Goal: Information Seeking & Learning: Learn about a topic

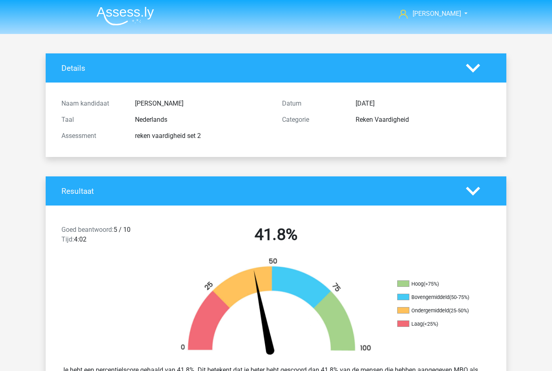
click at [467, 198] on div "Resultaat" at bounding box center [276, 190] width 461 height 29
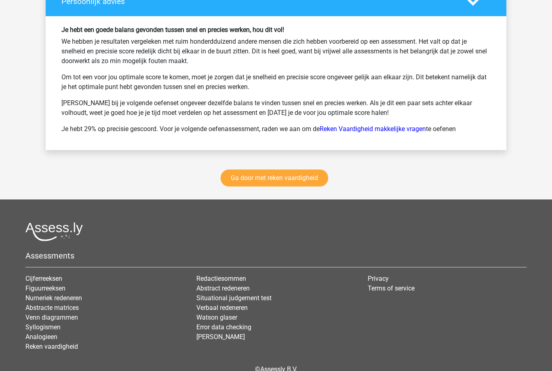
scroll to position [1089, 0]
click at [347, 129] on link "Reken Vaardigheid makkelijke vragen" at bounding box center [373, 129] width 106 height 8
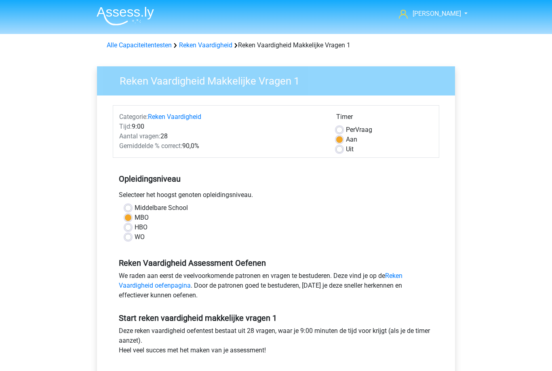
click at [187, 41] on link "Reken Vaardigheid" at bounding box center [205, 45] width 53 height 8
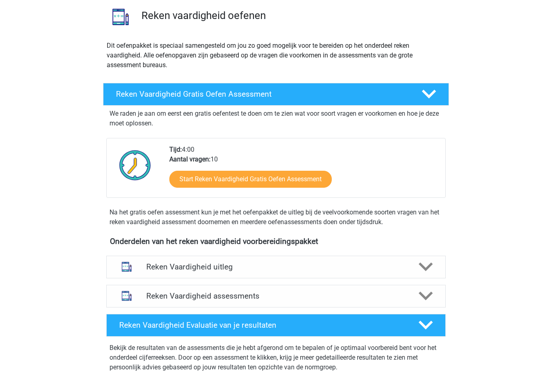
scroll to position [60, 0]
click at [425, 268] on polygon at bounding box center [426, 266] width 14 height 9
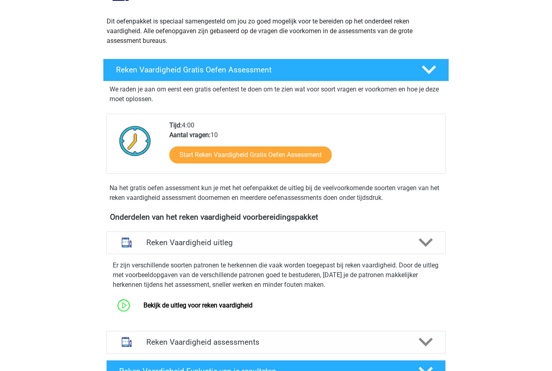
scroll to position [85, 0]
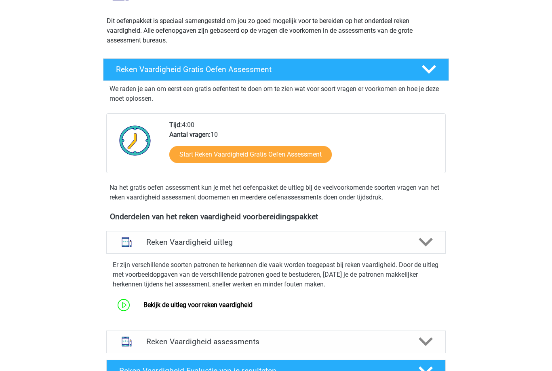
click at [144, 305] on link "Bekijk de uitleg voor reken vaardigheid" at bounding box center [198, 305] width 109 height 8
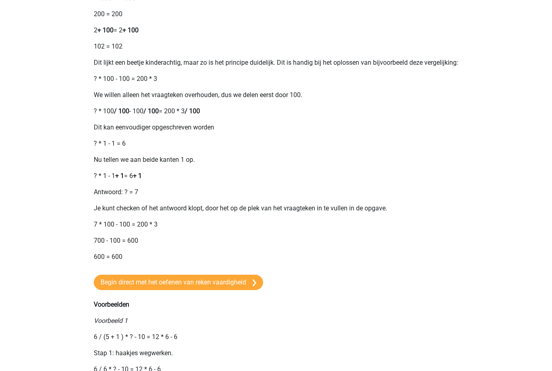
scroll to position [389, 0]
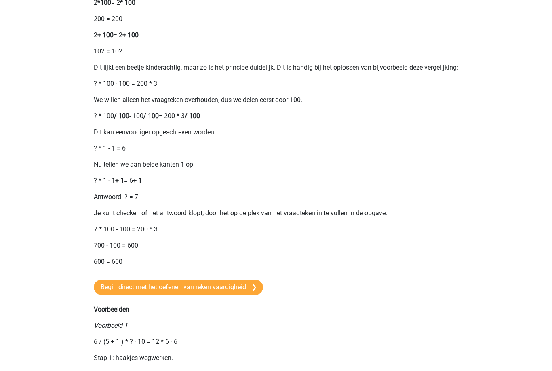
click at [111, 295] on link "Begin direct met het oefenen van reken vaardigheid" at bounding box center [178, 286] width 169 height 15
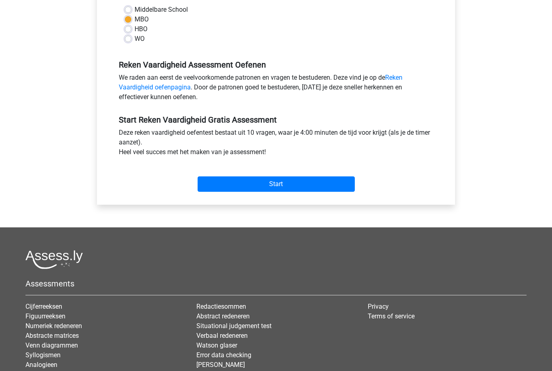
scroll to position [182, 0]
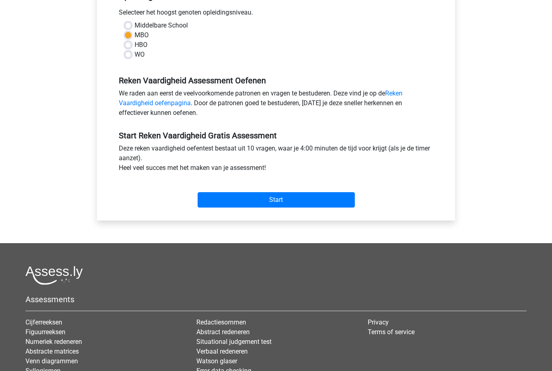
click at [323, 200] on input "Start" at bounding box center [276, 199] width 157 height 15
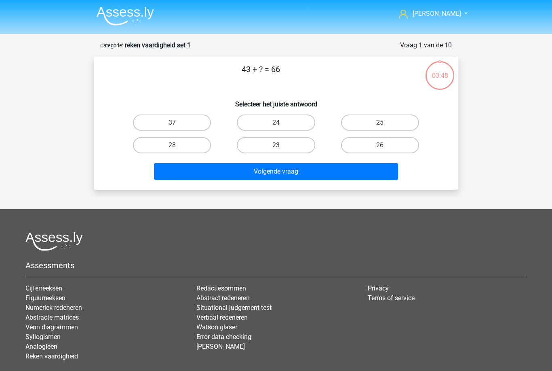
click at [290, 138] on label "23" at bounding box center [276, 145] width 78 height 16
click at [281, 145] on input "23" at bounding box center [278, 147] width 5 height 5
radio input "true"
click at [304, 169] on button "Volgende vraag" at bounding box center [276, 171] width 245 height 17
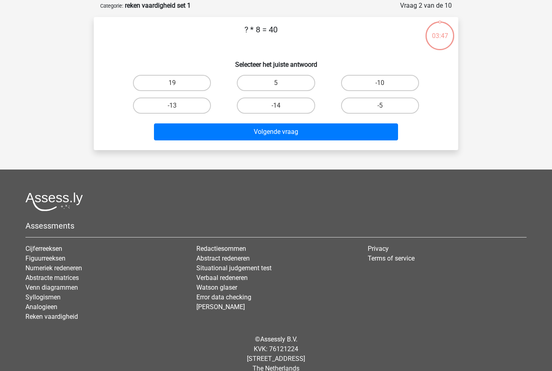
scroll to position [40, 0]
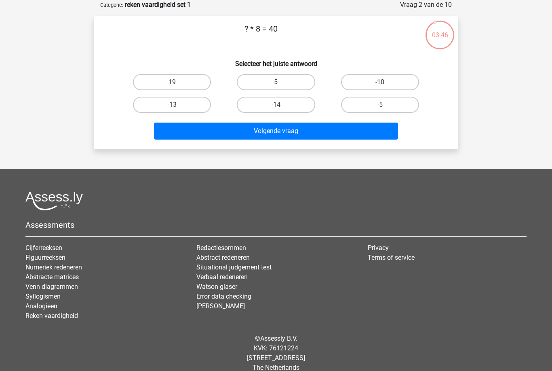
click at [288, 89] on label "5" at bounding box center [276, 82] width 78 height 16
click at [281, 87] on input "5" at bounding box center [278, 84] width 5 height 5
radio input "true"
click at [303, 130] on button "Volgende vraag" at bounding box center [276, 131] width 245 height 17
click at [296, 97] on label "14" at bounding box center [276, 105] width 78 height 16
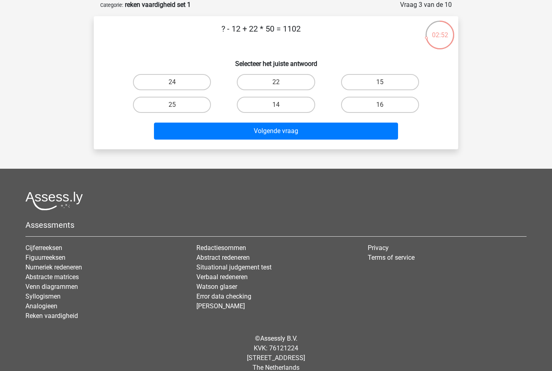
click at [281, 105] on input "14" at bounding box center [278, 107] width 5 height 5
radio input "true"
click at [319, 137] on button "Volgende vraag" at bounding box center [276, 131] width 245 height 17
click at [159, 95] on div "25" at bounding box center [172, 104] width 104 height 23
click at [163, 102] on label "25" at bounding box center [172, 105] width 78 height 16
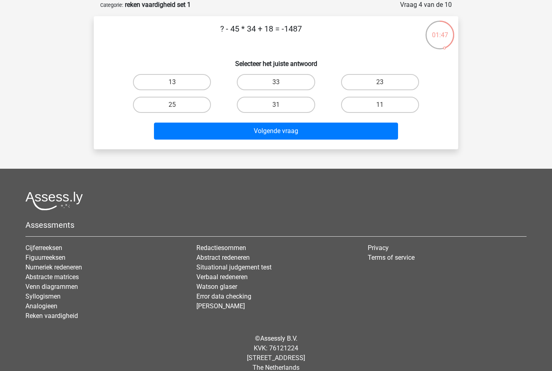
click at [172, 105] on input "25" at bounding box center [174, 107] width 5 height 5
radio input "true"
click at [195, 134] on button "Volgende vraag" at bounding box center [276, 131] width 245 height 17
click at [260, 83] on label "28" at bounding box center [276, 82] width 78 height 16
click at [276, 83] on input "28" at bounding box center [278, 84] width 5 height 5
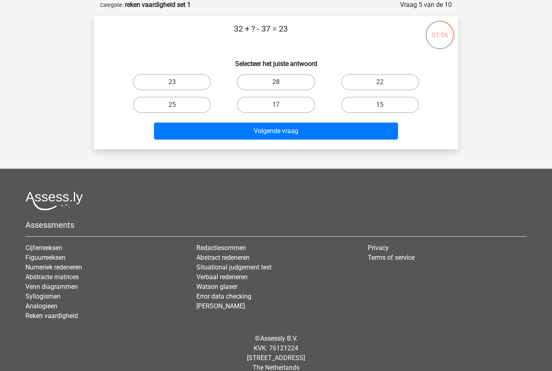
radio input "true"
click at [233, 132] on button "Volgende vraag" at bounding box center [276, 131] width 245 height 17
click at [369, 81] on label "27" at bounding box center [380, 82] width 78 height 16
click at [380, 82] on input "27" at bounding box center [382, 84] width 5 height 5
radio input "true"
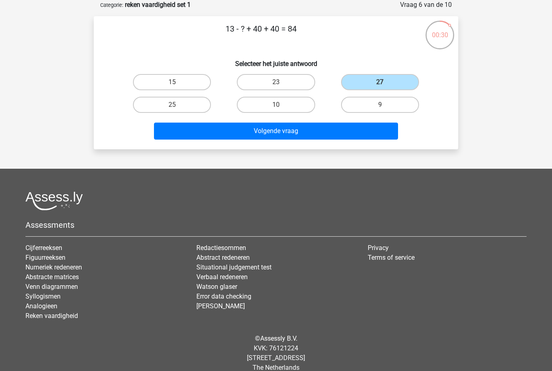
click at [248, 134] on button "Volgende vraag" at bounding box center [276, 131] width 245 height 17
click at [167, 81] on label "3" at bounding box center [172, 82] width 78 height 16
click at [172, 82] on input "3" at bounding box center [174, 84] width 5 height 5
radio input "true"
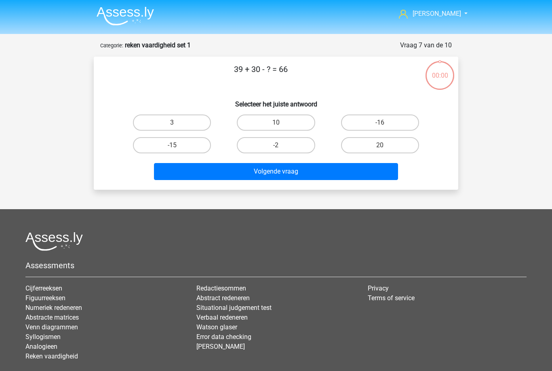
scroll to position [40, 0]
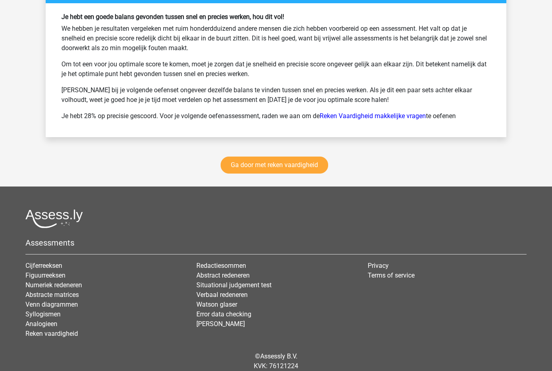
scroll to position [1102, 0]
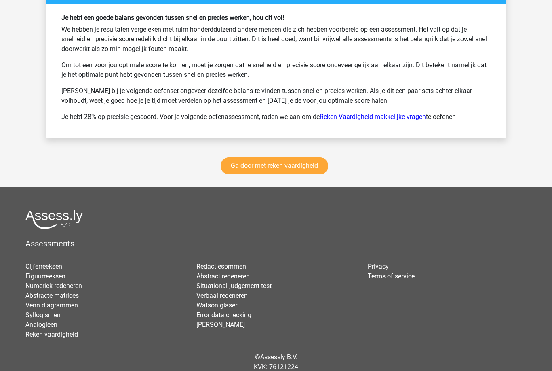
click at [239, 172] on link "Ga door met reken vaardigheid" at bounding box center [275, 165] width 108 height 17
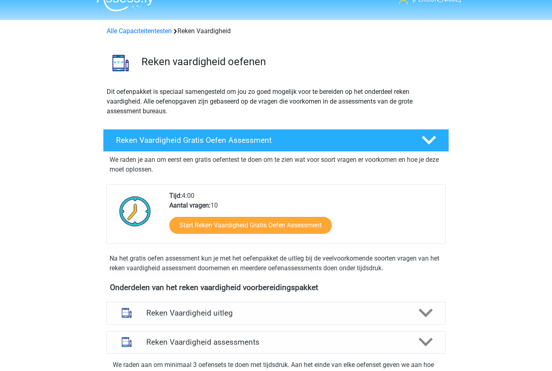
scroll to position [15, 0]
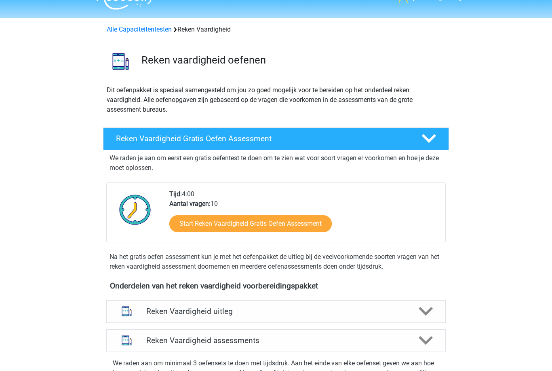
click at [118, 30] on link "Alle Capaciteitentesten" at bounding box center [139, 30] width 65 height 8
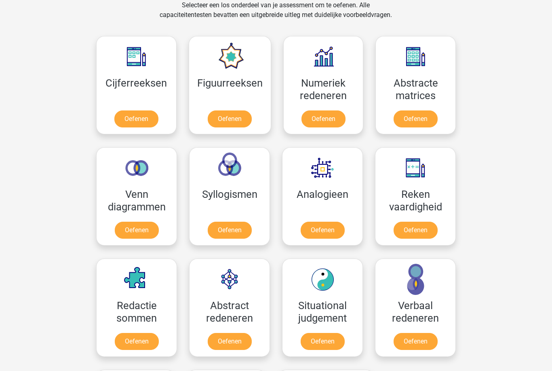
click at [528, 270] on div "[PERSON_NAME] [EMAIL_ADDRESS][DOMAIN_NAME] Nederlands English" at bounding box center [276, 298] width 552 height 1283
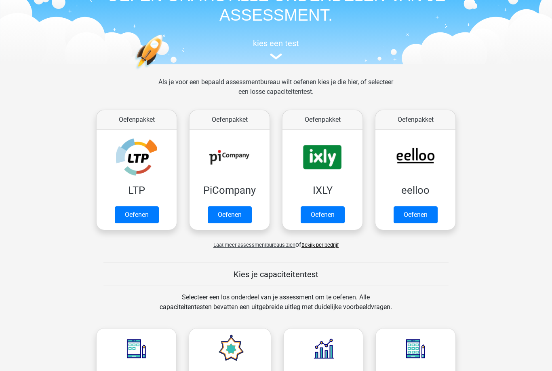
scroll to position [52, 0]
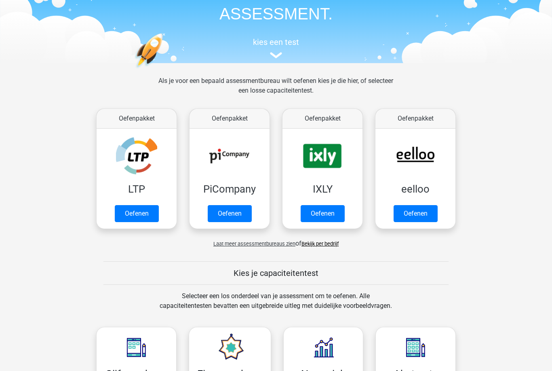
click at [421, 220] on link "Oefenen" at bounding box center [416, 213] width 44 height 17
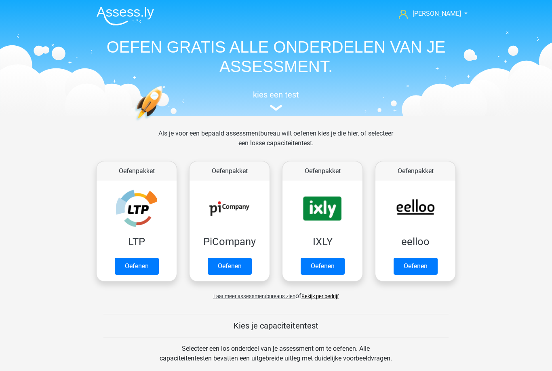
scroll to position [53, 0]
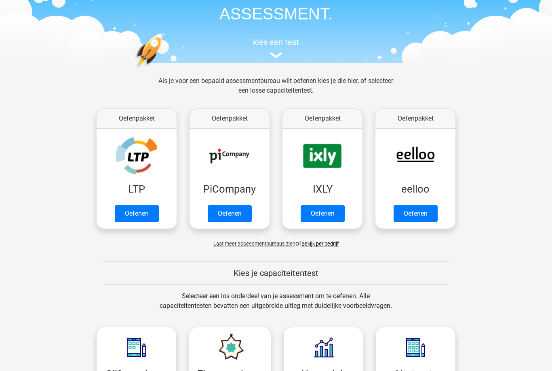
click at [327, 245] on link "Bekijk per bedrijf" at bounding box center [320, 244] width 37 height 6
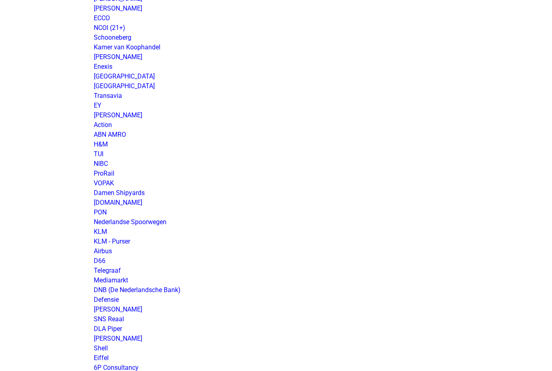
scroll to position [603, 0]
click at [106, 301] on link "Defensie" at bounding box center [106, 300] width 25 height 8
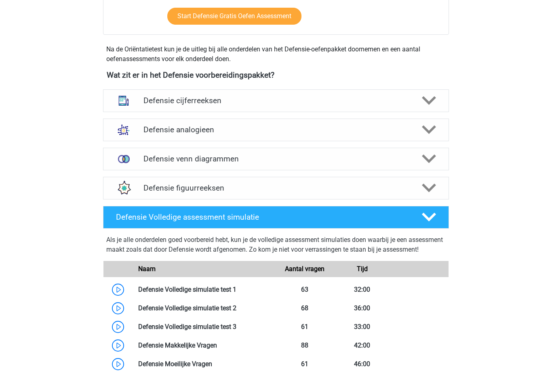
scroll to position [331, 0]
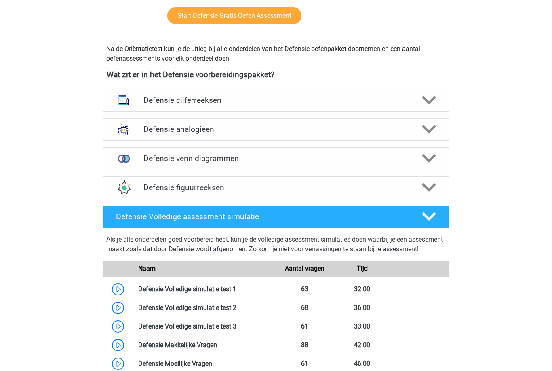
click at [237, 293] on link at bounding box center [237, 289] width 0 height 8
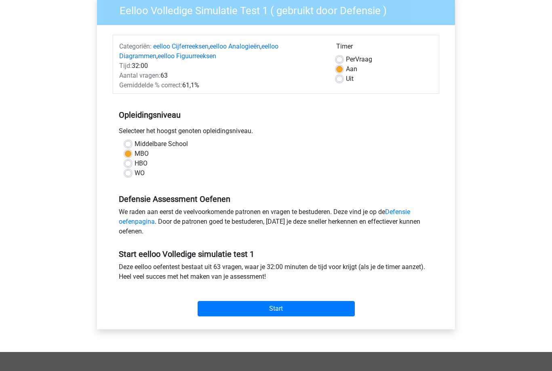
scroll to position [70, 0]
click at [207, 314] on input "Start" at bounding box center [276, 308] width 157 height 15
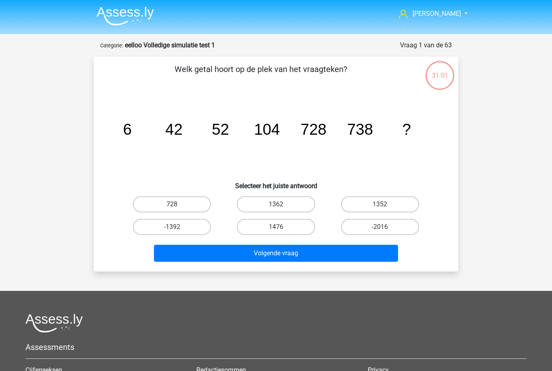
click at [256, 204] on label "1362" at bounding box center [276, 204] width 78 height 16
click at [276, 204] on input "1362" at bounding box center [278, 206] width 5 height 5
radio input "true"
click at [235, 246] on button "Volgende vraag" at bounding box center [276, 253] width 245 height 17
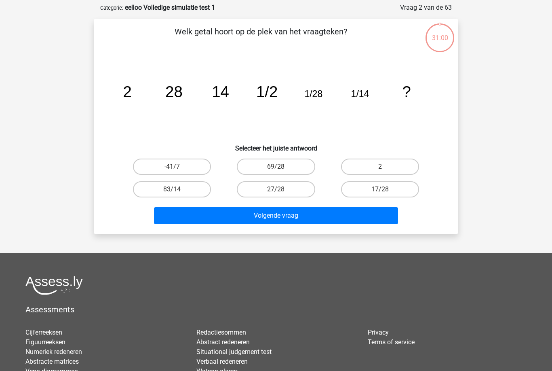
scroll to position [40, 0]
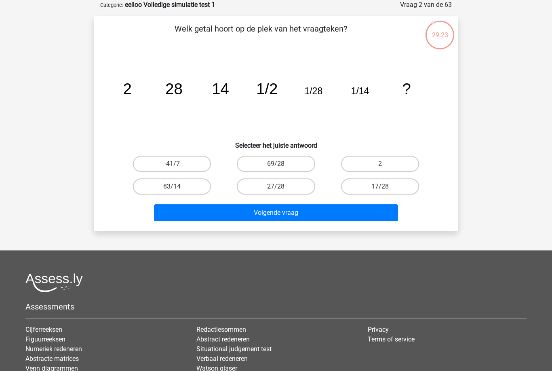
click at [374, 181] on label "17/28" at bounding box center [380, 186] width 78 height 16
click at [380, 186] on input "17/28" at bounding box center [382, 188] width 5 height 5
radio input "true"
click at [309, 201] on div "Volgende vraag" at bounding box center [276, 211] width 339 height 27
click at [280, 212] on button "Volgende vraag" at bounding box center [276, 212] width 245 height 17
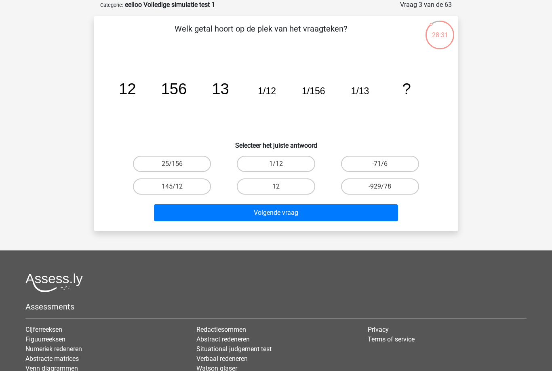
click at [190, 161] on label "25/156" at bounding box center [172, 164] width 78 height 16
click at [178, 164] on input "25/156" at bounding box center [174, 166] width 5 height 5
radio input "true"
click at [277, 217] on button "Volgende vraag" at bounding box center [276, 212] width 245 height 17
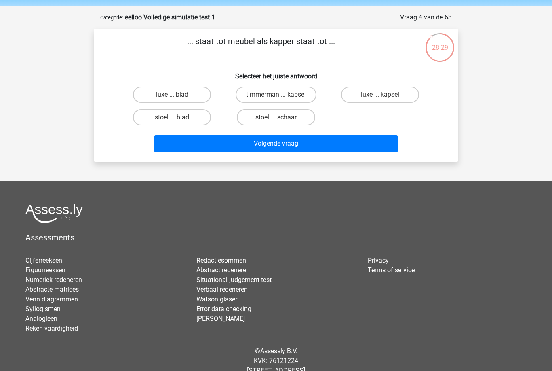
scroll to position [0, 0]
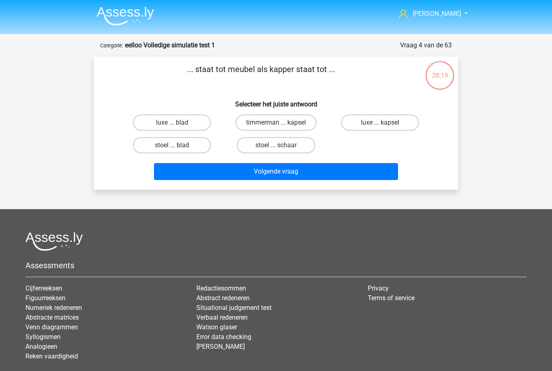
click at [287, 148] on label "stoel ... schaar" at bounding box center [276, 145] width 78 height 16
click at [281, 148] on input "stoel ... schaar" at bounding box center [278, 147] width 5 height 5
radio input "true"
click at [319, 172] on button "Volgende vraag" at bounding box center [276, 171] width 245 height 17
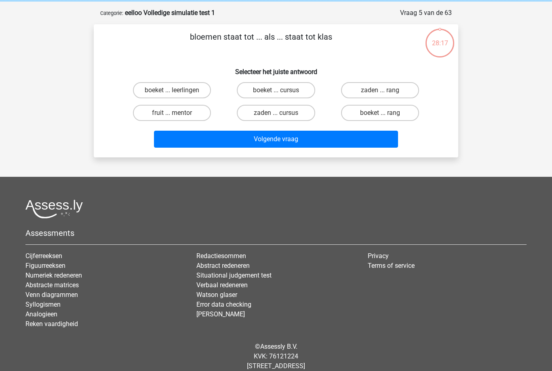
scroll to position [40, 0]
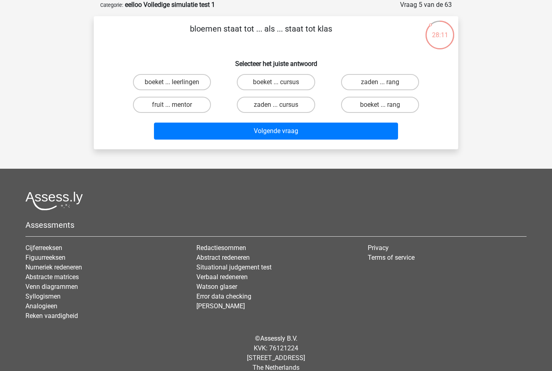
click at [159, 76] on label "boeket ... leerlingen" at bounding box center [172, 82] width 78 height 16
click at [172, 82] on input "boeket ... leerlingen" at bounding box center [174, 84] width 5 height 5
radio input "true"
click at [221, 133] on button "Volgende vraag" at bounding box center [276, 131] width 245 height 17
click at [394, 84] on label "duur ... stoppen" at bounding box center [380, 82] width 78 height 16
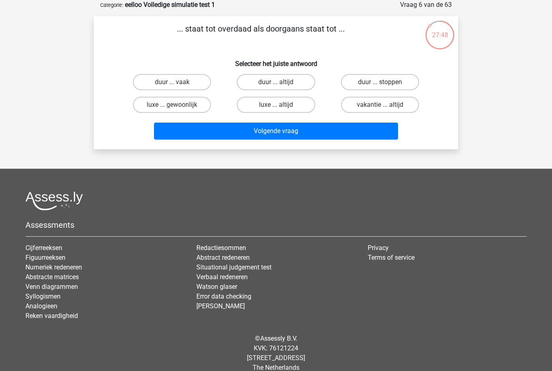
click at [385, 84] on input "duur ... stoppen" at bounding box center [382, 84] width 5 height 5
radio input "true"
click at [341, 133] on button "Volgende vraag" at bounding box center [276, 131] width 245 height 17
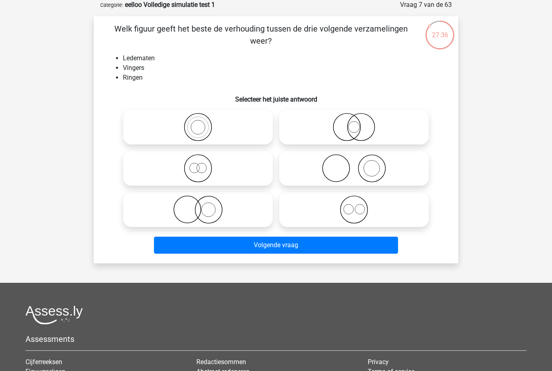
click at [190, 207] on icon at bounding box center [198, 209] width 143 height 28
click at [198, 205] on input "radio" at bounding box center [200, 202] width 5 height 5
radio input "true"
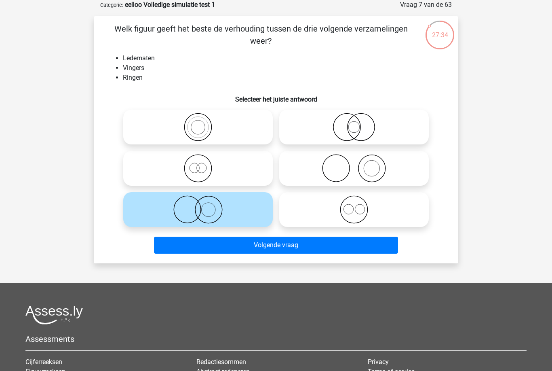
click at [208, 249] on button "Volgende vraag" at bounding box center [276, 245] width 245 height 17
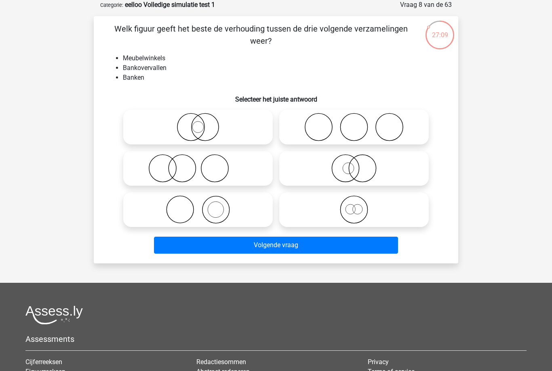
click at [344, 177] on icon at bounding box center [354, 168] width 143 height 28
click at [354, 164] on input "radio" at bounding box center [356, 161] width 5 height 5
radio input "true"
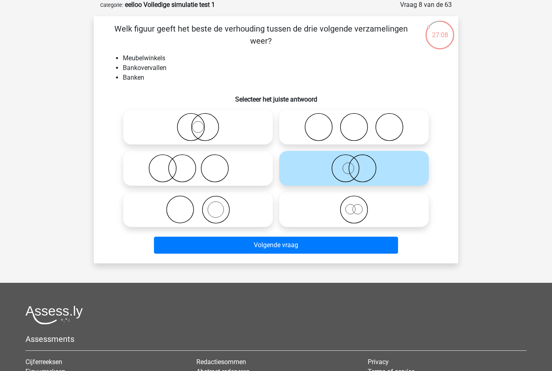
click at [290, 243] on button "Volgende vraag" at bounding box center [276, 245] width 245 height 17
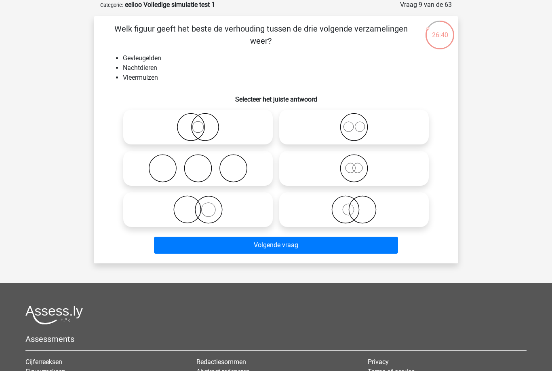
click at [347, 167] on icon at bounding box center [354, 168] width 143 height 28
click at [354, 164] on input "radio" at bounding box center [356, 161] width 5 height 5
radio input "true"
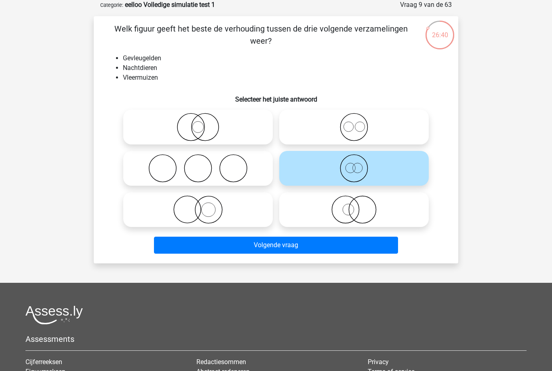
click at [264, 243] on button "Volgende vraag" at bounding box center [276, 245] width 245 height 17
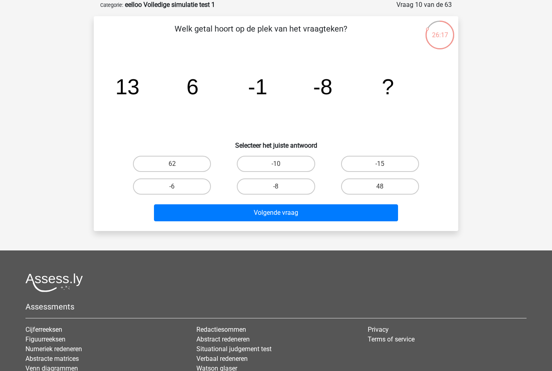
click at [365, 167] on label "-15" at bounding box center [380, 164] width 78 height 16
click at [380, 167] on input "-15" at bounding box center [382, 166] width 5 height 5
radio input "true"
click at [292, 214] on button "Volgende vraag" at bounding box center [276, 212] width 245 height 17
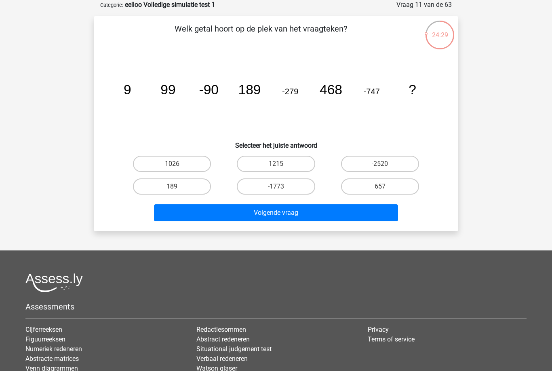
click at [351, 189] on label "657" at bounding box center [380, 186] width 78 height 16
click at [380, 189] on input "657" at bounding box center [382, 188] width 5 height 5
radio input "true"
click at [289, 218] on button "Volgende vraag" at bounding box center [276, 212] width 245 height 17
click at [400, 169] on label "-23/2" at bounding box center [380, 164] width 78 height 16
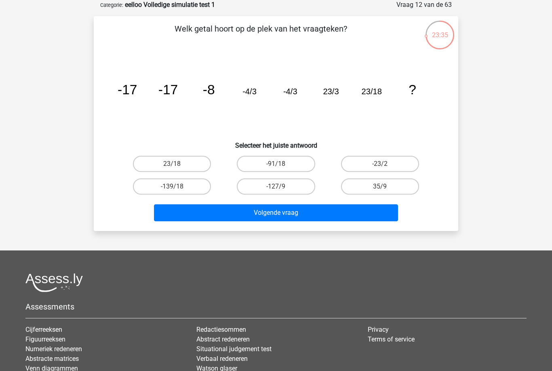
click at [385, 169] on input "-23/2" at bounding box center [382, 166] width 5 height 5
radio input "true"
click at [373, 212] on button "Volgende vraag" at bounding box center [276, 212] width 245 height 17
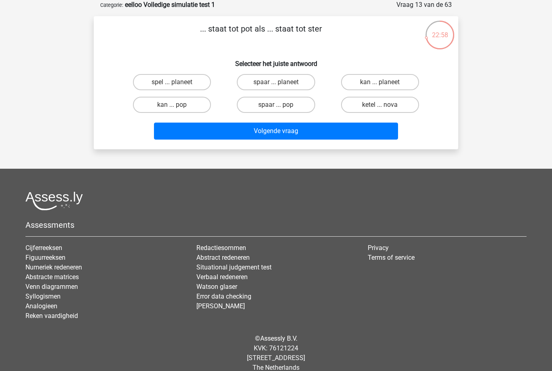
click at [349, 133] on button "Volgende vraag" at bounding box center [276, 131] width 245 height 17
click at [390, 106] on label "ketel ... nova" at bounding box center [380, 105] width 78 height 16
click at [385, 106] on input "ketel ... nova" at bounding box center [382, 107] width 5 height 5
radio input "true"
click at [297, 90] on label "spaar ... planeet" at bounding box center [276, 82] width 78 height 16
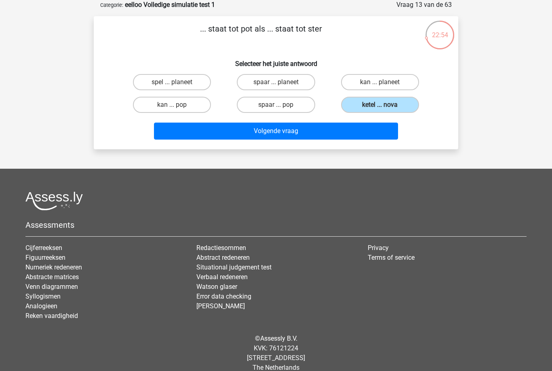
click at [281, 87] on input "spaar ... planeet" at bounding box center [278, 84] width 5 height 5
radio input "true"
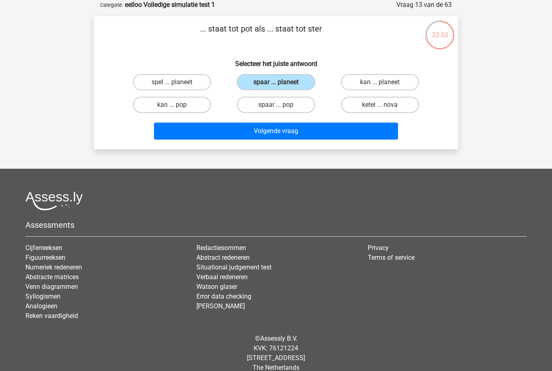
click at [324, 131] on button "Volgende vraag" at bounding box center [276, 131] width 245 height 17
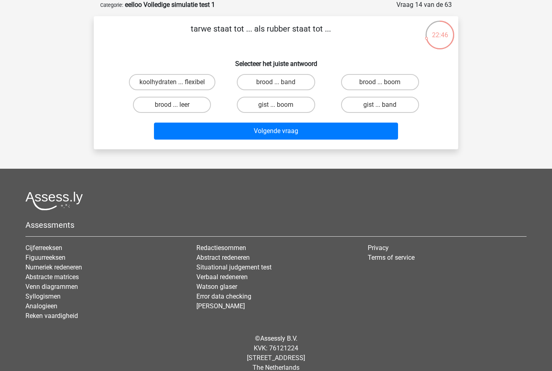
click at [275, 86] on label "brood ... band" at bounding box center [276, 82] width 78 height 16
click at [276, 86] on input "brood ... band" at bounding box center [278, 84] width 5 height 5
radio input "true"
click at [345, 136] on button "Volgende vraag" at bounding box center [276, 131] width 245 height 17
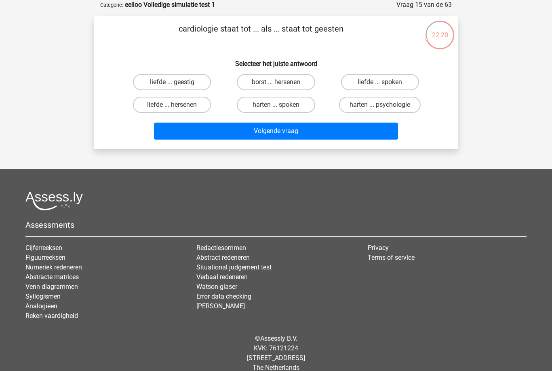
click at [402, 112] on label "harten ... psychologie" at bounding box center [380, 105] width 82 height 16
click at [385, 110] on input "harten ... psychologie" at bounding box center [382, 107] width 5 height 5
radio input "true"
click at [353, 136] on button "Volgende vraag" at bounding box center [276, 131] width 245 height 17
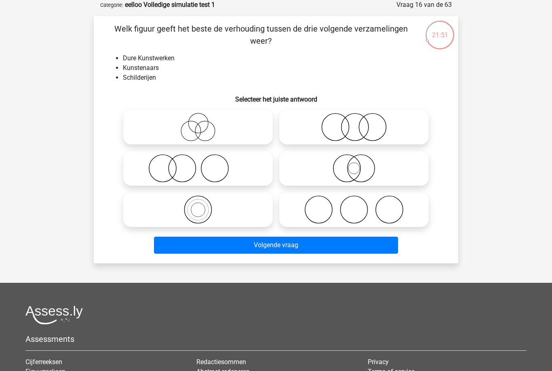
click at [235, 176] on icon at bounding box center [198, 168] width 143 height 28
click at [203, 164] on input "radio" at bounding box center [200, 161] width 5 height 5
radio input "true"
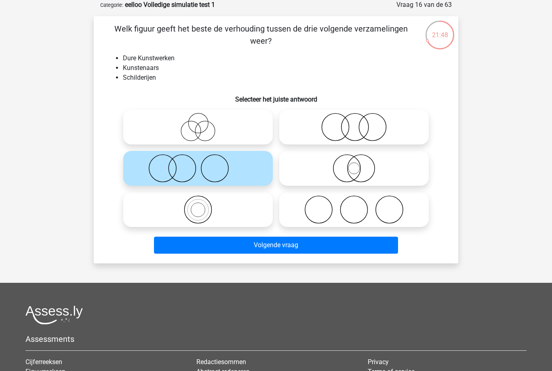
click at [247, 244] on button "Volgende vraag" at bounding box center [276, 245] width 245 height 17
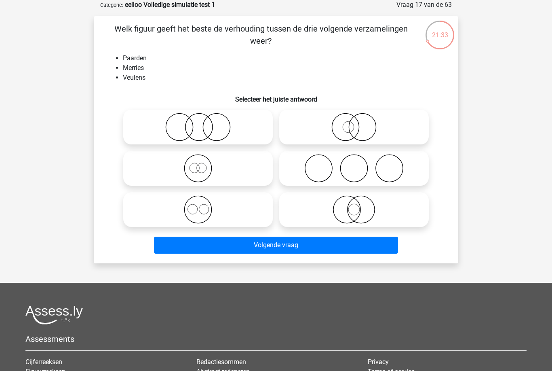
click at [202, 134] on icon at bounding box center [198, 127] width 143 height 28
click at [202, 123] on input "radio" at bounding box center [200, 120] width 5 height 5
radio input "true"
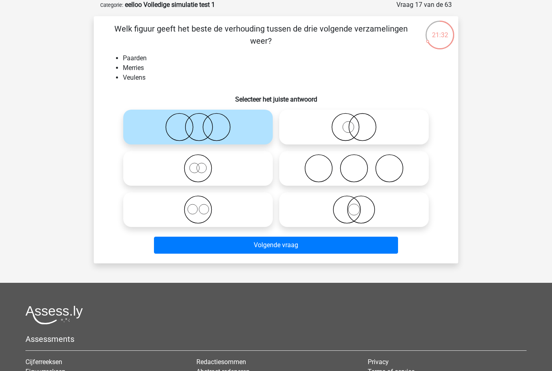
click at [292, 242] on button "Volgende vraag" at bounding box center [276, 245] width 245 height 17
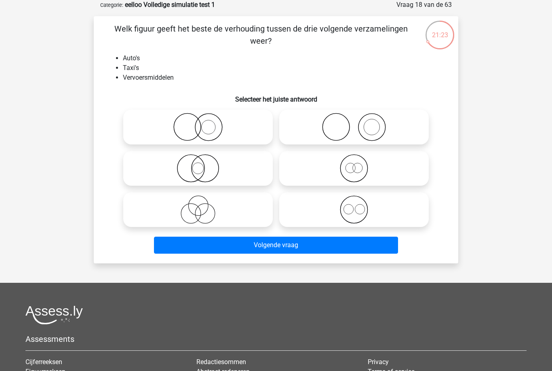
click at [202, 126] on icon at bounding box center [198, 127] width 143 height 28
click at [202, 123] on input "radio" at bounding box center [200, 120] width 5 height 5
radio input "true"
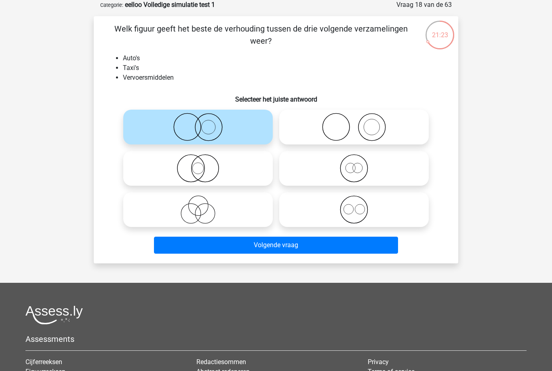
click at [301, 249] on button "Volgende vraag" at bounding box center [276, 245] width 245 height 17
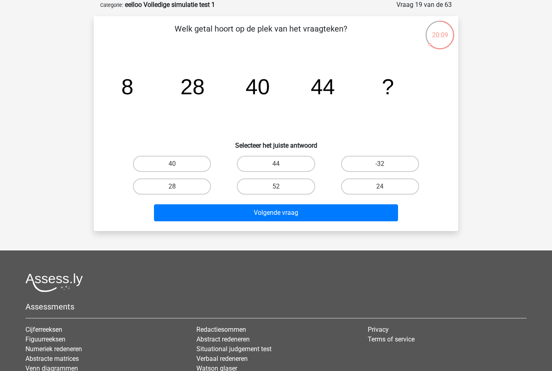
click at [266, 186] on label "52" at bounding box center [276, 186] width 78 height 16
click at [276, 186] on input "52" at bounding box center [278, 188] width 5 height 5
radio input "true"
click at [263, 215] on button "Volgende vraag" at bounding box center [276, 212] width 245 height 17
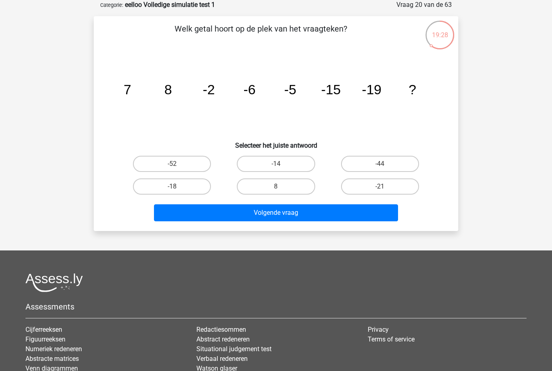
click at [153, 188] on label "-18" at bounding box center [172, 186] width 78 height 16
click at [172, 188] on input "-18" at bounding box center [174, 188] width 5 height 5
radio input "true"
click at [180, 214] on button "Volgende vraag" at bounding box center [276, 212] width 245 height 17
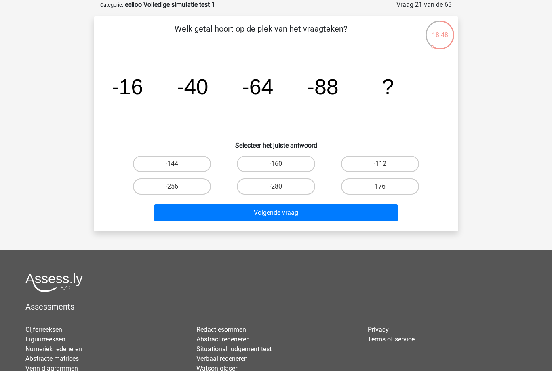
click at [380, 165] on input "-112" at bounding box center [382, 166] width 5 height 5
radio input "true"
click at [261, 215] on button "Volgende vraag" at bounding box center [276, 212] width 245 height 17
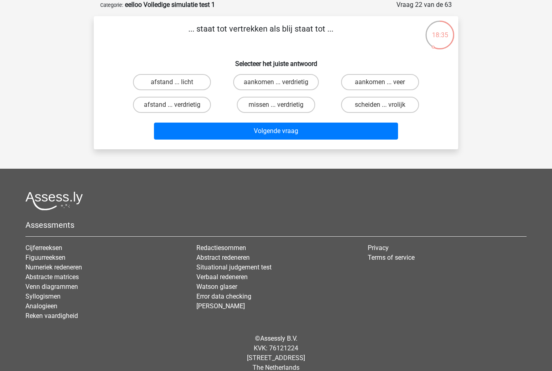
click at [254, 81] on label "aankomen ... verdrietig" at bounding box center [276, 82] width 86 height 16
click at [276, 82] on input "aankomen ... verdrietig" at bounding box center [278, 84] width 5 height 5
radio input "true"
click at [215, 134] on button "Volgende vraag" at bounding box center [276, 131] width 245 height 17
click at [251, 86] on label "newton ... lengte" at bounding box center [276, 82] width 78 height 16
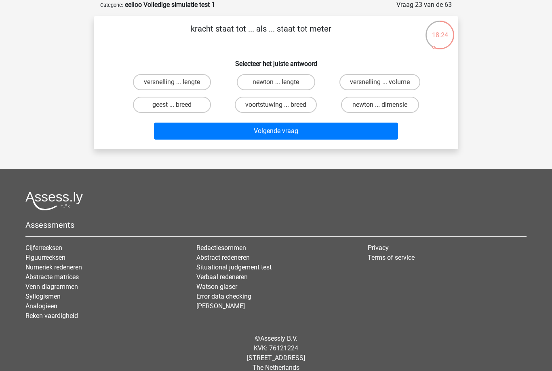
click at [276, 86] on input "newton ... lengte" at bounding box center [278, 84] width 5 height 5
radio input "true"
click at [214, 137] on button "Volgende vraag" at bounding box center [276, 131] width 245 height 17
click at [161, 107] on label "slaapzaal ... pot" at bounding box center [172, 105] width 78 height 16
click at [172, 107] on input "slaapzaal ... pot" at bounding box center [174, 107] width 5 height 5
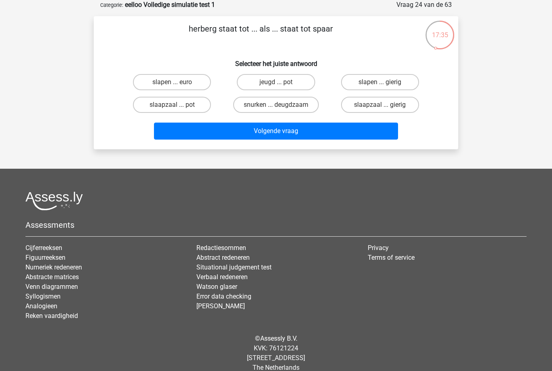
radio input "true"
click at [207, 139] on button "Volgende vraag" at bounding box center [276, 131] width 245 height 17
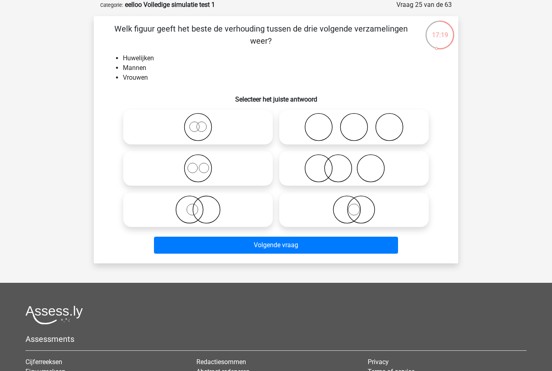
click at [315, 247] on button "Volgende vraag" at bounding box center [276, 245] width 245 height 17
click at [340, 216] on icon at bounding box center [354, 209] width 143 height 28
click at [354, 205] on input "radio" at bounding box center [356, 202] width 5 height 5
radio input "true"
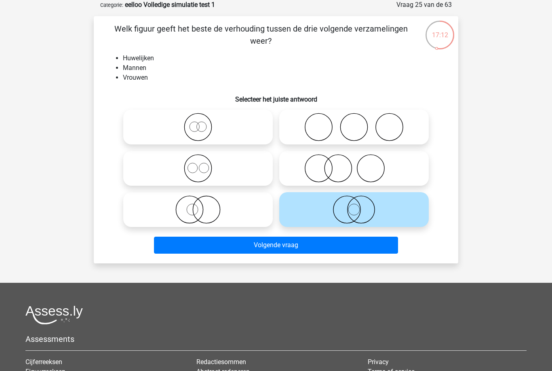
click at [279, 252] on button "Volgende vraag" at bounding box center [276, 245] width 245 height 17
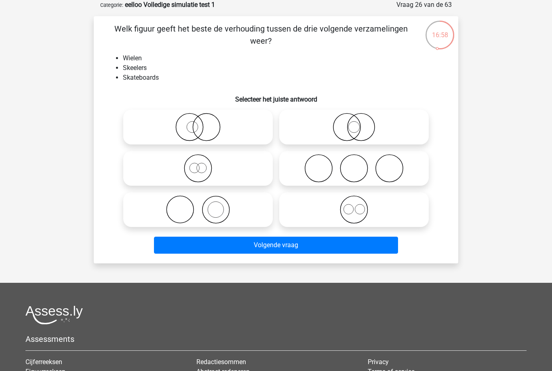
click at [314, 135] on icon at bounding box center [354, 127] width 143 height 28
click at [354, 123] on input "radio" at bounding box center [356, 120] width 5 height 5
radio input "true"
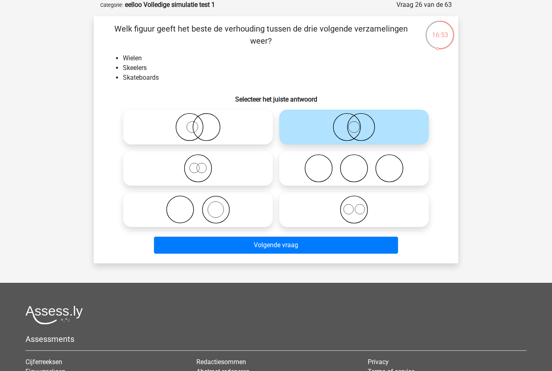
click at [297, 251] on button "Volgende vraag" at bounding box center [276, 245] width 245 height 17
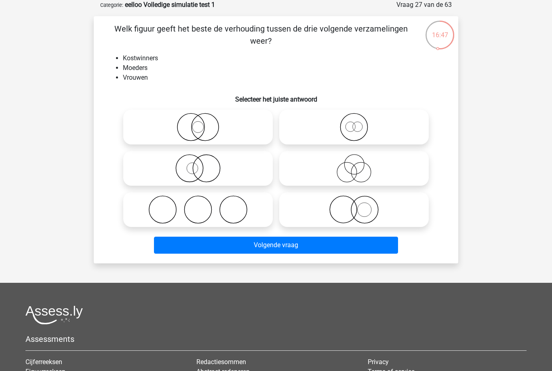
click at [341, 173] on icon at bounding box center [354, 168] width 143 height 28
click at [354, 164] on input "radio" at bounding box center [356, 161] width 5 height 5
radio input "true"
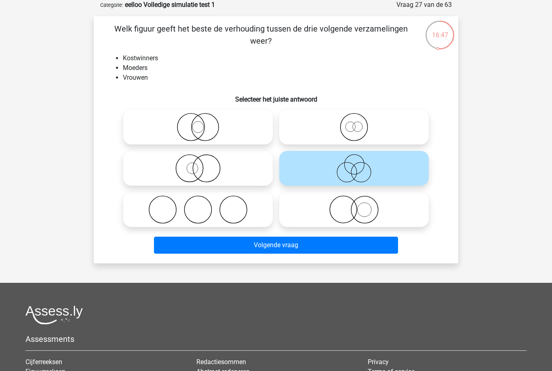
click at [238, 246] on button "Volgende vraag" at bounding box center [276, 245] width 245 height 17
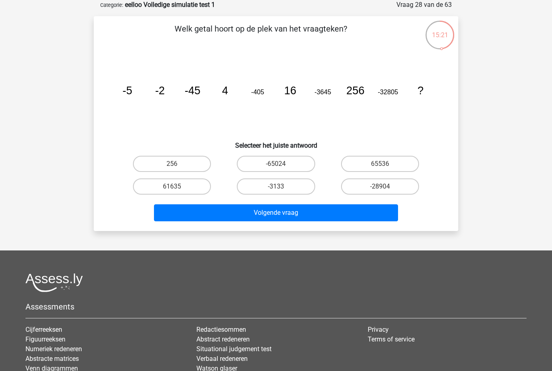
click at [356, 158] on label "65536" at bounding box center [380, 164] width 78 height 16
click at [380, 164] on input "65536" at bounding box center [382, 166] width 5 height 5
radio input "true"
click at [302, 206] on button "Volgende vraag" at bounding box center [276, 212] width 245 height 17
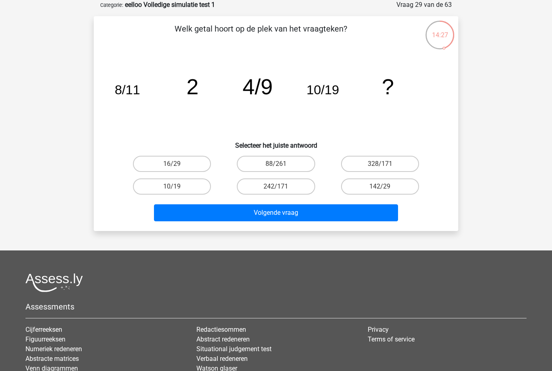
click at [252, 190] on label "242/171" at bounding box center [276, 186] width 78 height 16
click at [276, 190] on input "242/171" at bounding box center [278, 188] width 5 height 5
radio input "true"
click at [231, 214] on button "Volgende vraag" at bounding box center [276, 212] width 245 height 17
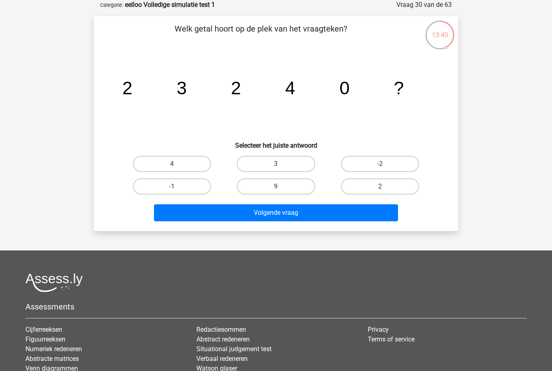
click at [264, 192] on label "9" at bounding box center [276, 186] width 78 height 16
click at [276, 192] on input "9" at bounding box center [278, 188] width 5 height 5
radio input "true"
click at [250, 215] on button "Volgende vraag" at bounding box center [276, 212] width 245 height 17
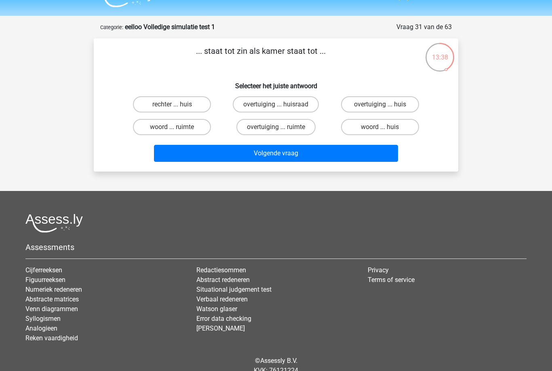
scroll to position [0, 0]
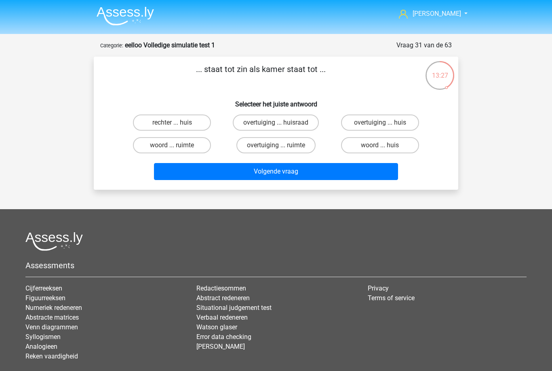
click at [403, 142] on label "woord ... huis" at bounding box center [380, 145] width 78 height 16
click at [385, 145] on input "woord ... huis" at bounding box center [382, 147] width 5 height 5
radio input "true"
click at [360, 178] on button "Volgende vraag" at bounding box center [276, 171] width 245 height 17
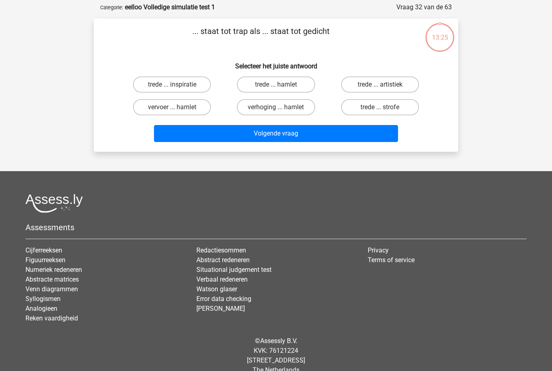
scroll to position [40, 0]
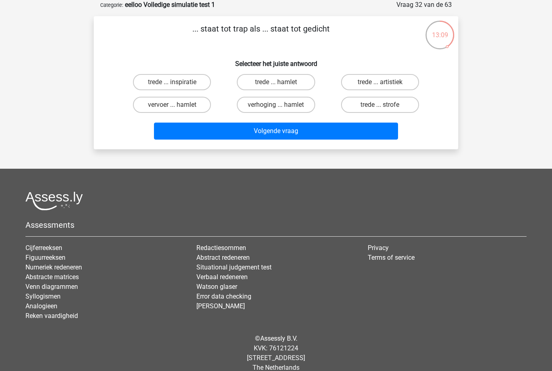
click at [302, 83] on label "trede ... hamlet" at bounding box center [276, 82] width 78 height 16
click at [281, 83] on input "trede ... hamlet" at bounding box center [278, 84] width 5 height 5
radio input "true"
click at [290, 137] on button "Volgende vraag" at bounding box center [276, 131] width 245 height 17
click at [360, 110] on label "trede ... bougie" at bounding box center [380, 105] width 78 height 16
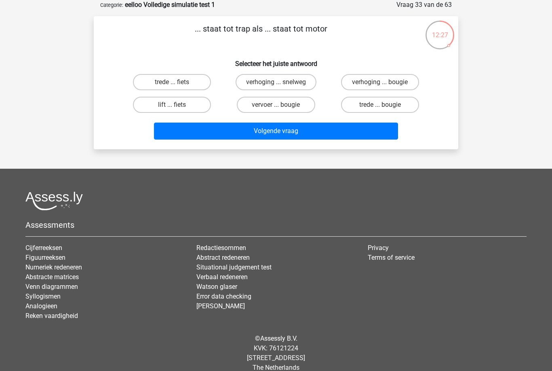
click at [380, 110] on input "trede ... bougie" at bounding box center [382, 107] width 5 height 5
radio input "true"
click at [274, 133] on button "Volgende vraag" at bounding box center [276, 131] width 245 height 17
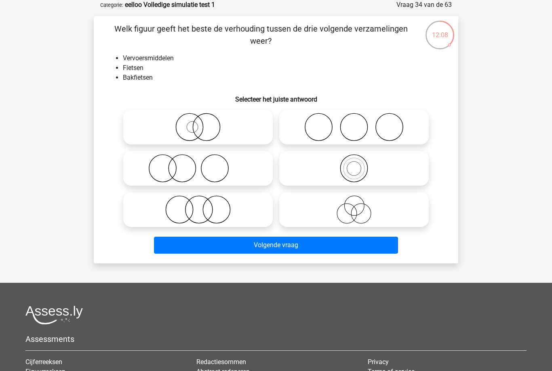
click at [191, 209] on icon at bounding box center [198, 209] width 143 height 28
click at [198, 205] on input "radio" at bounding box center [200, 202] width 5 height 5
radio input "true"
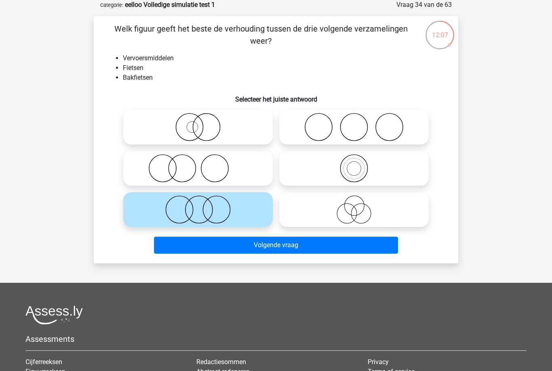
click at [222, 250] on button "Volgende vraag" at bounding box center [276, 245] width 245 height 17
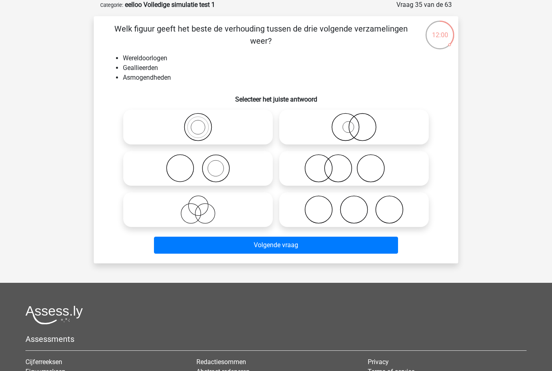
click at [318, 173] on icon at bounding box center [354, 168] width 143 height 28
click at [354, 164] on input "radio" at bounding box center [356, 161] width 5 height 5
radio input "true"
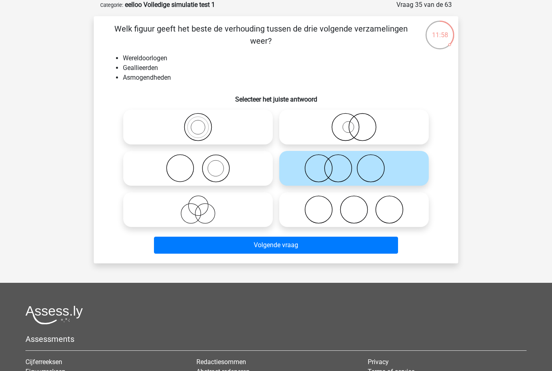
click at [239, 248] on button "Volgende vraag" at bounding box center [276, 245] width 245 height 17
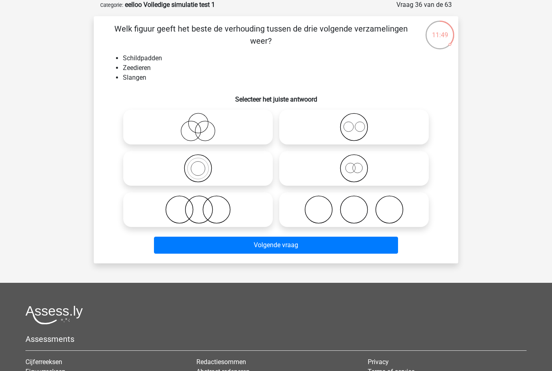
click at [343, 176] on icon at bounding box center [354, 168] width 143 height 28
click at [354, 164] on input "radio" at bounding box center [356, 161] width 5 height 5
radio input "true"
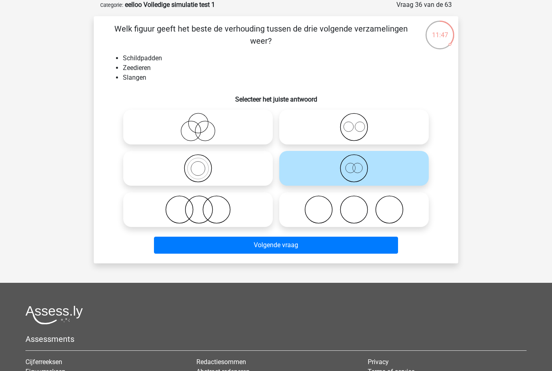
click at [326, 125] on icon at bounding box center [354, 127] width 143 height 28
click at [354, 123] on input "radio" at bounding box center [356, 120] width 5 height 5
radio input "true"
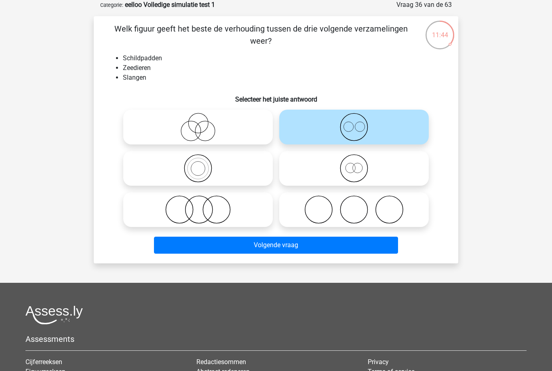
click at [235, 249] on button "Volgende vraag" at bounding box center [276, 245] width 245 height 17
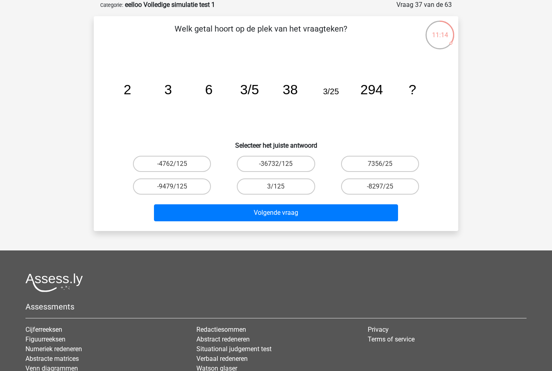
click at [351, 165] on label "7356/25" at bounding box center [380, 164] width 78 height 16
click at [380, 165] on input "7356/25" at bounding box center [382, 166] width 5 height 5
radio input "true"
click at [250, 211] on button "Volgende vraag" at bounding box center [276, 212] width 245 height 17
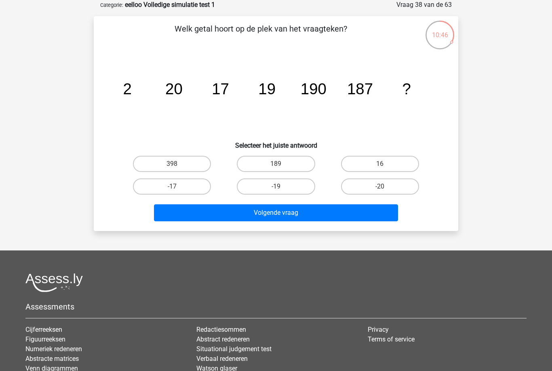
click at [260, 166] on label "189" at bounding box center [276, 164] width 78 height 16
click at [276, 166] on input "189" at bounding box center [278, 166] width 5 height 5
radio input "true"
click at [233, 218] on button "Volgende vraag" at bounding box center [276, 212] width 245 height 17
click at [250, 187] on label "-372/5" at bounding box center [276, 186] width 78 height 16
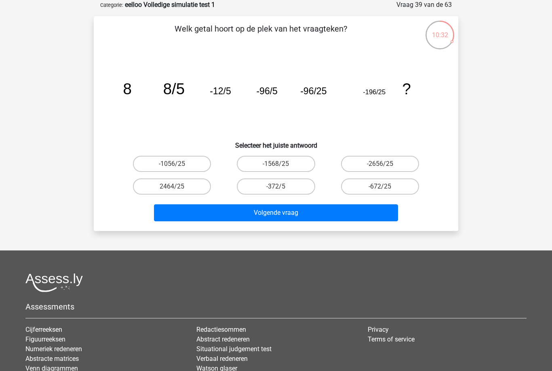
click at [276, 187] on input "-372/5" at bounding box center [278, 188] width 5 height 5
radio input "true"
click at [358, 186] on label "-672/25" at bounding box center [380, 186] width 78 height 16
click at [380, 186] on input "-672/25" at bounding box center [382, 188] width 5 height 5
radio input "true"
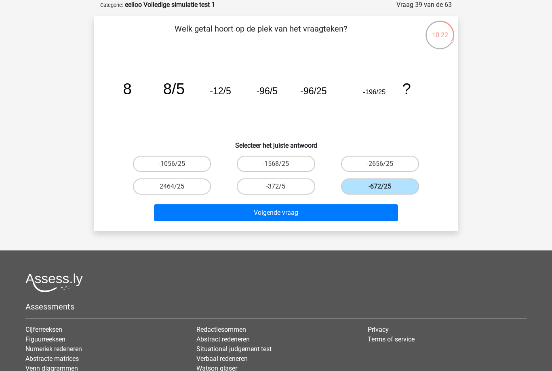
click at [271, 208] on button "Volgende vraag" at bounding box center [276, 212] width 245 height 17
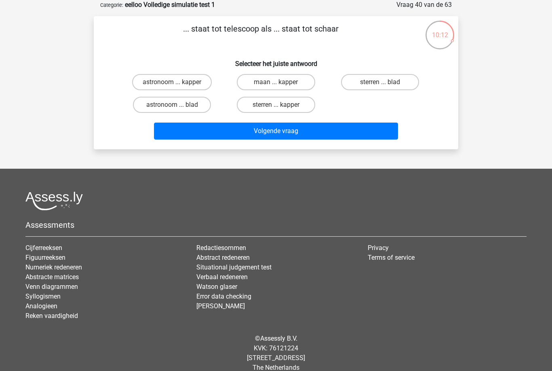
click at [151, 84] on label "astronoom ... kapper" at bounding box center [172, 82] width 80 height 16
click at [172, 84] on input "astronoom ... kapper" at bounding box center [174, 84] width 5 height 5
radio input "true"
click at [215, 133] on button "Volgende vraag" at bounding box center [276, 131] width 245 height 17
click at [256, 86] on label "vogel ... religieus" at bounding box center [276, 82] width 78 height 16
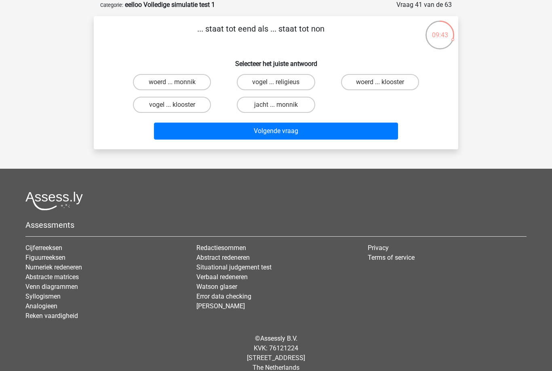
click at [276, 86] on input "vogel ... religieus" at bounding box center [278, 84] width 5 height 5
radio input "true"
click at [254, 138] on button "Volgende vraag" at bounding box center [276, 131] width 245 height 17
click at [268, 85] on label "dichtheid ... economie" at bounding box center [276, 82] width 83 height 16
click at [276, 85] on input "dichtheid ... economie" at bounding box center [278, 84] width 5 height 5
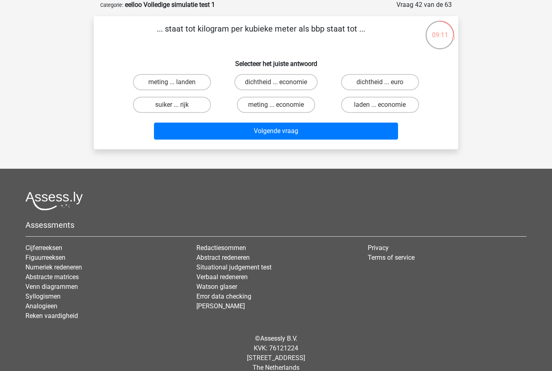
radio input "true"
click at [300, 137] on button "Volgende vraag" at bounding box center [276, 131] width 245 height 17
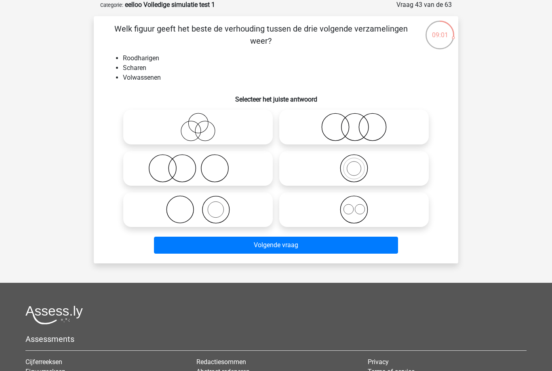
click at [183, 209] on icon at bounding box center [198, 209] width 143 height 28
click at [198, 205] on input "radio" at bounding box center [200, 202] width 5 height 5
radio input "true"
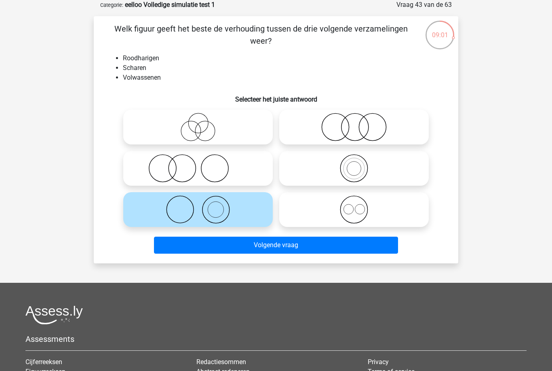
click at [199, 251] on button "Volgende vraag" at bounding box center [276, 245] width 245 height 17
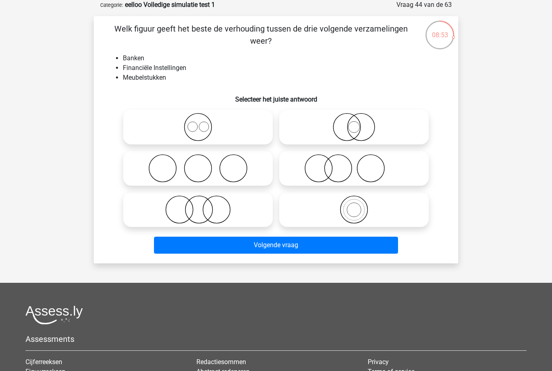
click at [183, 213] on icon at bounding box center [198, 209] width 143 height 28
click at [198, 205] on input "radio" at bounding box center [200, 202] width 5 height 5
radio input "true"
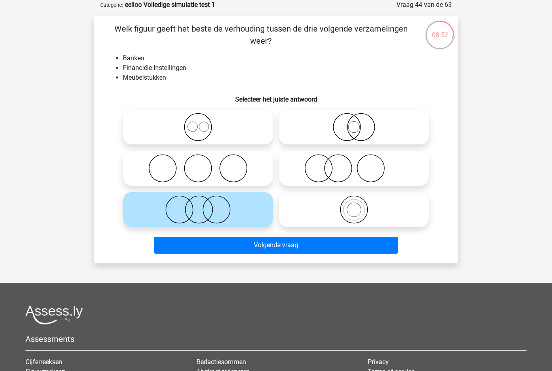
click at [198, 251] on button "Volgende vraag" at bounding box center [276, 245] width 245 height 17
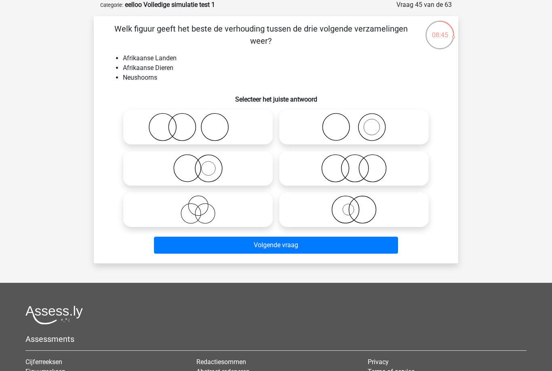
click at [330, 125] on icon at bounding box center [354, 127] width 143 height 28
click at [354, 123] on input "radio" at bounding box center [356, 120] width 5 height 5
radio input "true"
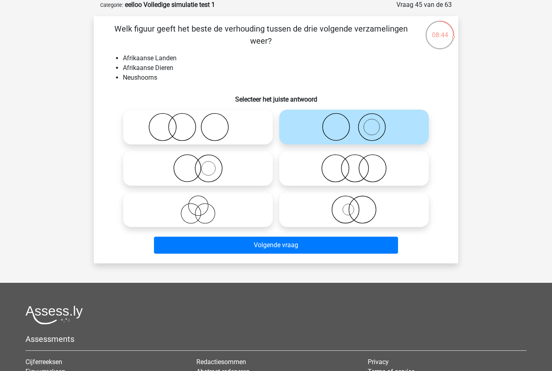
click at [215, 248] on button "Volgende vraag" at bounding box center [276, 245] width 245 height 17
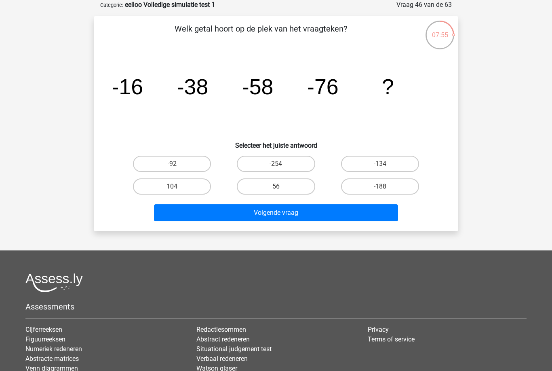
click at [159, 159] on label "-92" at bounding box center [172, 164] width 78 height 16
click at [172, 164] on input "-92" at bounding box center [174, 166] width 5 height 5
radio input "true"
click at [197, 220] on button "Volgende vraag" at bounding box center [276, 212] width 245 height 17
click at [406, 191] on label "-11" at bounding box center [380, 186] width 78 height 16
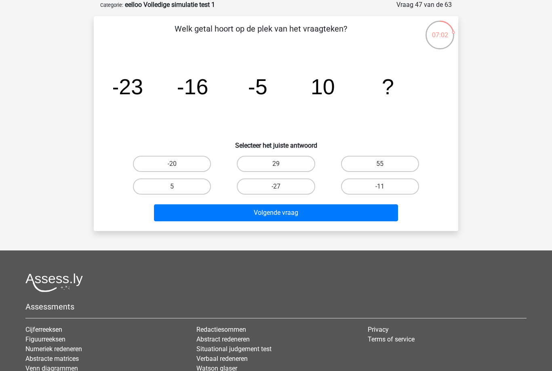
click at [385, 191] on input "-11" at bounding box center [382, 188] width 5 height 5
radio input "true"
click at [313, 214] on button "Volgende vraag" at bounding box center [276, 212] width 245 height 17
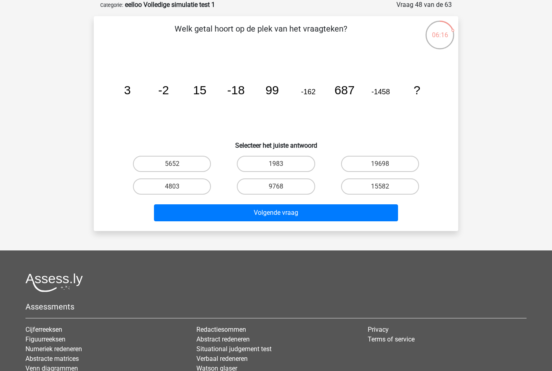
click at [383, 163] on label "19698" at bounding box center [380, 164] width 78 height 16
click at [383, 164] on input "19698" at bounding box center [382, 166] width 5 height 5
radio input "true"
click at [366, 209] on button "Volgende vraag" at bounding box center [276, 212] width 245 height 17
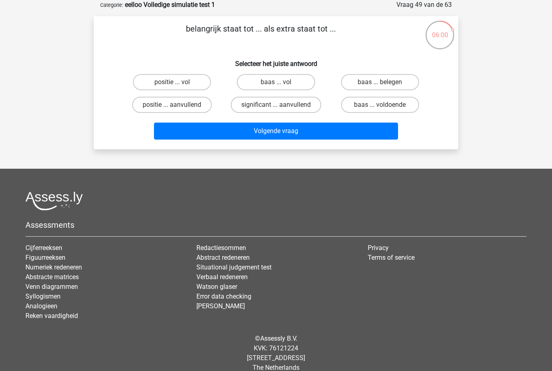
click at [253, 110] on label "significant ... aanvullend" at bounding box center [276, 105] width 91 height 16
click at [276, 110] on input "significant ... aanvullend" at bounding box center [278, 107] width 5 height 5
radio input "true"
click at [243, 140] on button "Volgende vraag" at bounding box center [276, 131] width 245 height 17
click at [360, 86] on label "klok ... donderen" at bounding box center [380, 82] width 78 height 16
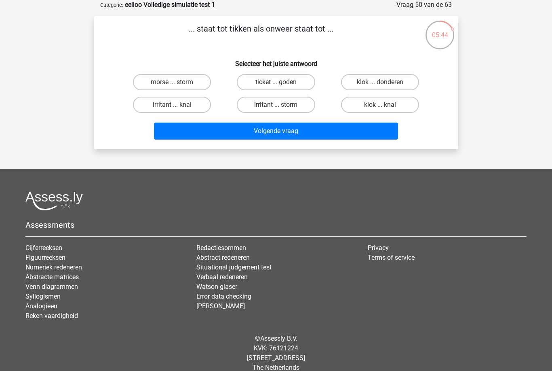
click at [380, 86] on input "klok ... donderen" at bounding box center [382, 84] width 5 height 5
radio input "true"
click at [271, 139] on button "Volgende vraag" at bounding box center [276, 131] width 245 height 17
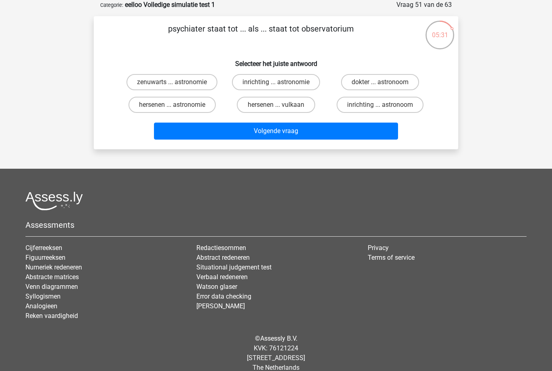
click at [262, 89] on label "inrichting ... astronomie" at bounding box center [276, 82] width 88 height 16
click at [276, 87] on input "inrichting ... astronomie" at bounding box center [278, 84] width 5 height 5
radio input "true"
click at [252, 140] on button "Volgende vraag" at bounding box center [276, 131] width 245 height 17
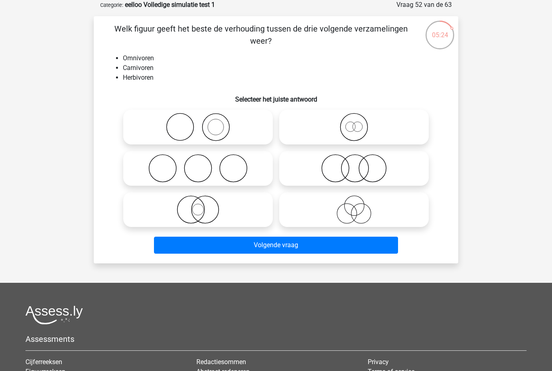
click at [174, 163] on icon at bounding box center [198, 168] width 143 height 28
click at [198, 163] on input "radio" at bounding box center [200, 161] width 5 height 5
radio input "true"
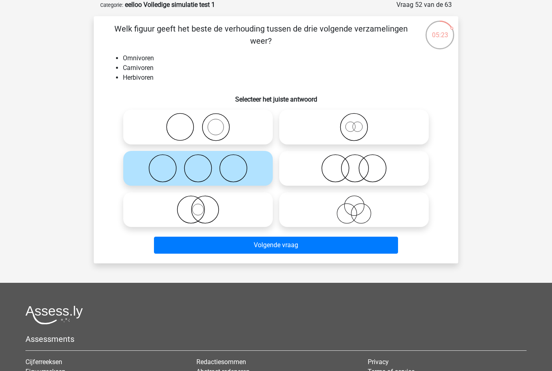
click at [221, 248] on button "Volgende vraag" at bounding box center [276, 245] width 245 height 17
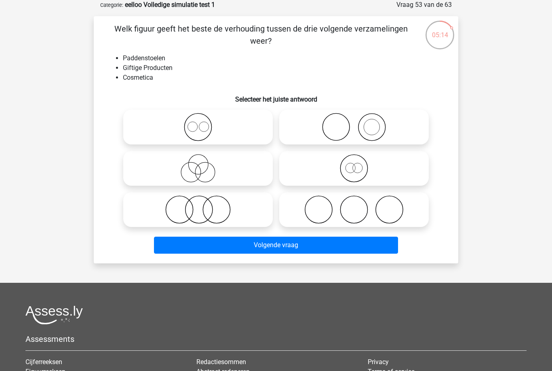
click at [195, 209] on icon at bounding box center [198, 209] width 143 height 28
click at [198, 205] on input "radio" at bounding box center [200, 202] width 5 height 5
radio input "true"
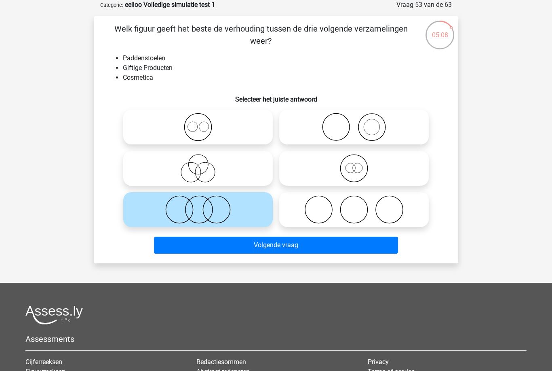
click at [230, 251] on button "Volgende vraag" at bounding box center [276, 245] width 245 height 17
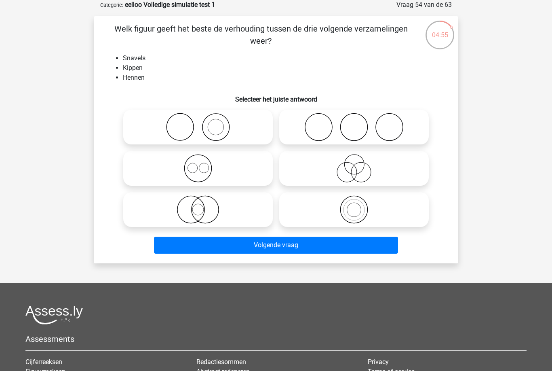
click at [195, 211] on icon at bounding box center [198, 209] width 143 height 28
click at [198, 205] on input "radio" at bounding box center [200, 202] width 5 height 5
radio input "true"
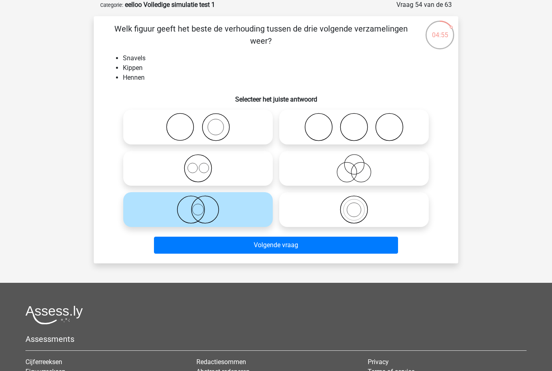
click at [218, 241] on button "Volgende vraag" at bounding box center [276, 245] width 245 height 17
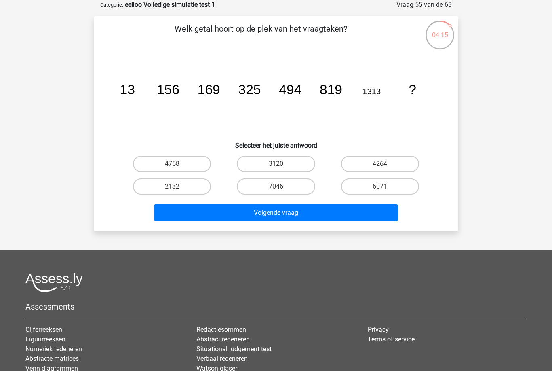
click at [377, 167] on label "4264" at bounding box center [380, 164] width 78 height 16
click at [380, 167] on input "4264" at bounding box center [382, 166] width 5 height 5
radio input "true"
click at [292, 214] on button "Volgende vraag" at bounding box center [276, 212] width 245 height 17
click at [283, 193] on label "84" at bounding box center [276, 186] width 78 height 16
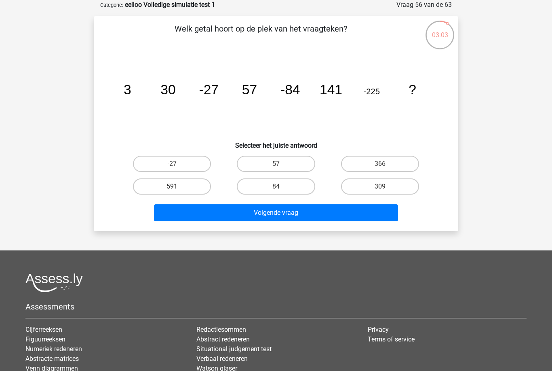
click at [281, 192] on input "84" at bounding box center [278, 188] width 5 height 5
radio input "true"
click at [269, 211] on button "Volgende vraag" at bounding box center [276, 212] width 245 height 17
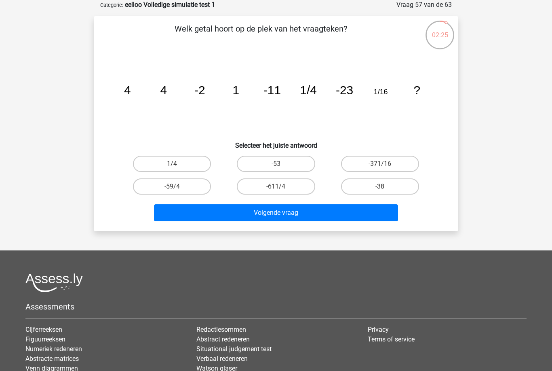
click at [391, 165] on label "-371/16" at bounding box center [380, 164] width 78 height 16
click at [385, 165] on input "-371/16" at bounding box center [382, 166] width 5 height 5
radio input "true"
click at [346, 217] on button "Volgende vraag" at bounding box center [276, 212] width 245 height 17
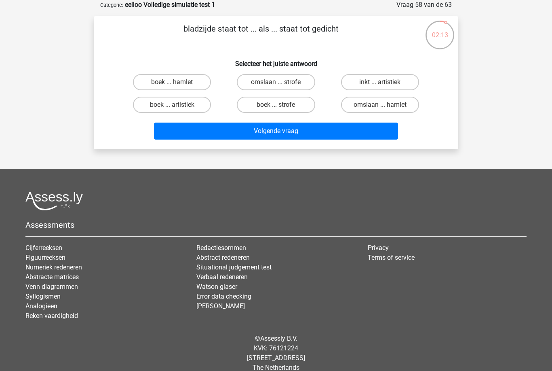
click at [196, 83] on label "boek ... hamlet" at bounding box center [172, 82] width 78 height 16
click at [178, 83] on input "boek ... hamlet" at bounding box center [174, 84] width 5 height 5
radio input "true"
click at [304, 131] on button "Volgende vraag" at bounding box center [276, 131] width 245 height 17
click at [300, 87] on label "criminelen ... pathologie" at bounding box center [276, 82] width 89 height 16
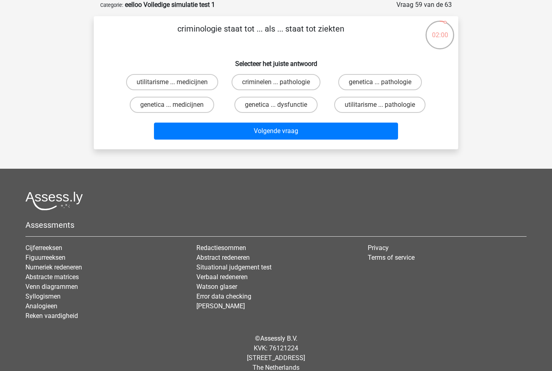
click at [281, 87] on input "criminelen ... pathologie" at bounding box center [278, 84] width 5 height 5
radio input "true"
click at [300, 140] on button "Volgende vraag" at bounding box center [276, 131] width 245 height 17
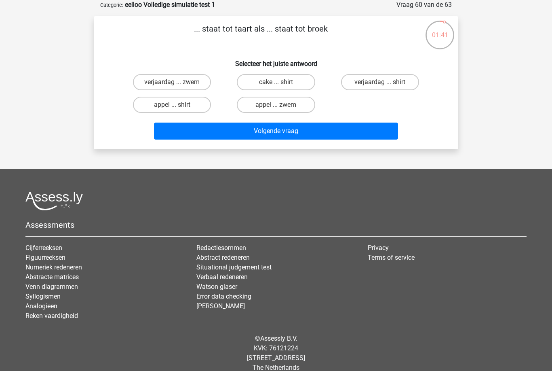
click at [183, 86] on label "verjaardag ... zwem" at bounding box center [172, 82] width 78 height 16
click at [178, 86] on input "verjaardag ... zwem" at bounding box center [174, 84] width 5 height 5
radio input "true"
click at [300, 133] on button "Volgende vraag" at bounding box center [276, 131] width 245 height 17
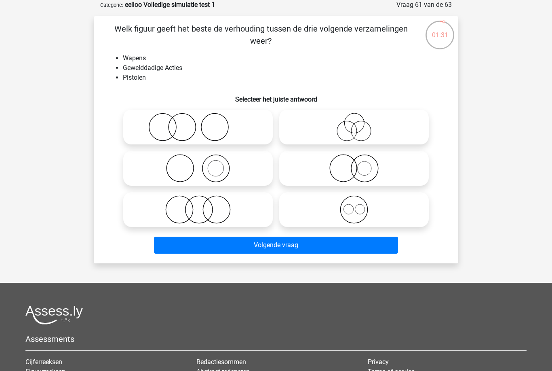
click at [365, 170] on icon at bounding box center [354, 168] width 143 height 28
click at [360, 164] on input "radio" at bounding box center [356, 161] width 5 height 5
radio input "true"
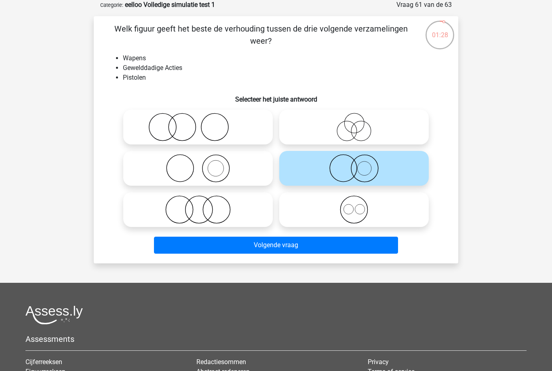
click at [327, 250] on button "Volgende vraag" at bounding box center [276, 245] width 245 height 17
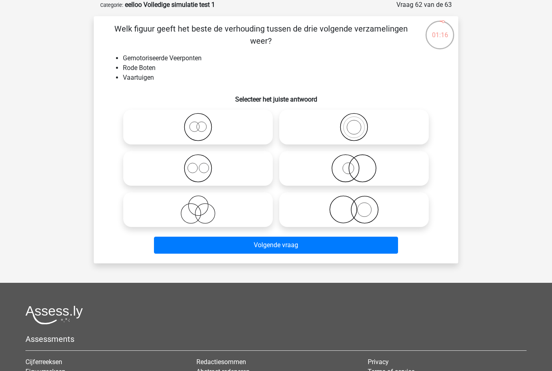
click at [233, 127] on icon at bounding box center [198, 127] width 143 height 28
click at [203, 123] on input "radio" at bounding box center [200, 120] width 5 height 5
radio input "true"
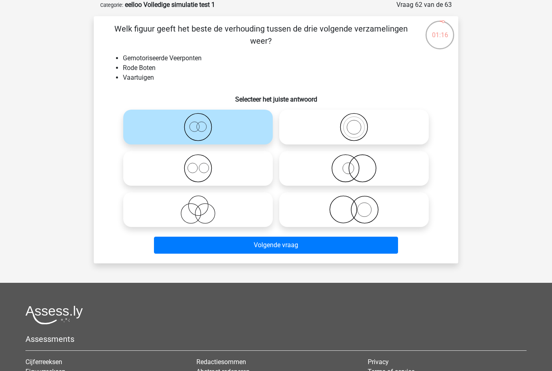
click at [317, 252] on button "Volgende vraag" at bounding box center [276, 245] width 245 height 17
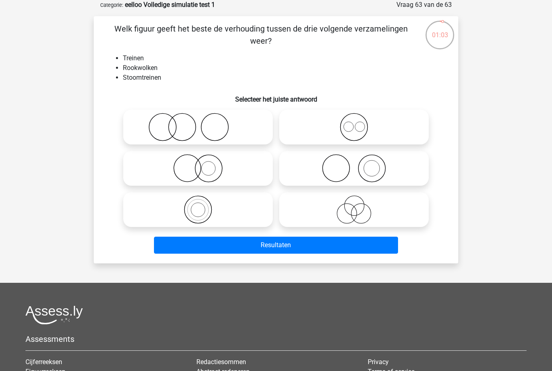
click at [236, 131] on icon at bounding box center [198, 127] width 143 height 28
click at [203, 123] on input "radio" at bounding box center [200, 120] width 5 height 5
radio input "true"
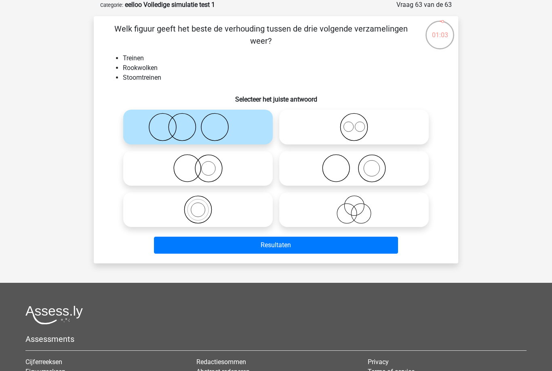
click at [310, 252] on button "Resultaten" at bounding box center [276, 245] width 245 height 17
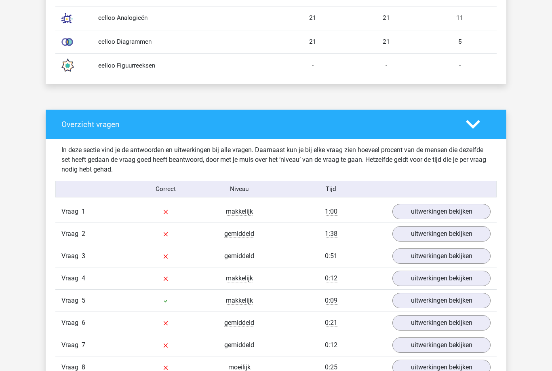
scroll to position [567, 0]
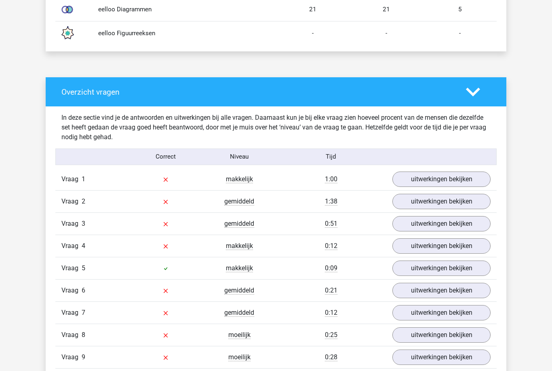
click at [457, 178] on link "uitwerkingen bekijken" at bounding box center [442, 178] width 98 height 15
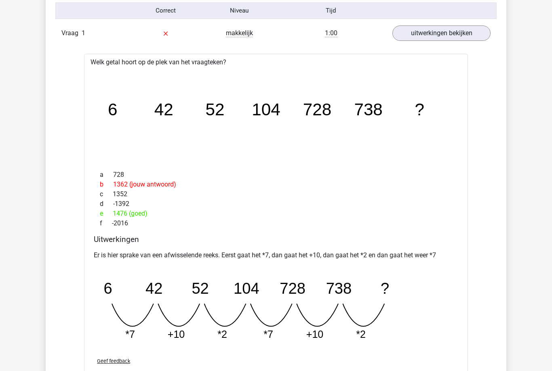
scroll to position [713, 0]
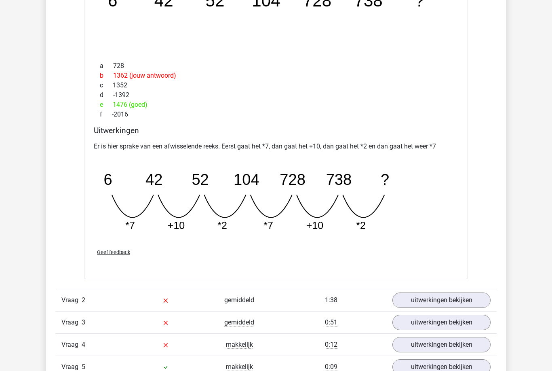
click at [456, 307] on link "uitwerkingen bekijken" at bounding box center [442, 300] width 98 height 15
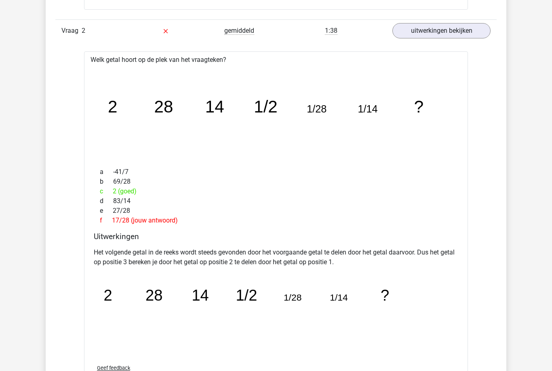
scroll to position [1091, 0]
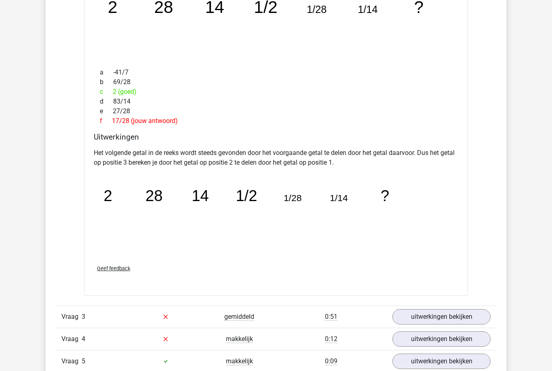
click at [453, 321] on link "uitwerkingen bekijken" at bounding box center [442, 316] width 98 height 15
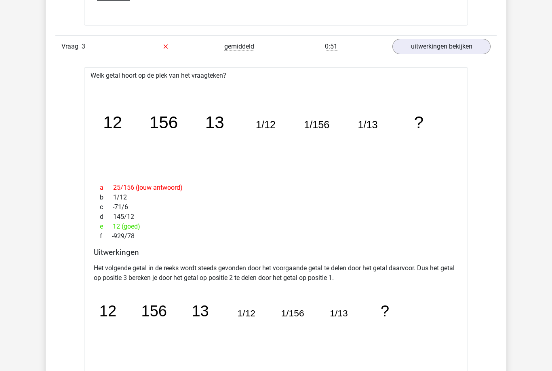
scroll to position [1461, 0]
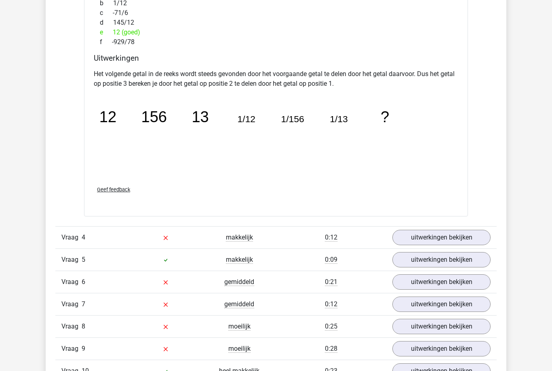
click at [472, 245] on link "uitwerkingen bekijken" at bounding box center [442, 237] width 98 height 15
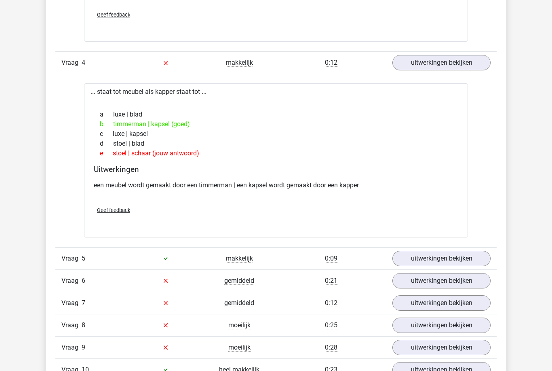
scroll to position [1830, 0]
click at [465, 286] on link "uitwerkingen bekijken" at bounding box center [442, 280] width 98 height 15
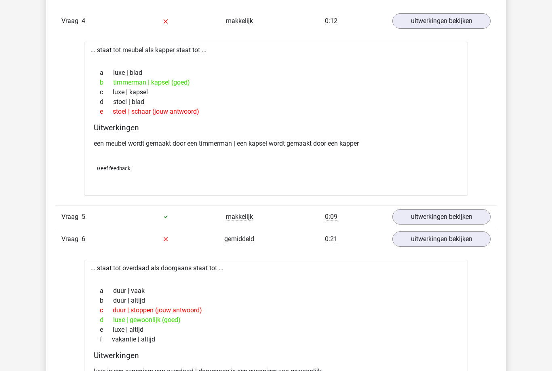
scroll to position [1872, 0]
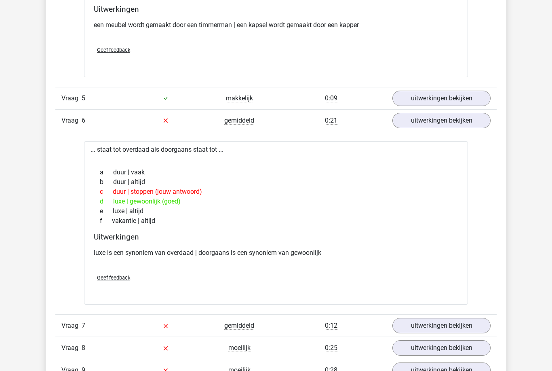
click at [450, 332] on link "uitwerkingen bekijken" at bounding box center [442, 325] width 98 height 15
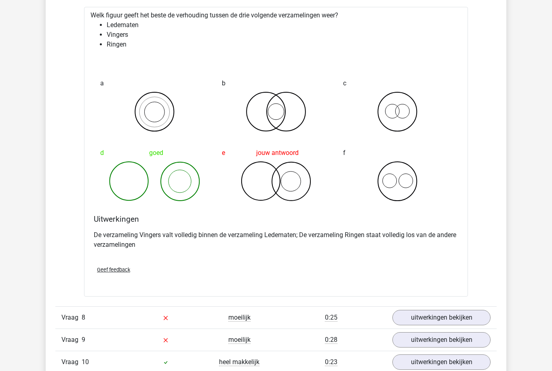
scroll to position [2333, 0]
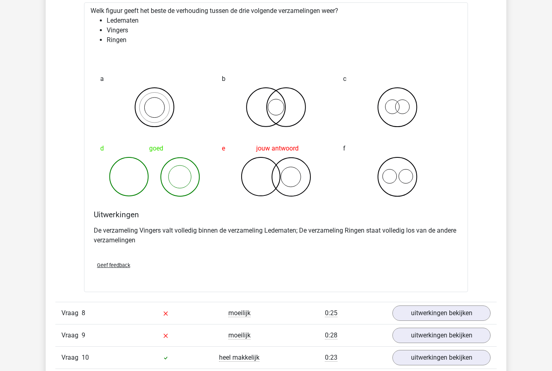
click at [471, 316] on link "uitwerkingen bekijken" at bounding box center [442, 313] width 98 height 15
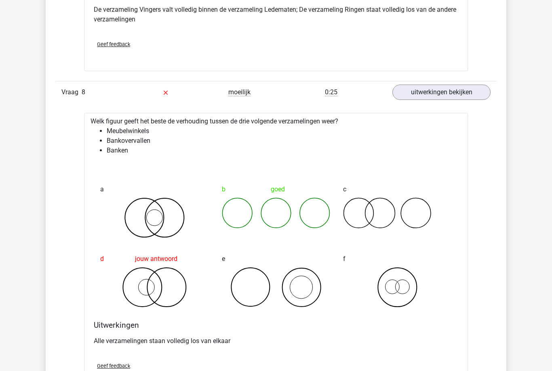
scroll to position [2555, 0]
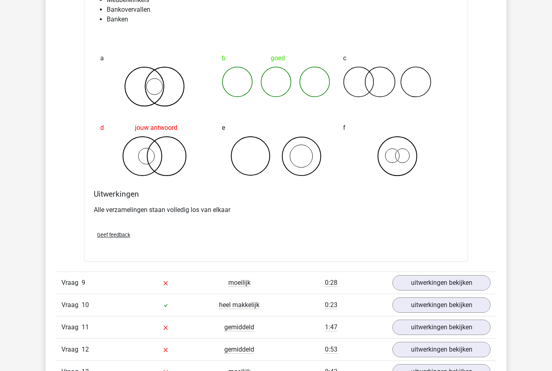
click at [464, 287] on link "uitwerkingen bekijken" at bounding box center [442, 282] width 98 height 15
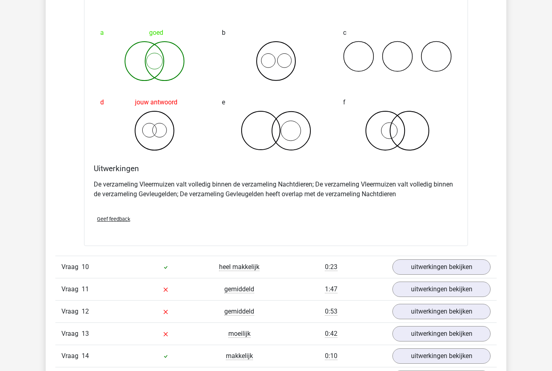
scroll to position [3033, 0]
click at [470, 295] on link "uitwerkingen bekijken" at bounding box center [442, 288] width 98 height 15
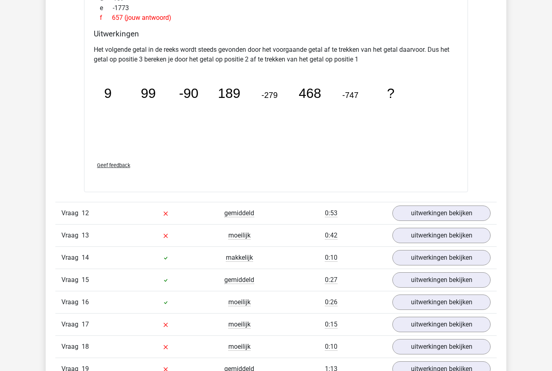
scroll to position [3485, 0]
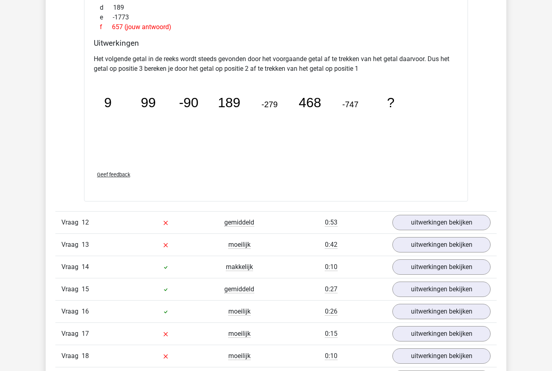
click at [463, 223] on link "uitwerkingen bekijken" at bounding box center [442, 222] width 98 height 15
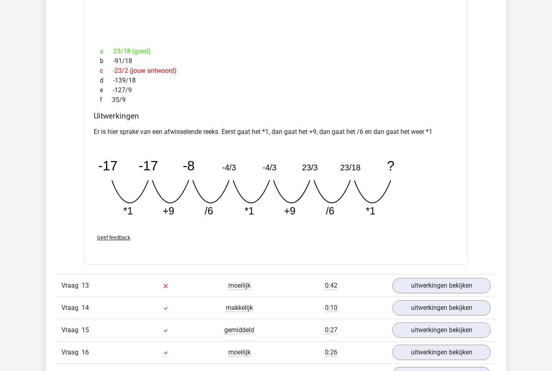
scroll to position [3834, 0]
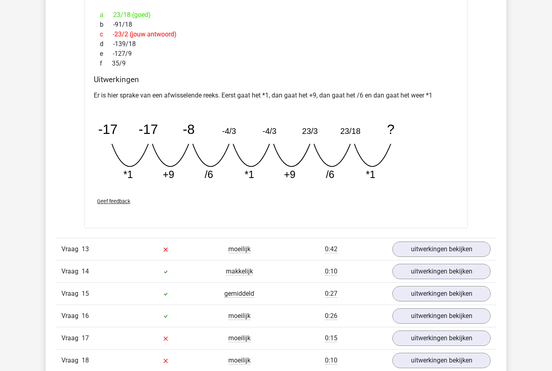
click at [462, 254] on link "uitwerkingen bekijken" at bounding box center [442, 248] width 98 height 15
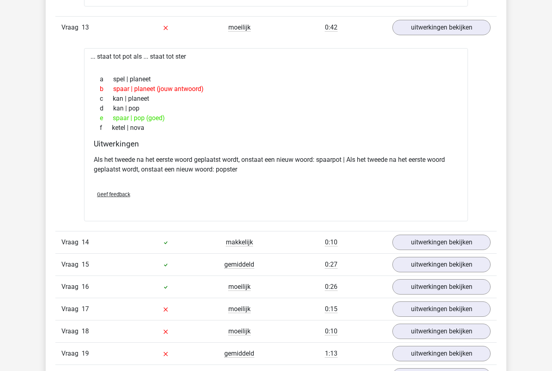
scroll to position [4055, 0]
click at [465, 311] on link "uitwerkingen bekijken" at bounding box center [442, 308] width 98 height 15
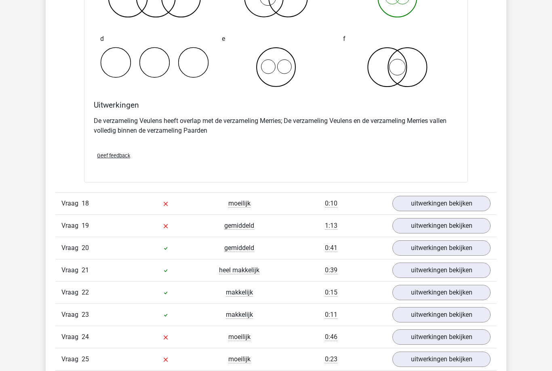
scroll to position [4476, 0]
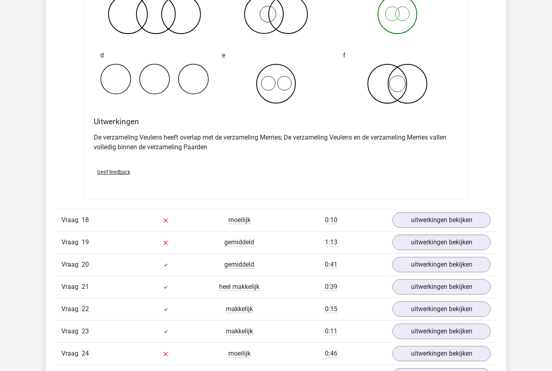
click at [473, 224] on link "uitwerkingen bekijken" at bounding box center [442, 219] width 98 height 15
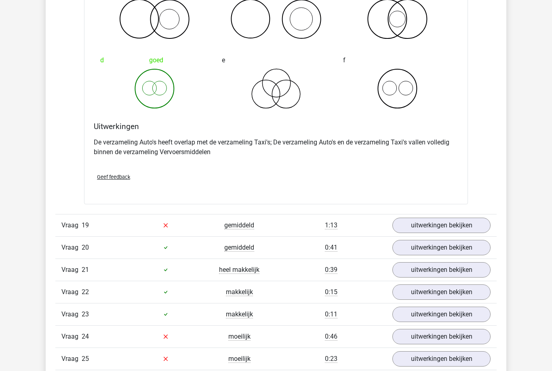
scroll to position [4802, 0]
click at [475, 229] on link "uitwerkingen bekijken" at bounding box center [442, 225] width 98 height 15
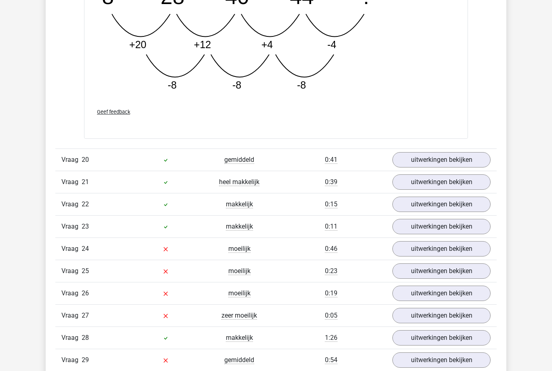
scroll to position [5303, 0]
click at [473, 253] on link "uitwerkingen bekijken" at bounding box center [442, 248] width 98 height 15
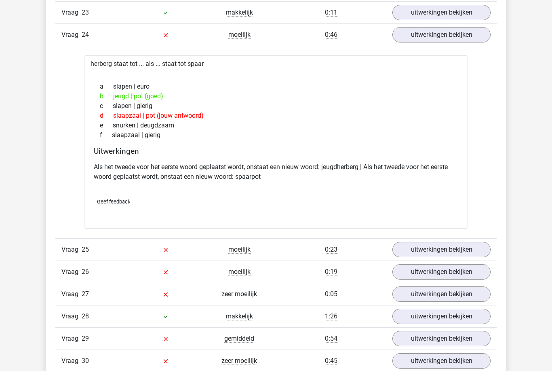
scroll to position [5516, 0]
click at [468, 256] on link "uitwerkingen bekijken" at bounding box center [442, 249] width 98 height 15
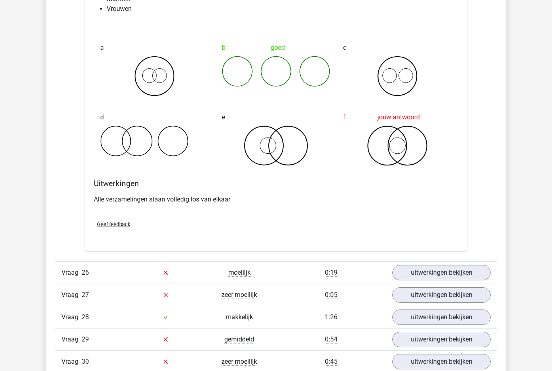
scroll to position [5816, 0]
click at [470, 276] on link "uitwerkingen bekijken" at bounding box center [442, 271] width 98 height 15
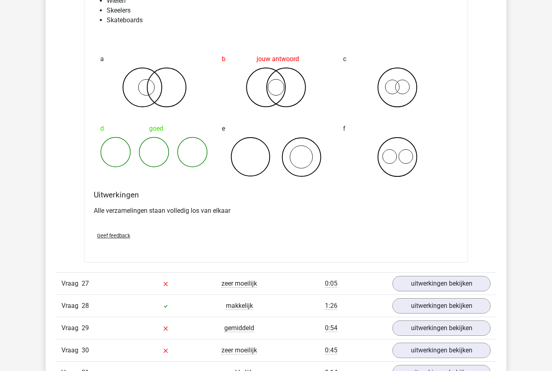
scroll to position [6128, 0]
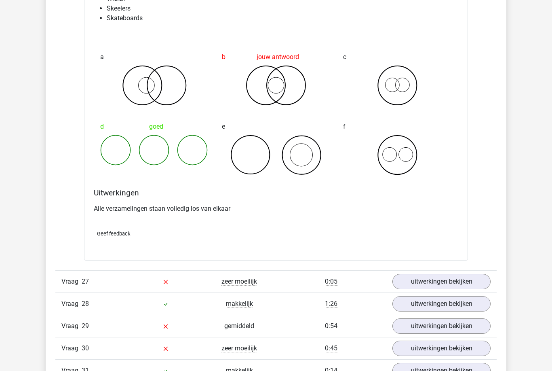
click at [467, 286] on link "uitwerkingen bekijken" at bounding box center [442, 281] width 98 height 15
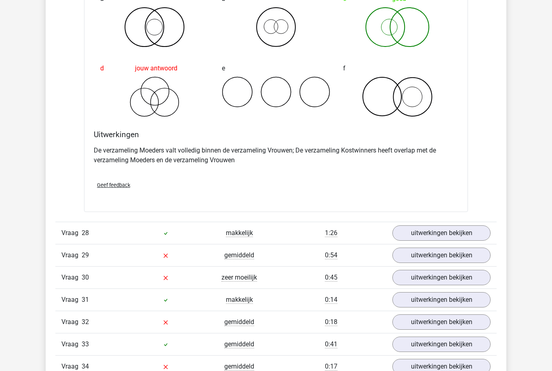
scroll to position [6509, 0]
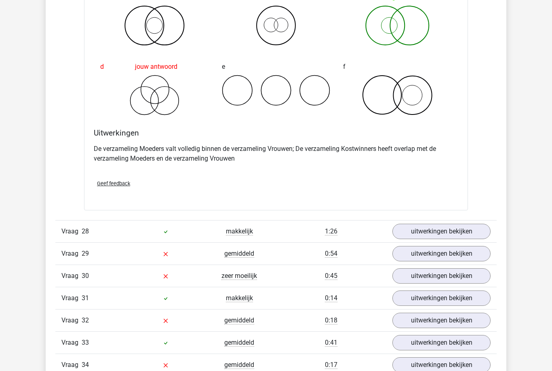
click at [474, 255] on link "uitwerkingen bekijken" at bounding box center [442, 253] width 98 height 15
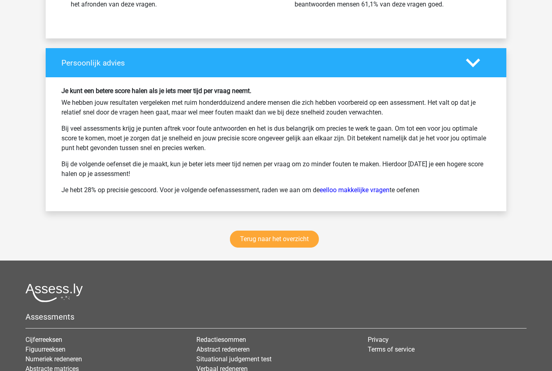
scroll to position [8195, 0]
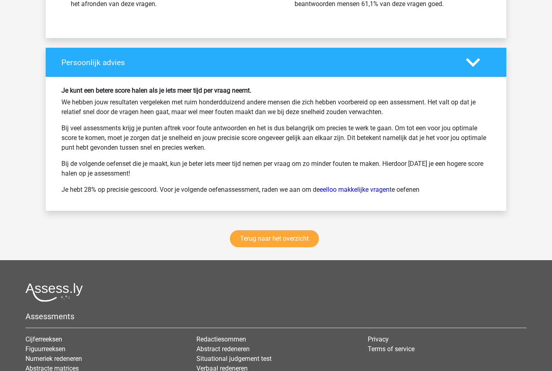
click at [297, 242] on link "Terug naar het overzicht" at bounding box center [274, 239] width 89 height 17
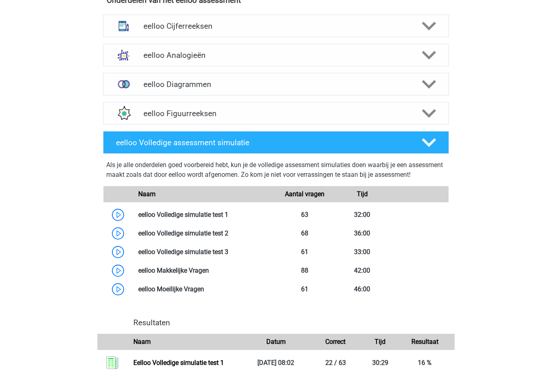
scroll to position [320, 0]
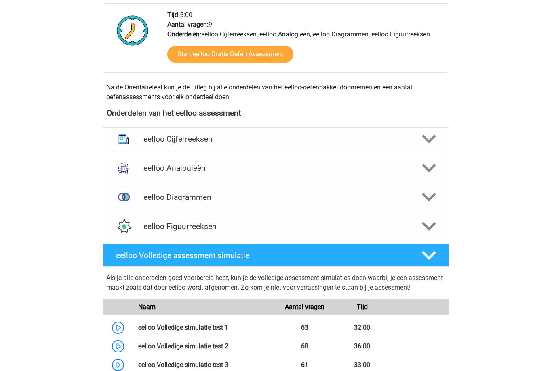
click at [423, 144] on icon at bounding box center [429, 139] width 14 height 14
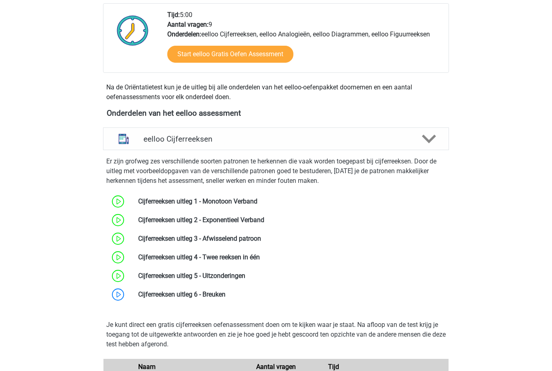
click at [226, 298] on link at bounding box center [226, 294] width 0 height 8
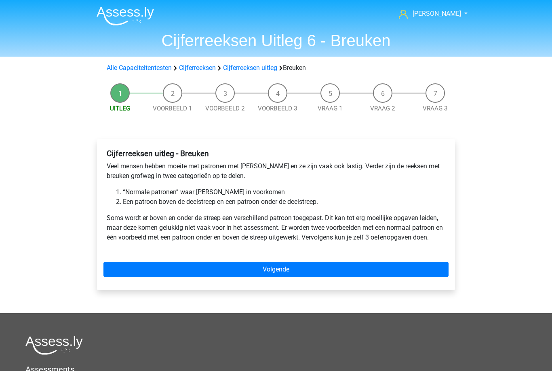
click at [304, 273] on link "Volgende" at bounding box center [276, 269] width 345 height 15
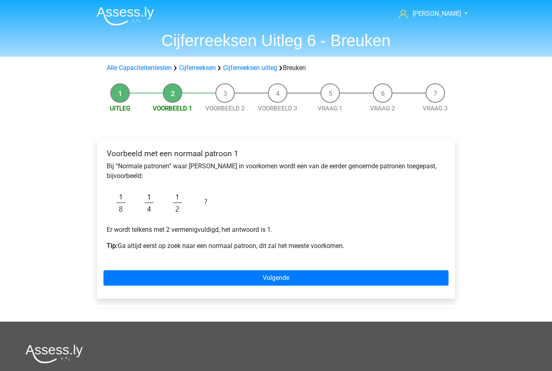
click at [309, 283] on link "Volgende" at bounding box center [276, 277] width 345 height 15
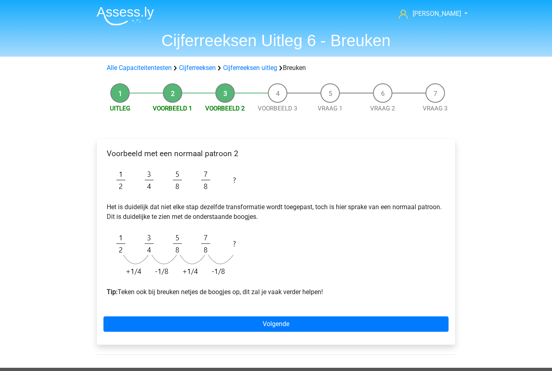
click at [309, 322] on link "Volgende" at bounding box center [276, 323] width 345 height 15
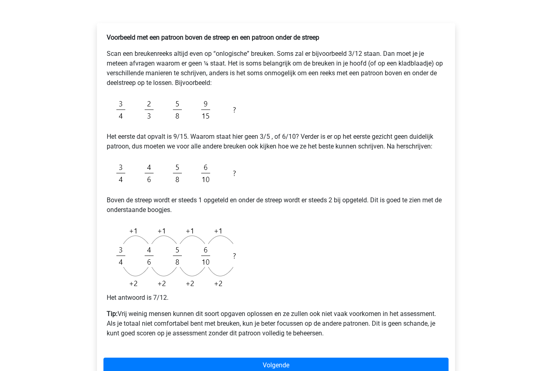
scroll to position [116, 0]
click at [329, 370] on link "Volgende" at bounding box center [276, 364] width 345 height 15
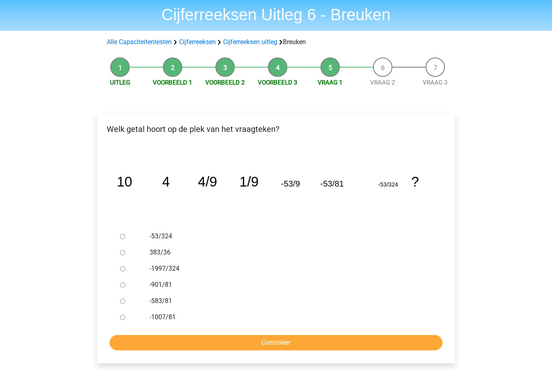
scroll to position [26, 0]
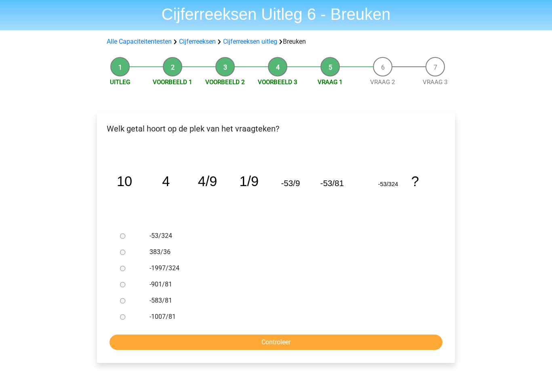
click at [197, 272] on label "-1997/324" at bounding box center [290, 268] width 280 height 10
click at [125, 271] on input "-1997/324" at bounding box center [122, 268] width 5 height 5
radio input "true"
click at [214, 346] on input "Controleer" at bounding box center [276, 341] width 333 height 15
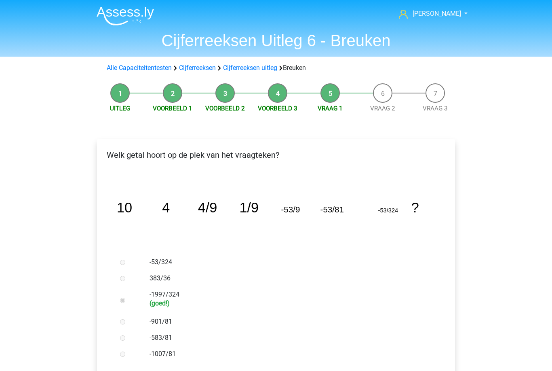
click at [478, 2] on header "Dieuwertje d-prins@live.nl Nederlands English" at bounding box center [276, 28] width 552 height 57
click at [205, 68] on link "Cijferreeksen" at bounding box center [197, 68] width 37 height 8
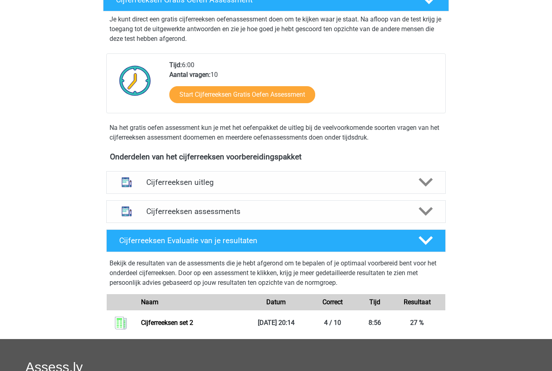
scroll to position [177, 0]
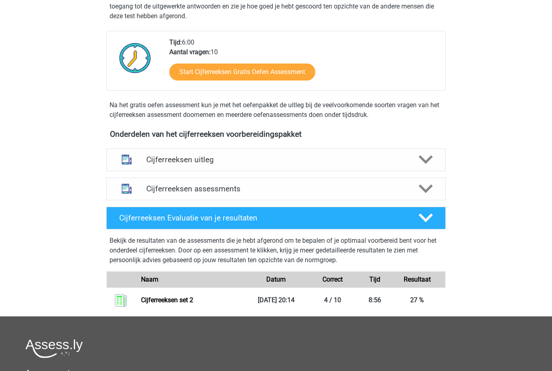
click at [424, 201] on div "Cijferreeksen assessments" at bounding box center [276, 189] width 340 height 23
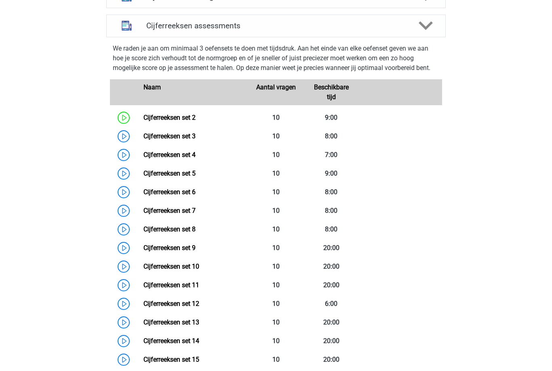
scroll to position [337, 0]
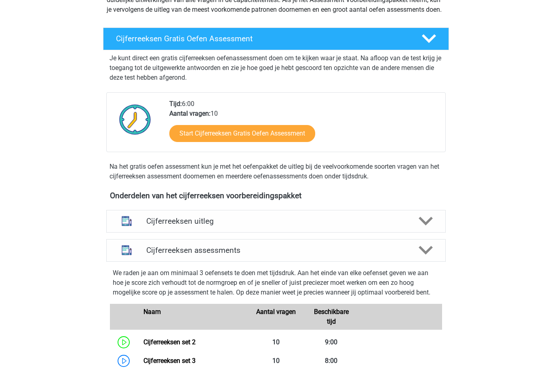
click at [424, 233] on div "Cijferreeksen uitleg" at bounding box center [276, 221] width 340 height 23
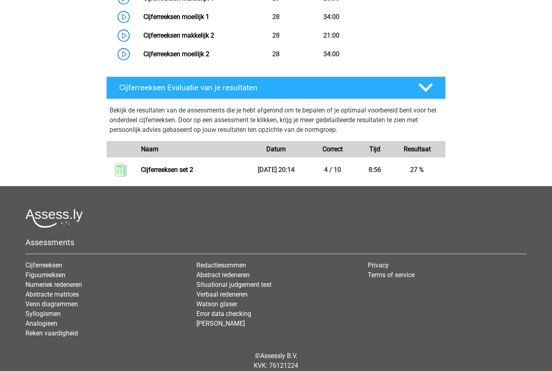
scroll to position [1011, 0]
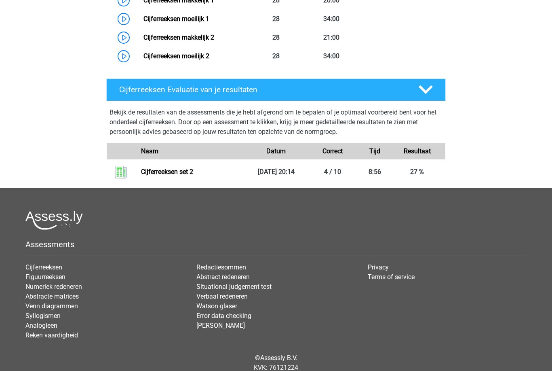
click at [52, 271] on link "Cijferreeksen" at bounding box center [43, 267] width 37 height 8
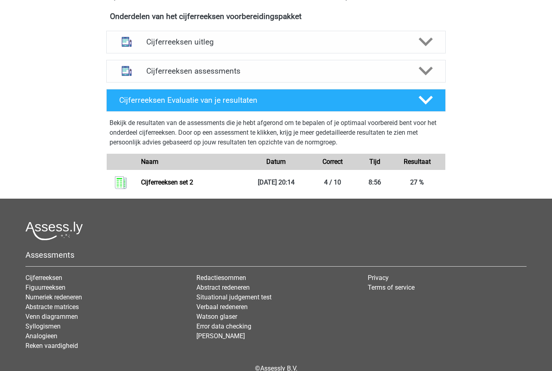
scroll to position [295, 0]
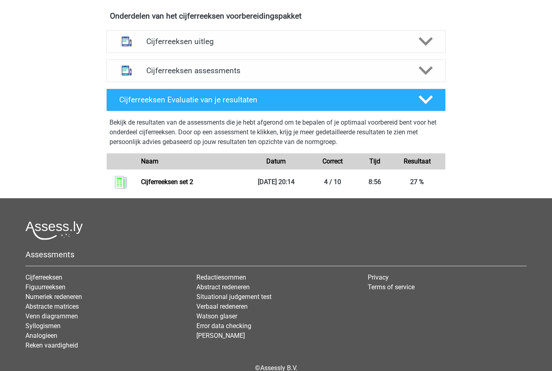
click at [59, 256] on div "Assessments Cijferreeksen Figuurreeksen Numeriek redeneren Abstracte matrices V…" at bounding box center [276, 289] width 514 height 136
click at [67, 260] on h5 "Assessments" at bounding box center [275, 255] width 501 height 10
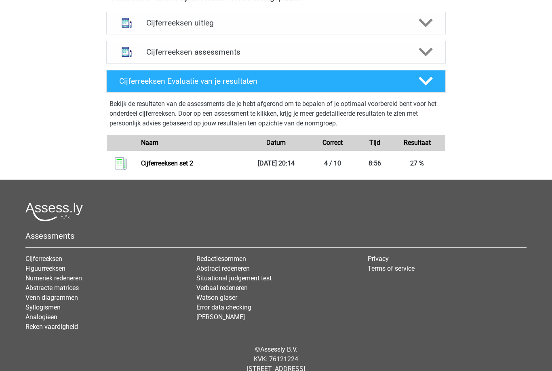
scroll to position [313, 0]
click at [68, 241] on h5 "Assessments" at bounding box center [275, 237] width 501 height 10
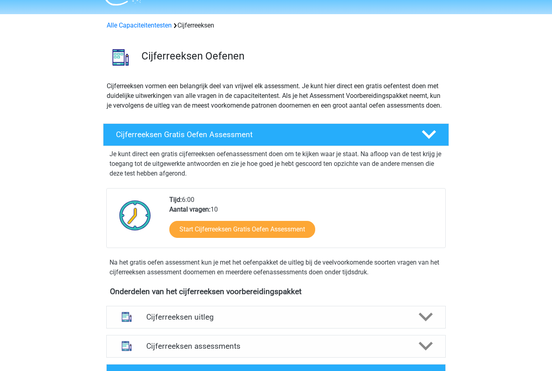
scroll to position [0, 0]
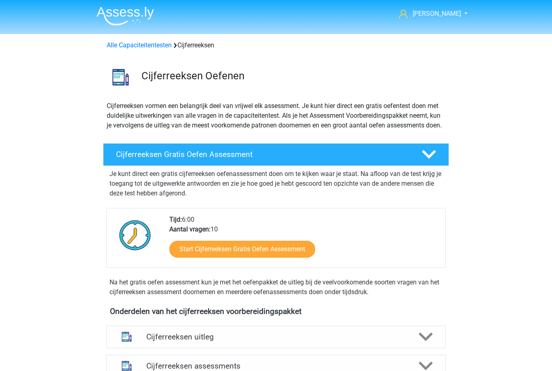
click at [160, 41] on link "Alle Capaciteitentesten" at bounding box center [139, 45] width 65 height 8
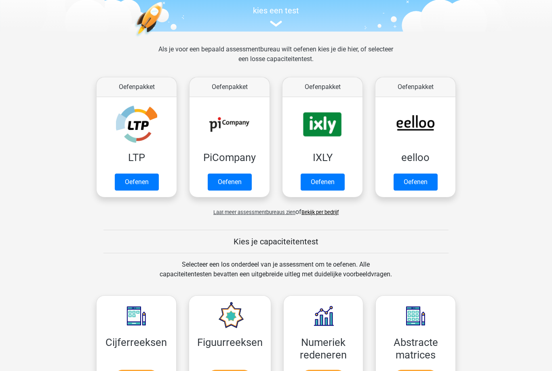
scroll to position [84, 0]
click at [427, 182] on link "Oefenen" at bounding box center [416, 182] width 44 height 17
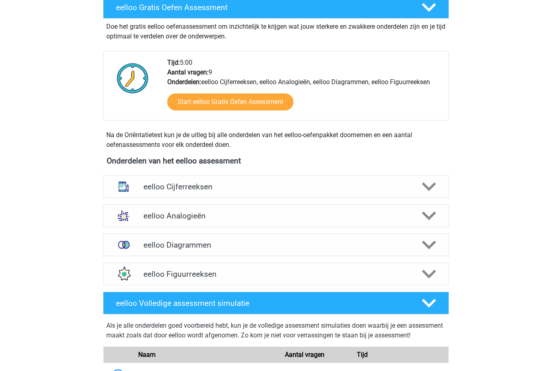
scroll to position [160, 0]
click at [433, 192] on icon at bounding box center [429, 187] width 14 height 14
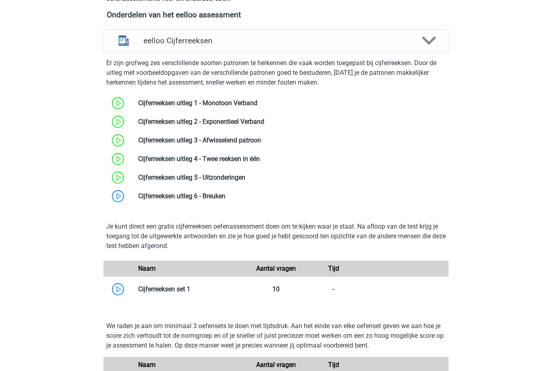
scroll to position [306, 0]
click at [226, 192] on link at bounding box center [226, 196] width 0 height 8
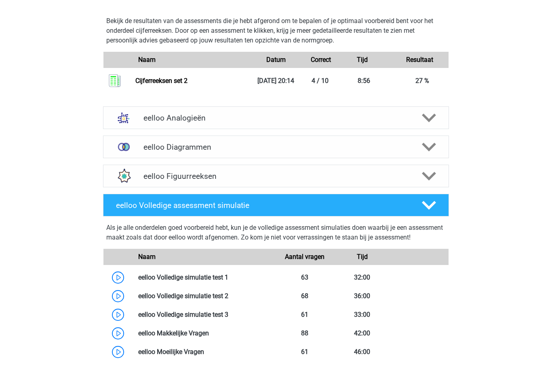
scroll to position [755, 0]
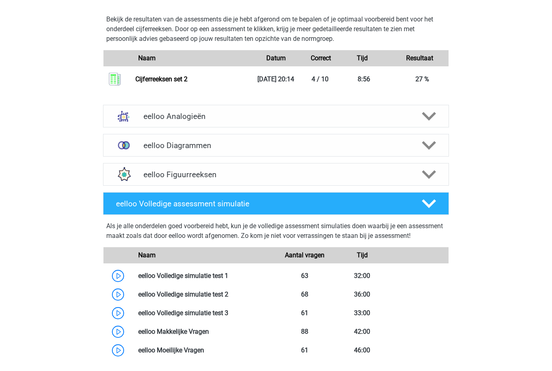
click at [228, 317] on link at bounding box center [228, 313] width 0 height 8
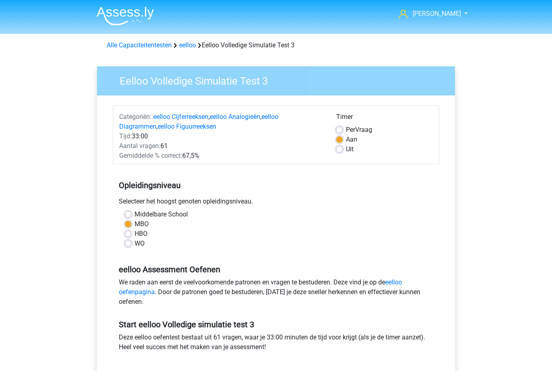
click at [174, 214] on label "Middelbare School" at bounding box center [161, 214] width 53 height 10
click at [131, 214] on input "Middelbare School" at bounding box center [128, 213] width 6 height 8
radio input "true"
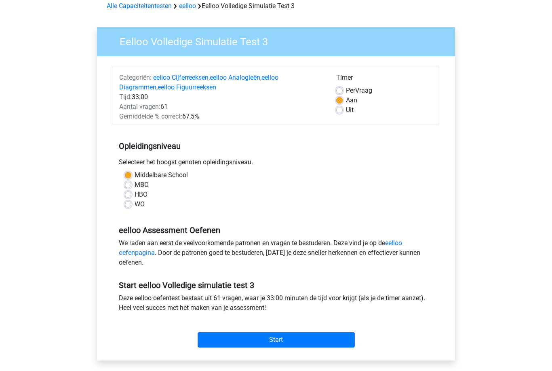
scroll to position [51, 0]
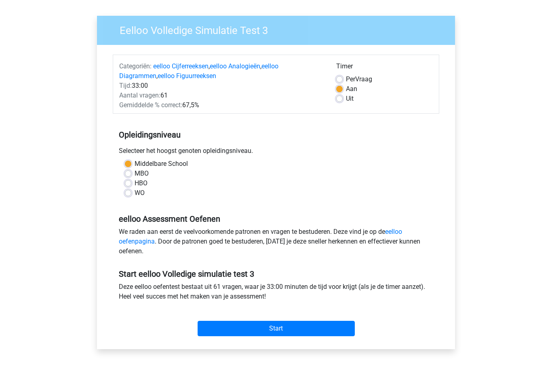
click at [286, 328] on input "Start" at bounding box center [276, 328] width 157 height 15
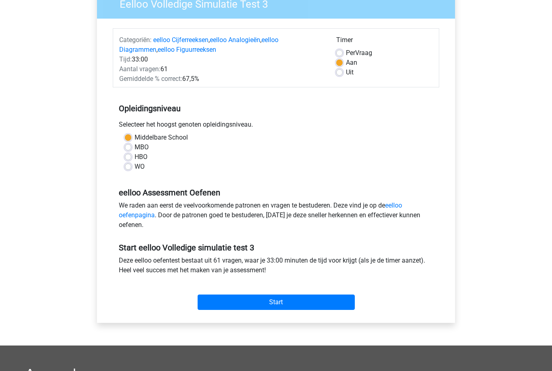
click at [303, 309] on input "Start" at bounding box center [276, 302] width 157 height 15
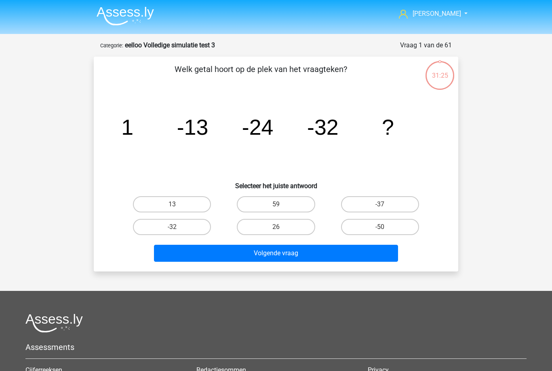
click at [389, 196] on label "-37" at bounding box center [380, 204] width 78 height 16
click at [385, 204] on input "-37" at bounding box center [382, 206] width 5 height 5
radio input "true"
click at [346, 256] on button "Volgende vraag" at bounding box center [276, 253] width 245 height 17
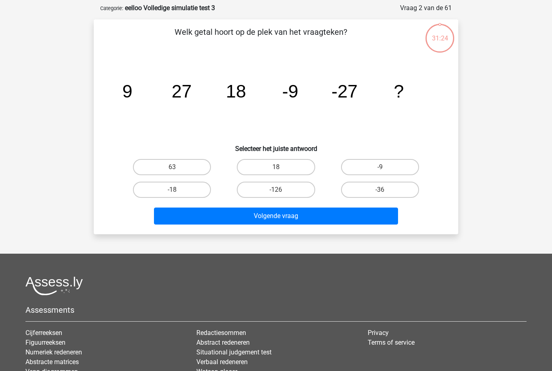
scroll to position [40, 0]
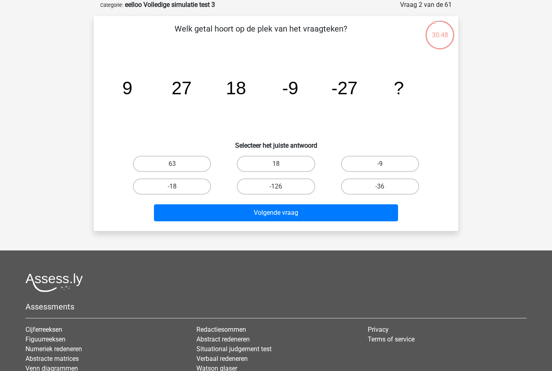
click at [393, 186] on label "-36" at bounding box center [380, 186] width 78 height 16
click at [385, 186] on input "-36" at bounding box center [382, 188] width 5 height 5
radio input "true"
click at [362, 216] on button "Volgende vraag" at bounding box center [276, 212] width 245 height 17
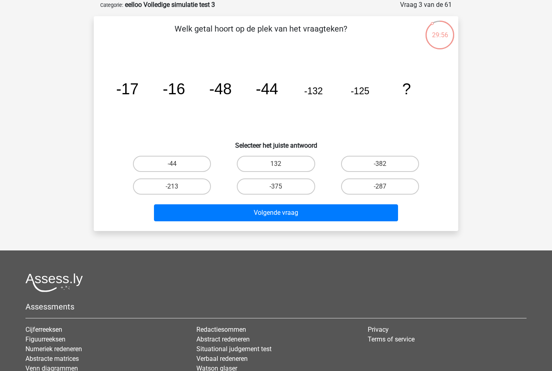
click at [288, 191] on label "-375" at bounding box center [276, 186] width 78 height 16
click at [281, 191] on input "-375" at bounding box center [278, 188] width 5 height 5
radio input "true"
click at [311, 212] on button "Volgende vraag" at bounding box center [276, 212] width 245 height 17
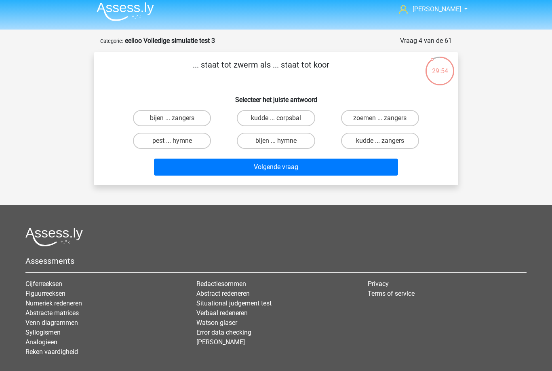
scroll to position [0, 0]
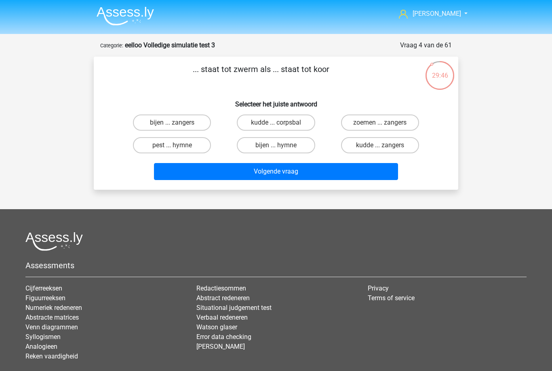
click at [196, 121] on label "bijen ... zangers" at bounding box center [172, 122] width 78 height 16
click at [178, 123] on input "bijen ... zangers" at bounding box center [174, 125] width 5 height 5
radio input "true"
click at [302, 171] on button "Volgende vraag" at bounding box center [276, 171] width 245 height 17
click at [190, 120] on label "liefde ... overtreding" at bounding box center [172, 122] width 78 height 16
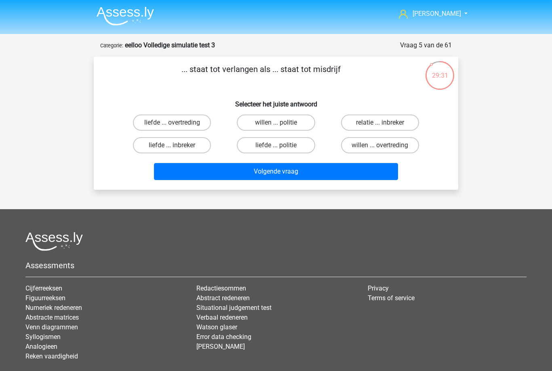
click at [178, 123] on input "liefde ... overtreding" at bounding box center [174, 125] width 5 height 5
radio input "true"
click at [299, 171] on button "Volgende vraag" at bounding box center [276, 171] width 245 height 17
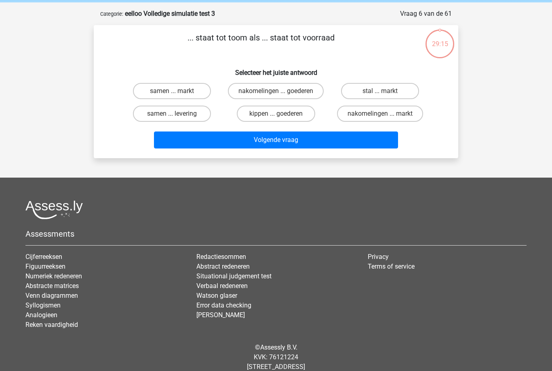
scroll to position [40, 0]
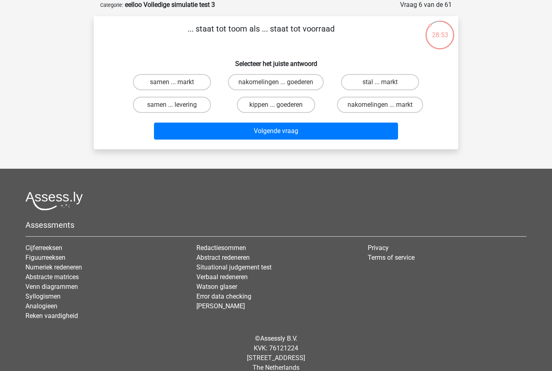
click at [300, 80] on label "nakomelingen ... goederen" at bounding box center [276, 82] width 96 height 16
click at [281, 82] on input "nakomelingen ... goederen" at bounding box center [278, 84] width 5 height 5
radio input "true"
click at [288, 140] on button "Volgende vraag" at bounding box center [276, 131] width 245 height 17
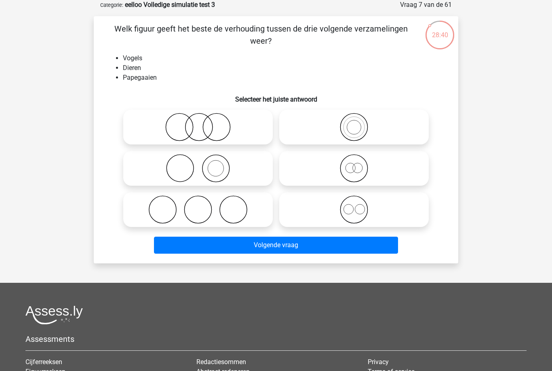
click at [361, 134] on icon at bounding box center [354, 127] width 143 height 28
click at [360, 123] on input "radio" at bounding box center [356, 120] width 5 height 5
radio input "true"
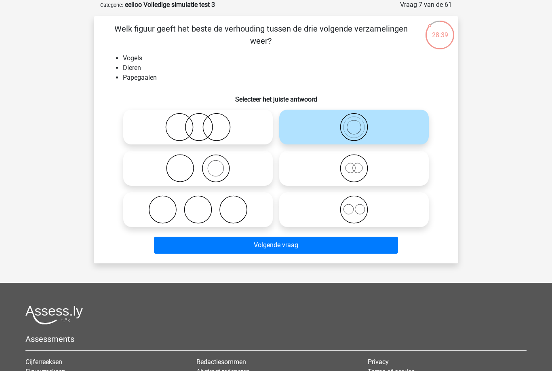
click at [326, 247] on button "Volgende vraag" at bounding box center [276, 245] width 245 height 17
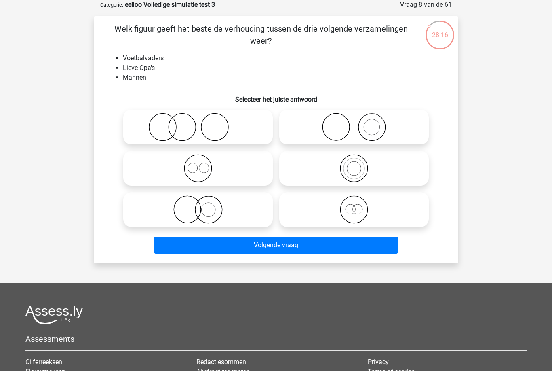
click at [364, 215] on icon at bounding box center [354, 209] width 143 height 28
click at [360, 205] on input "radio" at bounding box center [356, 202] width 5 height 5
radio input "true"
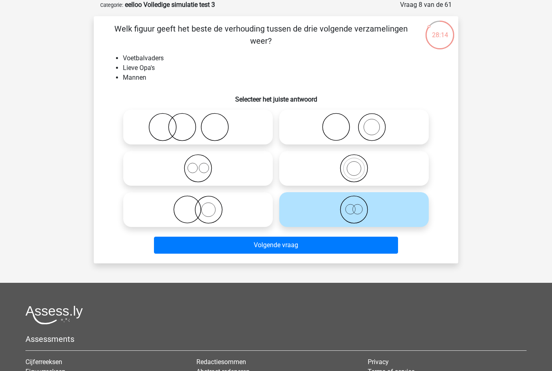
click at [350, 253] on button "Volgende vraag" at bounding box center [276, 245] width 245 height 17
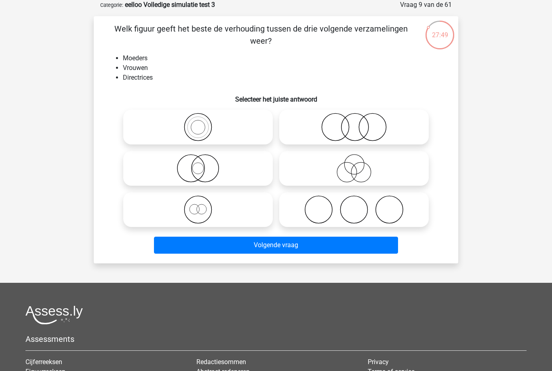
click at [362, 168] on icon at bounding box center [354, 168] width 143 height 28
click at [360, 164] on input "radio" at bounding box center [356, 161] width 5 height 5
radio input "true"
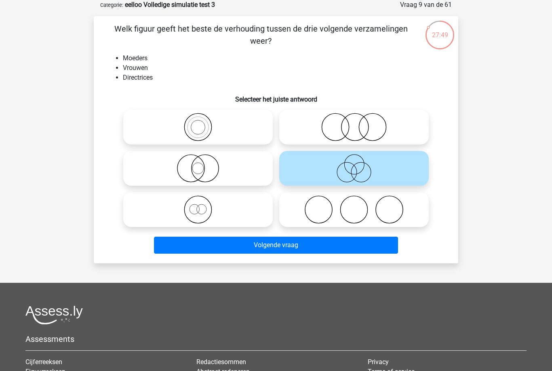
click at [331, 253] on button "Volgende vraag" at bounding box center [276, 245] width 245 height 17
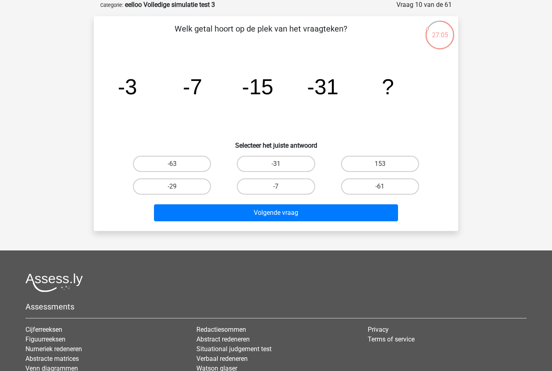
click at [188, 159] on label "-63" at bounding box center [172, 164] width 78 height 16
click at [178, 164] on input "-63" at bounding box center [174, 166] width 5 height 5
radio input "true"
click at [264, 215] on button "Volgende vraag" at bounding box center [276, 212] width 245 height 17
click at [187, 163] on label "120" at bounding box center [172, 164] width 78 height 16
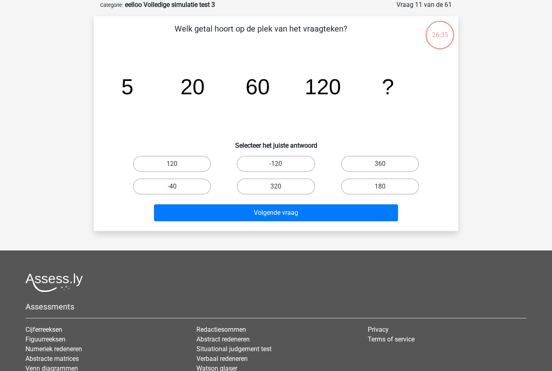
click at [178, 164] on input "120" at bounding box center [174, 166] width 5 height 5
radio input "true"
click at [276, 215] on button "Volgende vraag" at bounding box center [276, 212] width 245 height 17
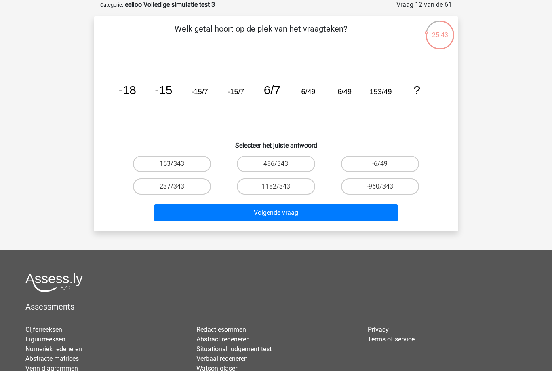
click at [401, 185] on label "-960/343" at bounding box center [380, 186] width 78 height 16
click at [385, 186] on input "-960/343" at bounding box center [382, 188] width 5 height 5
radio input "true"
click at [369, 209] on button "Volgende vraag" at bounding box center [276, 212] width 245 height 17
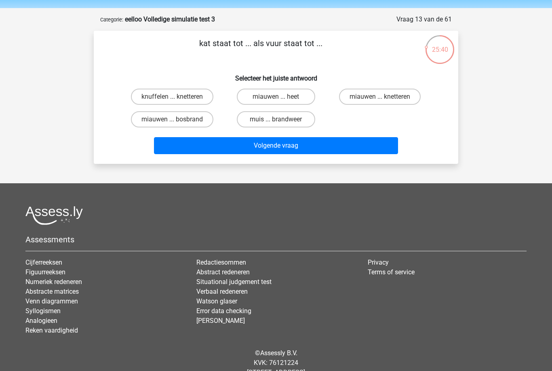
scroll to position [0, 0]
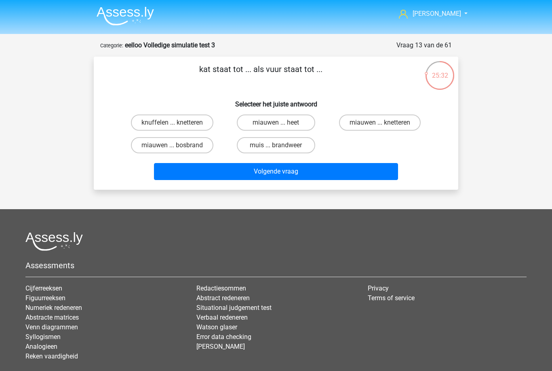
click at [393, 123] on label "miauwen ... knetteren" at bounding box center [380, 122] width 82 height 16
click at [385, 123] on input "miauwen ... knetteren" at bounding box center [382, 125] width 5 height 5
radio input "true"
click at [355, 174] on button "Volgende vraag" at bounding box center [276, 171] width 245 height 17
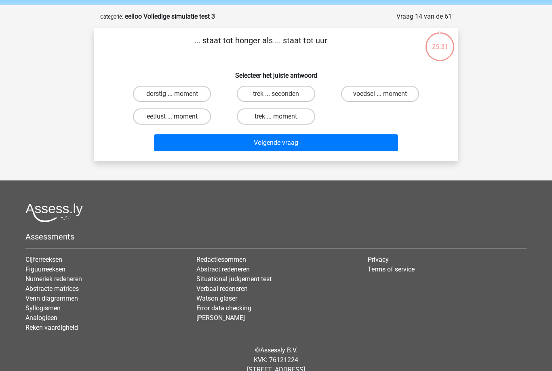
scroll to position [40, 0]
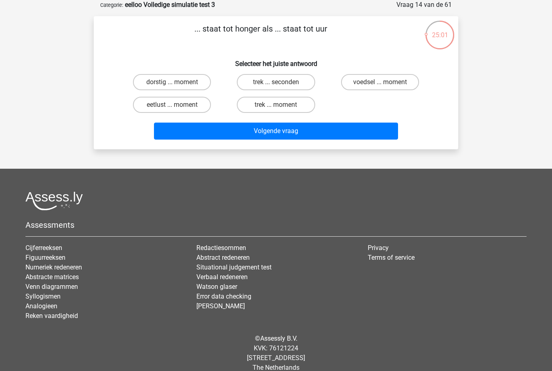
click at [287, 85] on label "trek ... seconden" at bounding box center [276, 82] width 78 height 16
click at [281, 85] on input "trek ... seconden" at bounding box center [278, 84] width 5 height 5
radio input "true"
click at [290, 138] on button "Volgende vraag" at bounding box center [276, 131] width 245 height 17
click at [360, 82] on label "bestek ... whatsapp" at bounding box center [380, 82] width 78 height 16
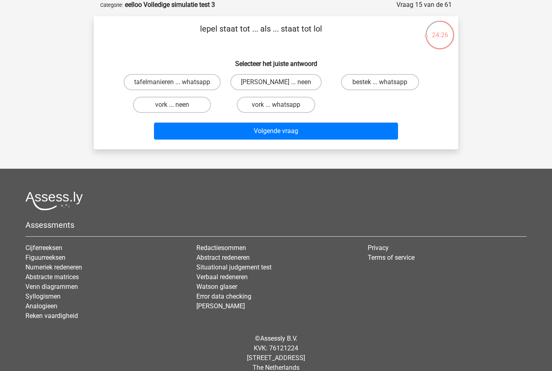
click at [380, 82] on input "bestek ... whatsapp" at bounding box center [382, 84] width 5 height 5
radio input "true"
click at [282, 137] on button "Volgende vraag" at bounding box center [276, 131] width 245 height 17
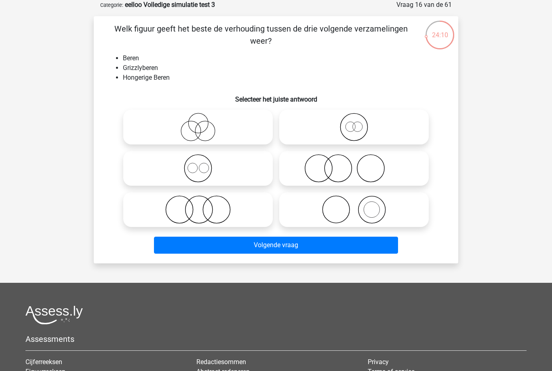
click at [348, 136] on icon at bounding box center [354, 127] width 143 height 28
click at [354, 123] on input "radio" at bounding box center [356, 120] width 5 height 5
radio input "true"
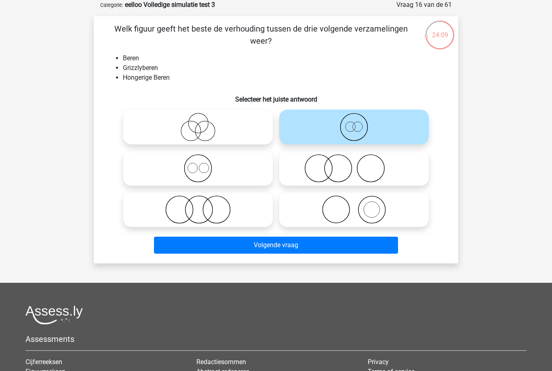
click at [345, 249] on button "Volgende vraag" at bounding box center [276, 245] width 245 height 17
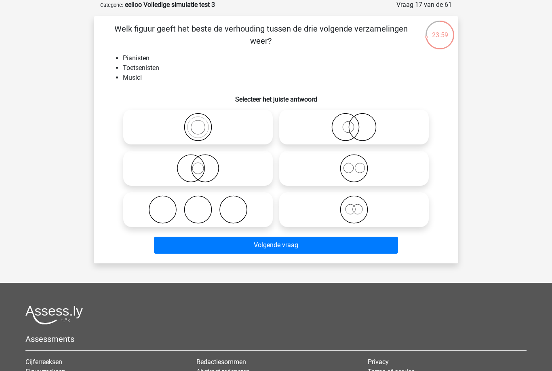
click at [203, 135] on icon at bounding box center [198, 127] width 143 height 28
click at [203, 123] on input "radio" at bounding box center [200, 120] width 5 height 5
radio input "true"
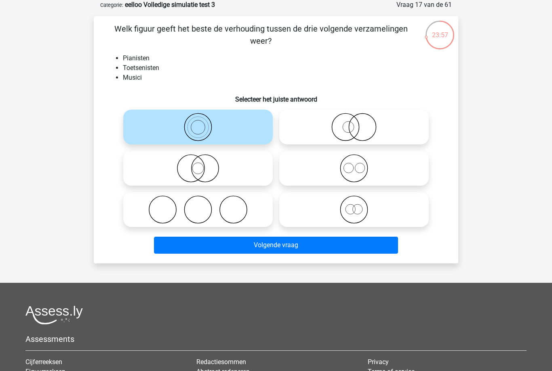
click at [318, 252] on button "Volgende vraag" at bounding box center [276, 245] width 245 height 17
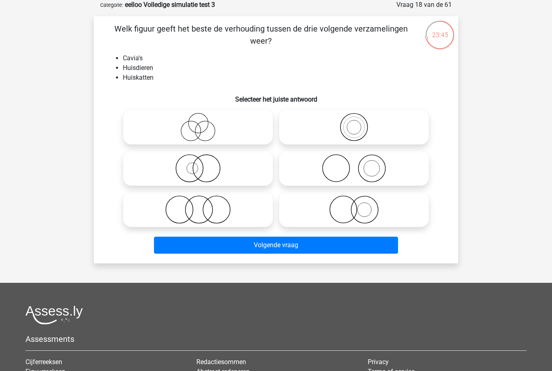
click at [225, 212] on icon at bounding box center [198, 209] width 143 height 28
click at [203, 205] on input "radio" at bounding box center [200, 202] width 5 height 5
radio input "true"
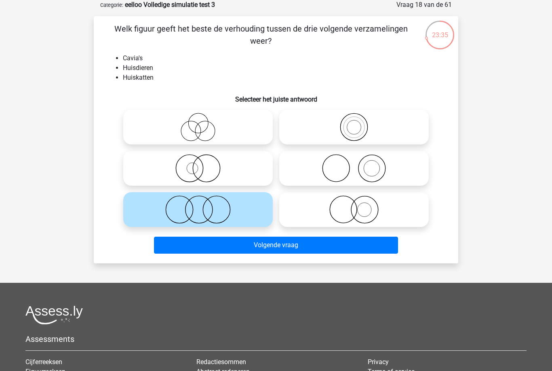
click at [377, 220] on icon at bounding box center [354, 209] width 143 height 28
click at [360, 205] on input "radio" at bounding box center [356, 202] width 5 height 5
radio input "true"
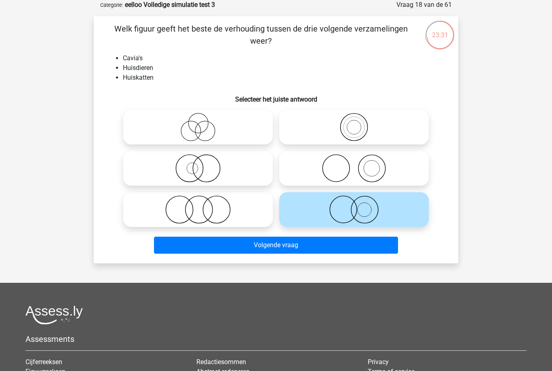
click at [230, 216] on icon at bounding box center [198, 209] width 143 height 28
click at [203, 205] on input "radio" at bounding box center [200, 202] width 5 height 5
radio input "true"
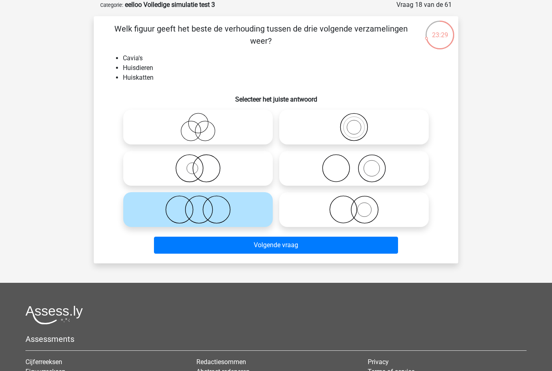
click at [368, 218] on icon at bounding box center [354, 209] width 143 height 28
click at [360, 205] on input "radio" at bounding box center [356, 202] width 5 height 5
radio input "true"
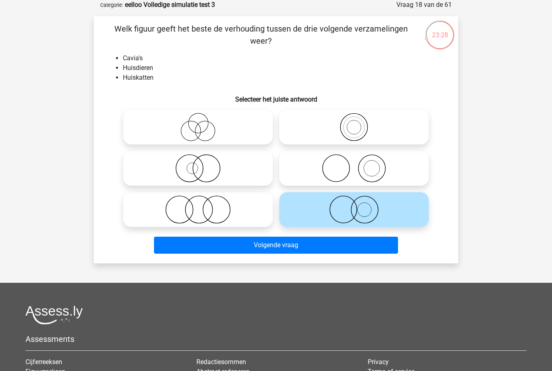
click at [347, 244] on button "Volgende vraag" at bounding box center [276, 245] width 245 height 17
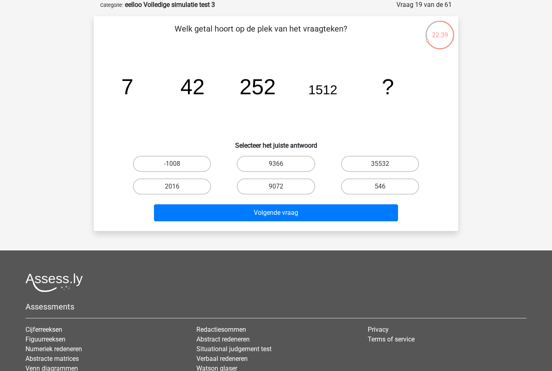
click at [152, 191] on label "2016" at bounding box center [172, 186] width 78 height 16
click at [172, 191] on input "2016" at bounding box center [174, 188] width 5 height 5
radio input "true"
click at [184, 218] on button "Volgende vraag" at bounding box center [276, 212] width 245 height 17
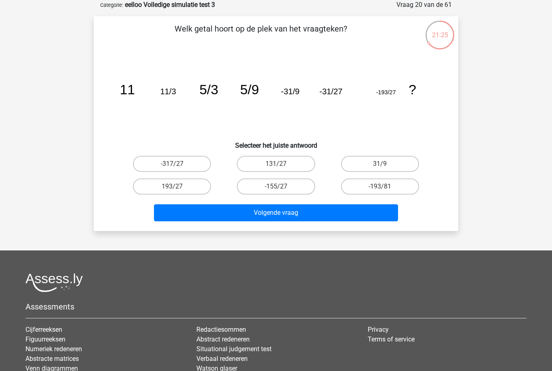
click at [398, 189] on label "-193/81" at bounding box center [380, 186] width 78 height 16
click at [385, 189] on input "-193/81" at bounding box center [382, 188] width 5 height 5
radio input "true"
click at [361, 216] on button "Volgende vraag" at bounding box center [276, 212] width 245 height 17
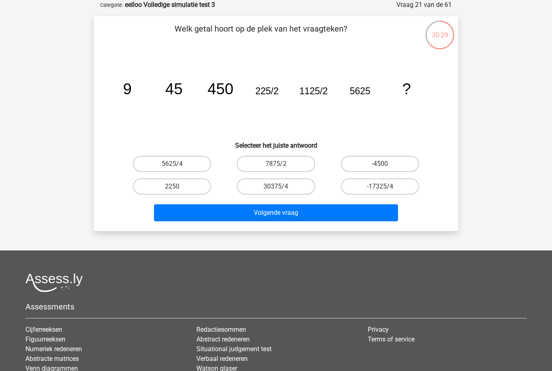
click at [161, 182] on label "2250" at bounding box center [172, 186] width 78 height 16
click at [172, 186] on input "2250" at bounding box center [174, 188] width 5 height 5
radio input "true"
click at [189, 221] on button "Volgende vraag" at bounding box center [276, 212] width 245 height 17
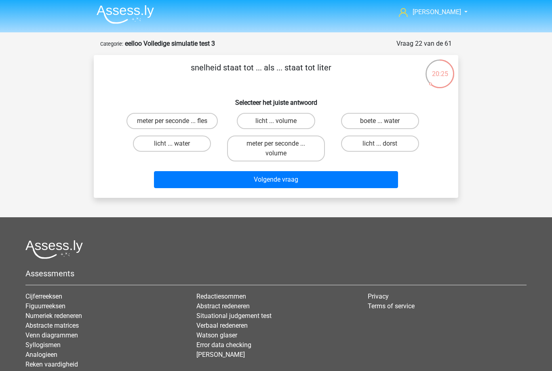
scroll to position [0, 0]
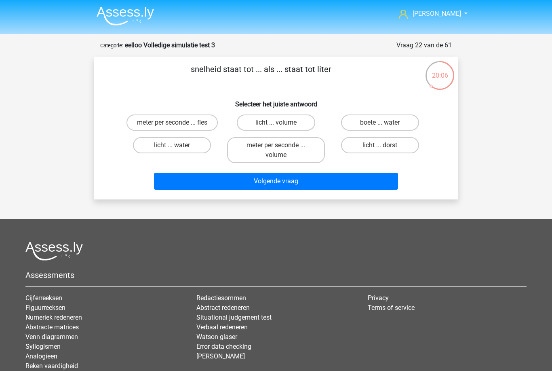
click at [309, 186] on button "Volgende vraag" at bounding box center [276, 181] width 245 height 17
click at [294, 147] on label "meter per seconde ... volume" at bounding box center [275, 150] width 97 height 26
click at [281, 147] on input "meter per seconde ... volume" at bounding box center [278, 147] width 5 height 5
radio input "true"
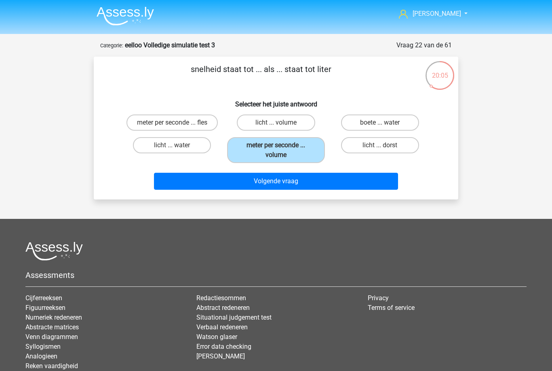
click at [309, 189] on button "Volgende vraag" at bounding box center [276, 181] width 245 height 17
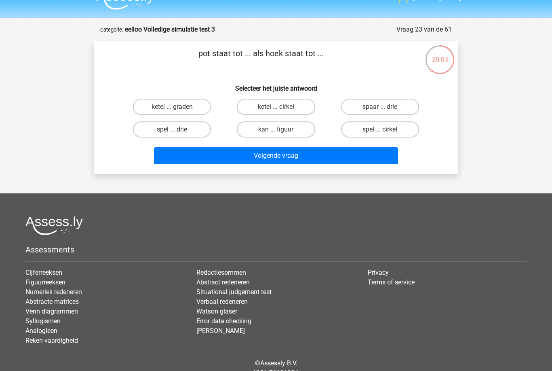
scroll to position [12, 0]
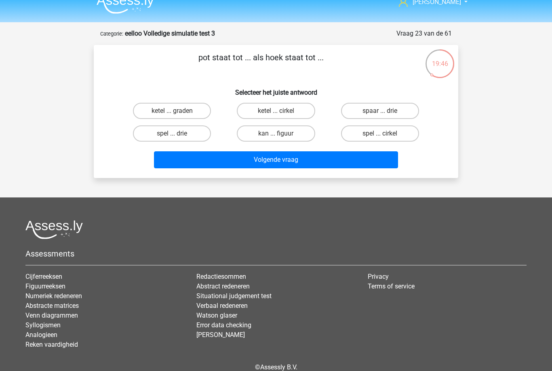
click at [195, 113] on label "ketel ... graden" at bounding box center [172, 111] width 78 height 16
click at [178, 113] on input "ketel ... graden" at bounding box center [174, 113] width 5 height 5
radio input "true"
click at [329, 163] on button "Volgende vraag" at bounding box center [276, 159] width 245 height 17
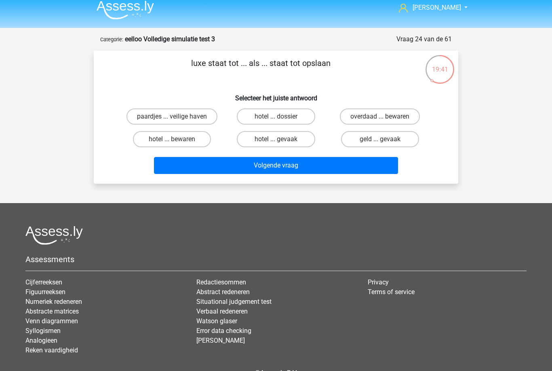
scroll to position [0, 0]
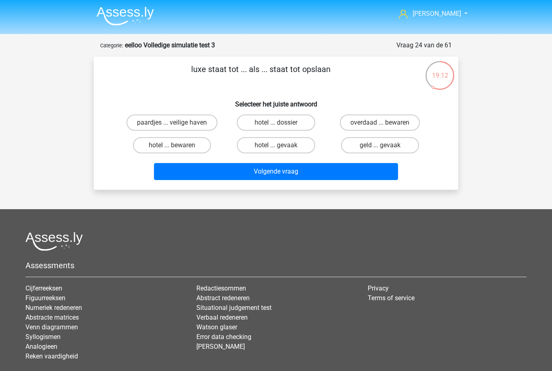
click at [401, 131] on label "overdaad ... bewaren" at bounding box center [380, 122] width 80 height 16
click at [385, 128] on input "overdaad ... bewaren" at bounding box center [382, 125] width 5 height 5
radio input "true"
click at [349, 177] on button "Volgende vraag" at bounding box center [276, 171] width 245 height 17
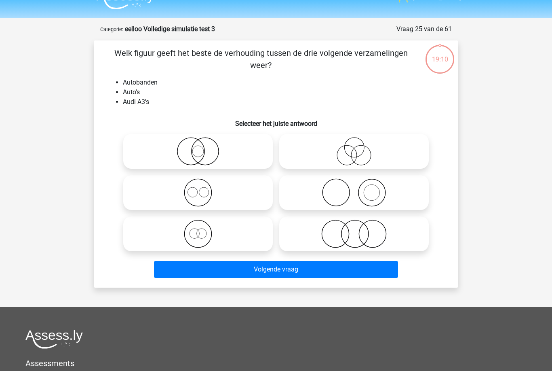
scroll to position [40, 0]
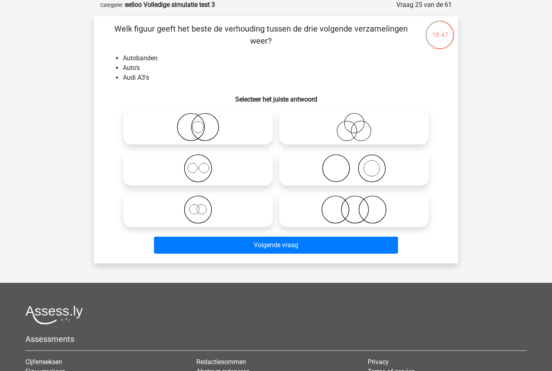
click at [375, 175] on icon at bounding box center [354, 168] width 143 height 28
click at [360, 164] on input "radio" at bounding box center [356, 161] width 5 height 5
radio input "true"
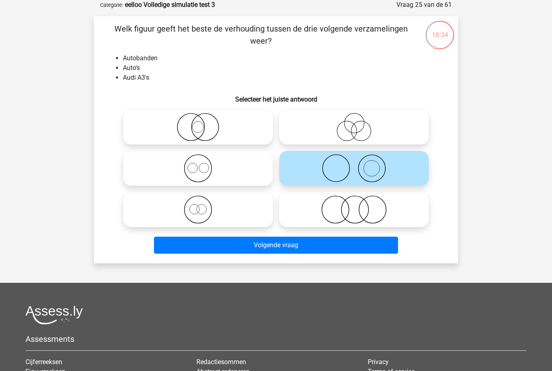
click at [329, 252] on button "Volgende vraag" at bounding box center [276, 245] width 245 height 17
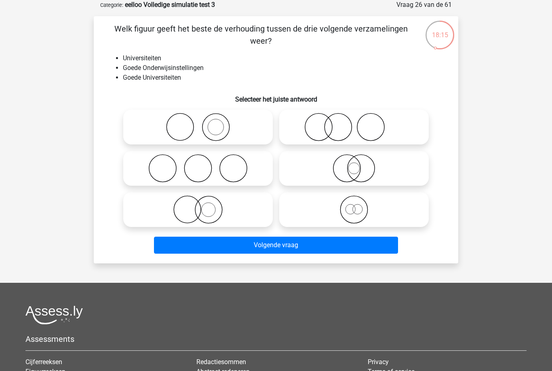
click at [236, 214] on icon at bounding box center [198, 209] width 143 height 28
click at [203, 205] on input "radio" at bounding box center [200, 202] width 5 height 5
radio input "true"
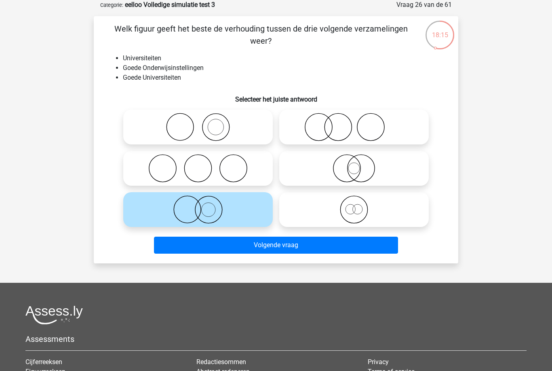
click at [328, 251] on button "Volgende vraag" at bounding box center [276, 245] width 245 height 17
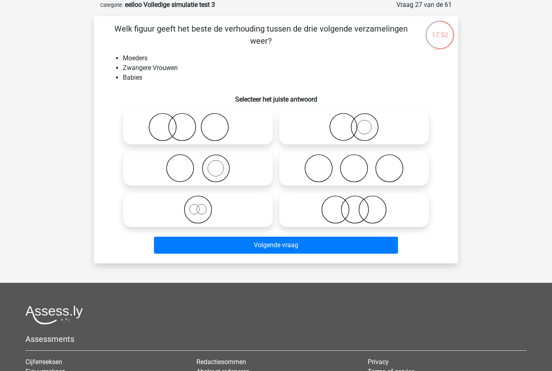
click at [247, 169] on icon at bounding box center [198, 168] width 143 height 28
click at [203, 164] on input "radio" at bounding box center [200, 161] width 5 height 5
radio input "true"
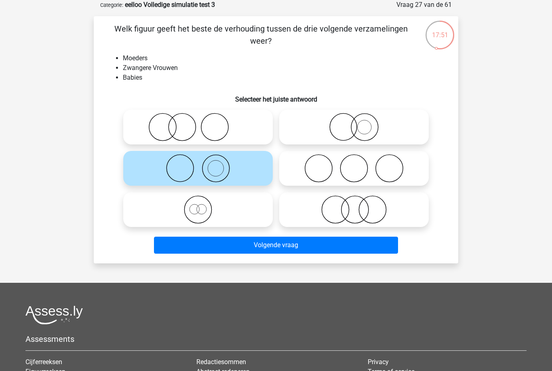
click at [311, 248] on button "Volgende vraag" at bounding box center [276, 245] width 245 height 17
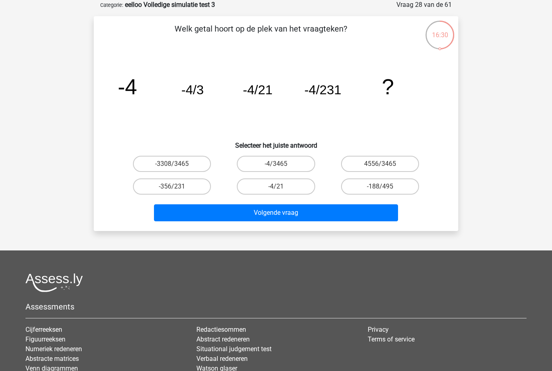
click at [164, 171] on label "-3308/3465" at bounding box center [172, 164] width 78 height 16
click at [172, 169] on input "-3308/3465" at bounding box center [174, 166] width 5 height 5
radio input "true"
click at [171, 209] on button "Volgende vraag" at bounding box center [276, 212] width 245 height 17
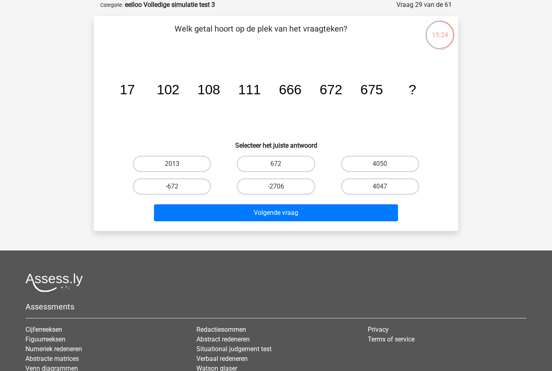
click at [400, 162] on label "4050" at bounding box center [380, 164] width 78 height 16
click at [385, 164] on input "4050" at bounding box center [382, 166] width 5 height 5
radio input "true"
click at [369, 214] on button "Volgende vraag" at bounding box center [276, 212] width 245 height 17
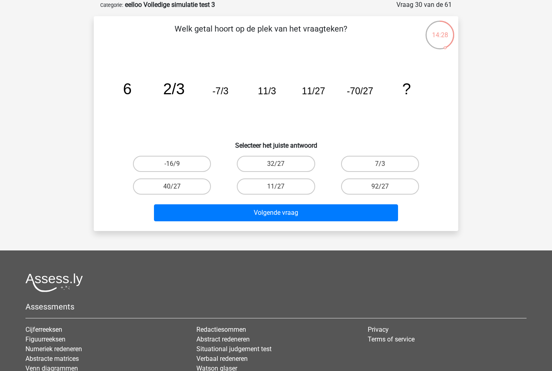
click at [398, 161] on label "7/3" at bounding box center [380, 164] width 78 height 16
click at [385, 164] on input "7/3" at bounding box center [382, 166] width 5 height 5
radio input "true"
click at [400, 192] on label "92/27" at bounding box center [380, 186] width 78 height 16
click at [385, 192] on input "92/27" at bounding box center [382, 188] width 5 height 5
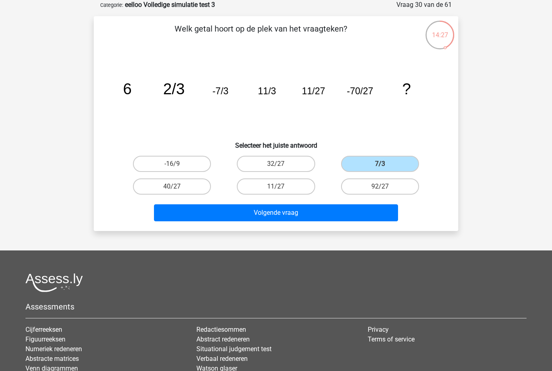
radio input "true"
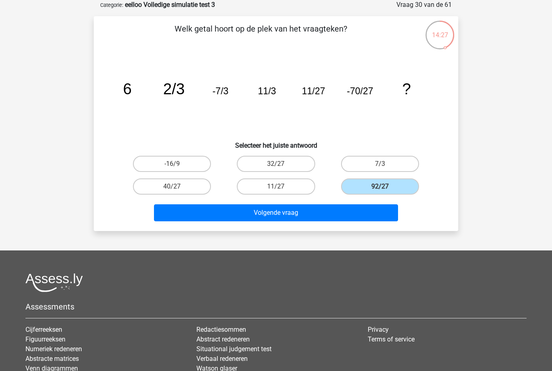
click at [364, 216] on button "Volgende vraag" at bounding box center [276, 212] width 245 height 17
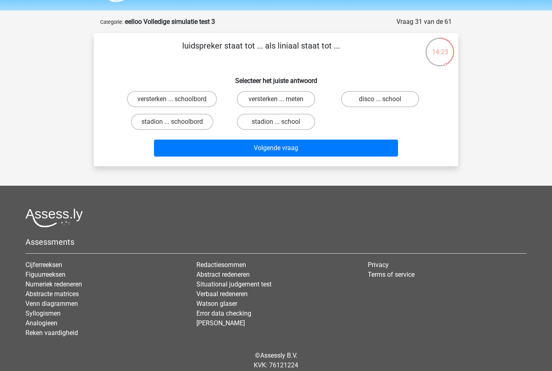
scroll to position [0, 0]
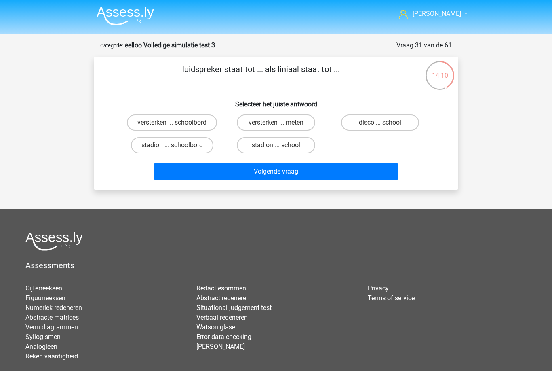
click at [254, 124] on label "versterken ... meten" at bounding box center [276, 122] width 78 height 16
click at [276, 124] on input "versterken ... meten" at bounding box center [278, 125] width 5 height 5
radio input "true"
click at [226, 176] on button "Volgende vraag" at bounding box center [276, 171] width 245 height 17
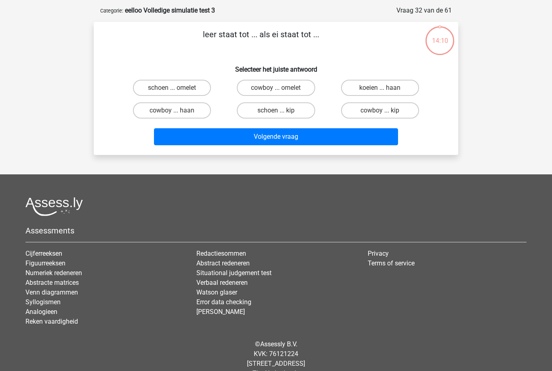
scroll to position [40, 0]
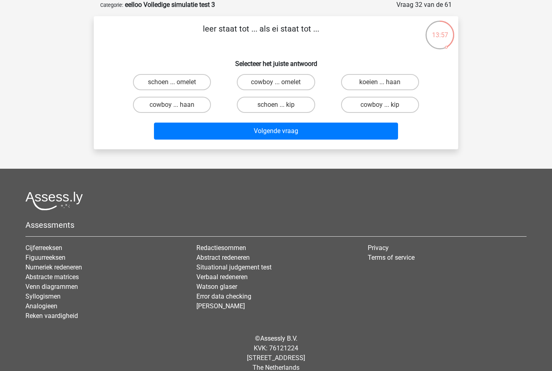
click at [404, 87] on label "koeien ... haan" at bounding box center [380, 82] width 78 height 16
click at [385, 87] on input "koeien ... haan" at bounding box center [382, 84] width 5 height 5
radio input "true"
click at [395, 107] on label "cowboy ... kip" at bounding box center [380, 105] width 78 height 16
click at [385, 107] on input "cowboy ... kip" at bounding box center [382, 107] width 5 height 5
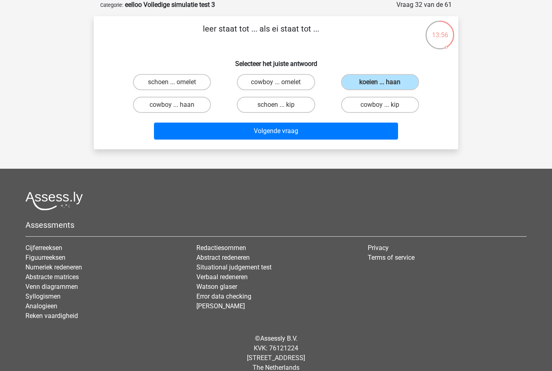
radio input "true"
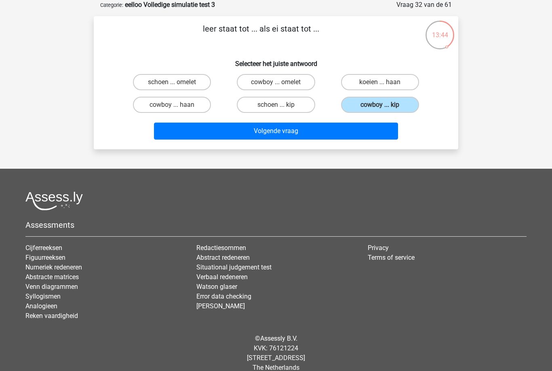
click at [201, 85] on label "schoen ... omelet" at bounding box center [172, 82] width 78 height 16
click at [178, 85] on input "schoen ... omelet" at bounding box center [174, 84] width 5 height 5
radio input "true"
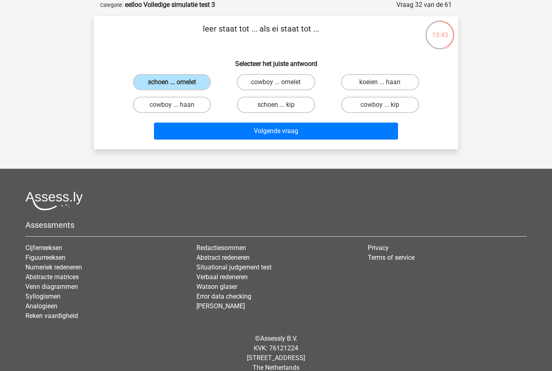
click at [300, 125] on button "Volgende vraag" at bounding box center [276, 131] width 245 height 17
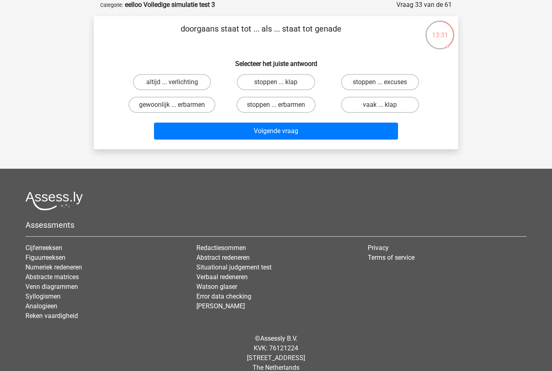
click at [396, 102] on label "vaak ... klap" at bounding box center [380, 105] width 78 height 16
click at [385, 105] on input "vaak ... klap" at bounding box center [382, 107] width 5 height 5
radio input "true"
click at [345, 136] on button "Volgende vraag" at bounding box center [276, 131] width 245 height 17
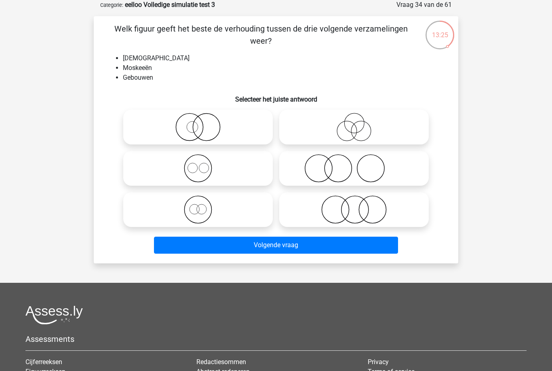
click at [213, 167] on icon at bounding box center [198, 168] width 143 height 28
click at [203, 164] on input "radio" at bounding box center [200, 161] width 5 height 5
radio input "true"
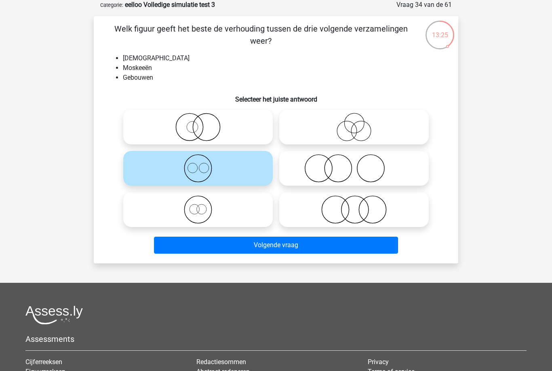
click at [292, 247] on button "Volgende vraag" at bounding box center [276, 245] width 245 height 17
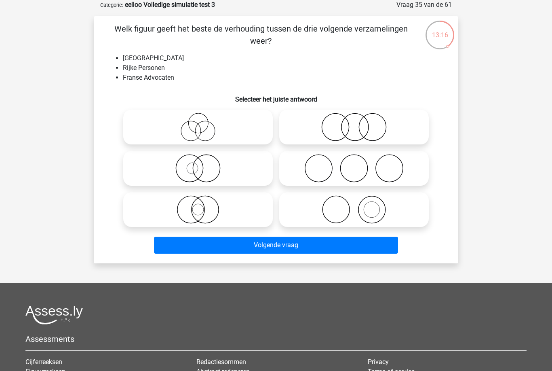
click at [359, 205] on input "radio" at bounding box center [356, 202] width 5 height 5
radio input "true"
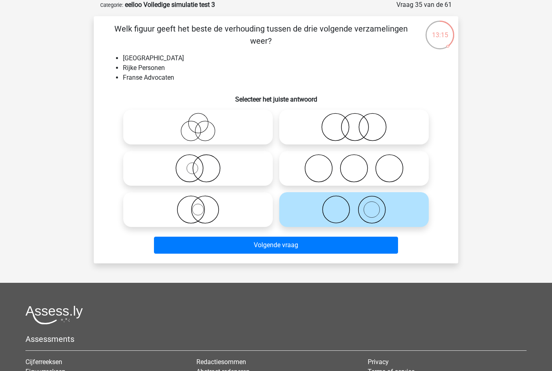
click at [305, 247] on button "Volgende vraag" at bounding box center [276, 245] width 245 height 17
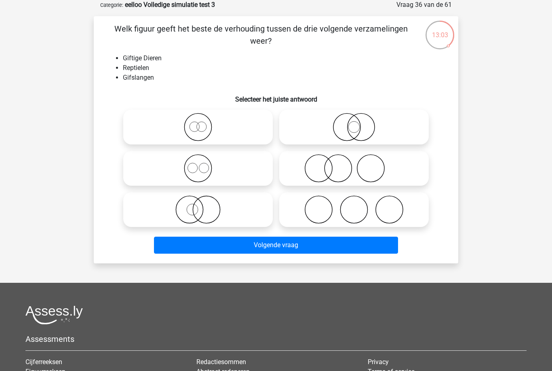
click at [213, 216] on icon at bounding box center [198, 209] width 143 height 28
click at [203, 205] on input "radio" at bounding box center [200, 202] width 5 height 5
radio input "true"
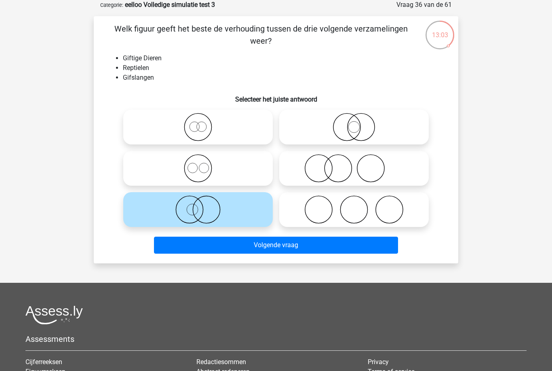
click at [302, 251] on button "Volgende vraag" at bounding box center [276, 245] width 245 height 17
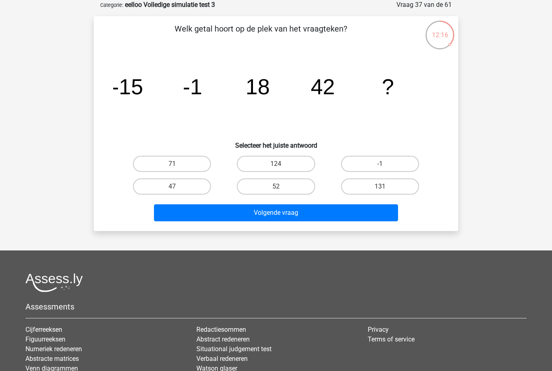
click at [292, 191] on label "52" at bounding box center [276, 186] width 78 height 16
click at [281, 191] on input "52" at bounding box center [278, 188] width 5 height 5
radio input "true"
click at [338, 217] on button "Volgende vraag" at bounding box center [276, 212] width 245 height 17
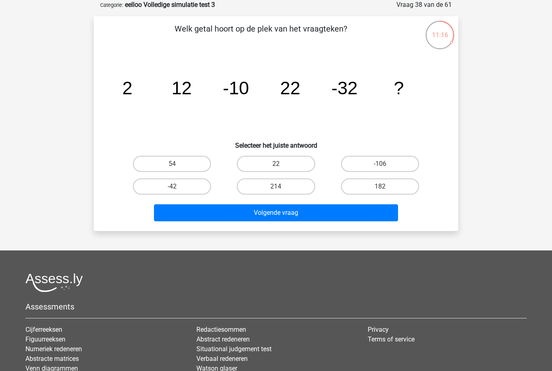
click at [398, 171] on label "-106" at bounding box center [380, 164] width 78 height 16
click at [385, 169] on input "-106" at bounding box center [382, 166] width 5 height 5
radio input "true"
click at [272, 164] on label "22" at bounding box center [276, 164] width 78 height 16
click at [276, 164] on input "22" at bounding box center [278, 166] width 5 height 5
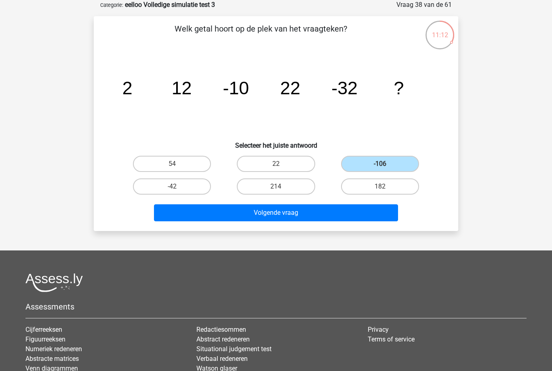
radio input "true"
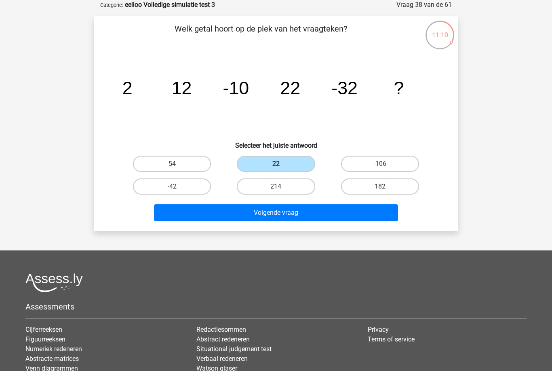
click at [188, 170] on label "54" at bounding box center [172, 164] width 78 height 16
click at [178, 169] on input "54" at bounding box center [174, 166] width 5 height 5
radio input "true"
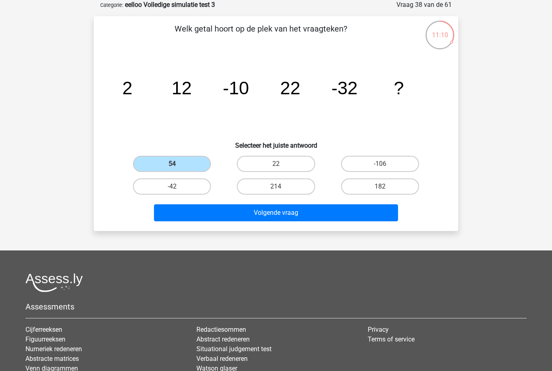
click at [277, 208] on button "Volgende vraag" at bounding box center [276, 212] width 245 height 17
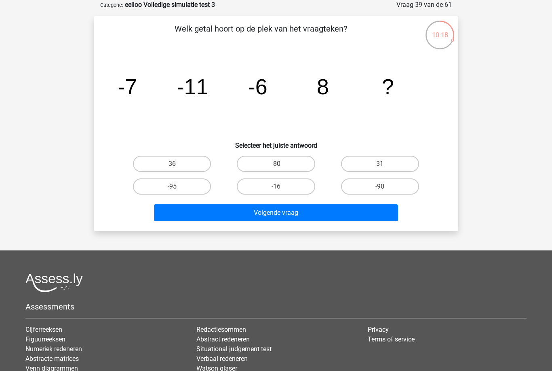
click at [207, 164] on label "36" at bounding box center [172, 164] width 78 height 16
click at [178, 164] on input "36" at bounding box center [174, 166] width 5 height 5
radio input "true"
click at [309, 214] on button "Volgende vraag" at bounding box center [276, 212] width 245 height 17
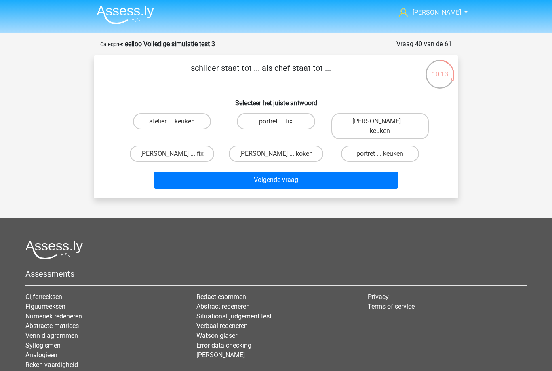
scroll to position [0, 0]
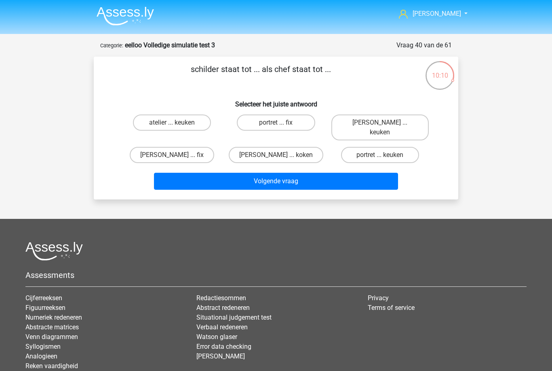
click at [181, 116] on label "atelier ... keuken" at bounding box center [172, 122] width 78 height 16
click at [178, 123] on input "atelier ... keuken" at bounding box center [174, 125] width 5 height 5
radio input "true"
click at [296, 177] on button "Volgende vraag" at bounding box center [276, 181] width 245 height 17
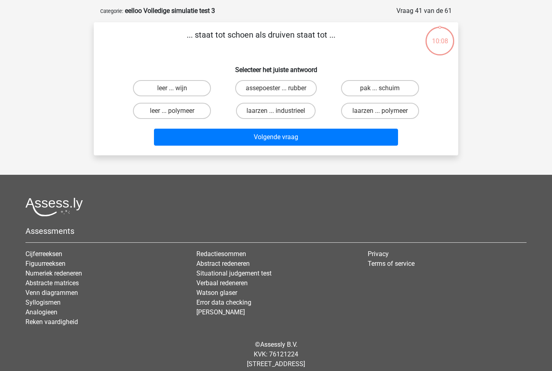
scroll to position [40, 0]
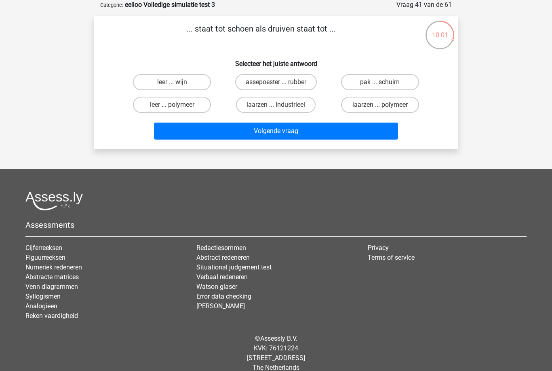
click at [184, 83] on label "leer ... wijn" at bounding box center [172, 82] width 78 height 16
click at [178, 83] on input "leer ... wijn" at bounding box center [174, 84] width 5 height 5
radio input "true"
click at [307, 137] on button "Volgende vraag" at bounding box center [276, 131] width 245 height 17
click at [383, 87] on input "bliksem ... uitstelgedrag" at bounding box center [382, 84] width 5 height 5
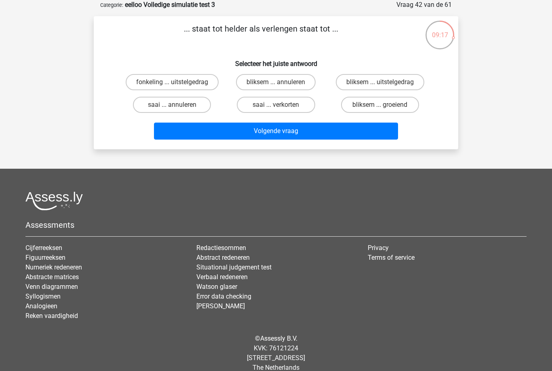
radio input "true"
click at [339, 140] on button "Volgende vraag" at bounding box center [276, 131] width 245 height 17
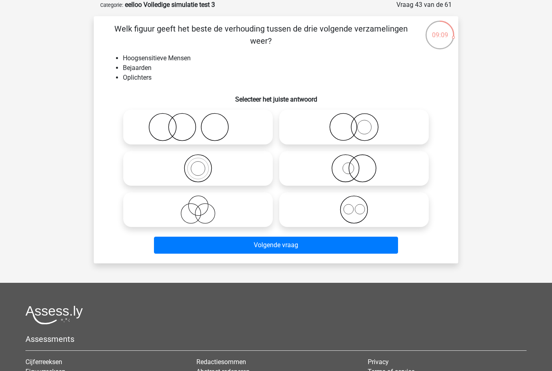
click at [209, 214] on icon at bounding box center [198, 209] width 143 height 28
click at [203, 205] on input "radio" at bounding box center [200, 202] width 5 height 5
radio input "true"
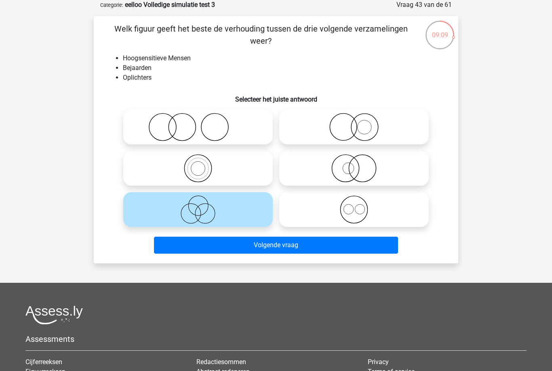
click at [253, 252] on button "Volgende vraag" at bounding box center [276, 245] width 245 height 17
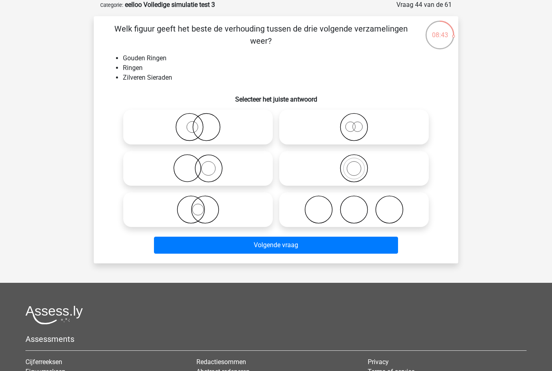
click at [225, 169] on icon at bounding box center [198, 168] width 143 height 28
click at [203, 164] on input "radio" at bounding box center [200, 161] width 5 height 5
radio input "true"
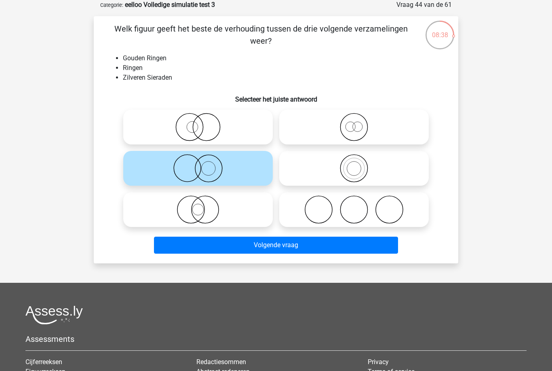
click at [343, 250] on button "Volgende vraag" at bounding box center [276, 245] width 245 height 17
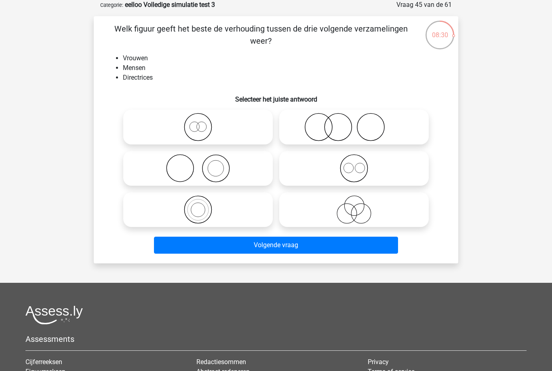
click at [230, 218] on icon at bounding box center [198, 209] width 143 height 28
click at [203, 205] on input "radio" at bounding box center [200, 202] width 5 height 5
radio input "true"
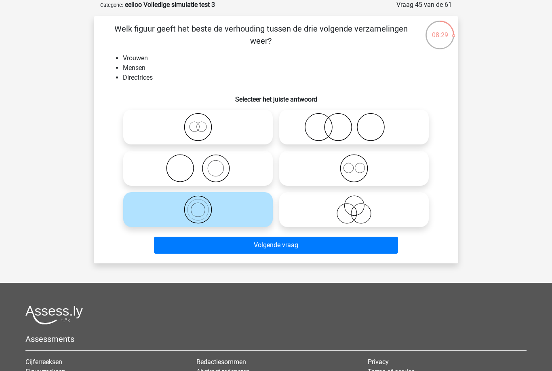
click at [318, 253] on button "Volgende vraag" at bounding box center [276, 245] width 245 height 17
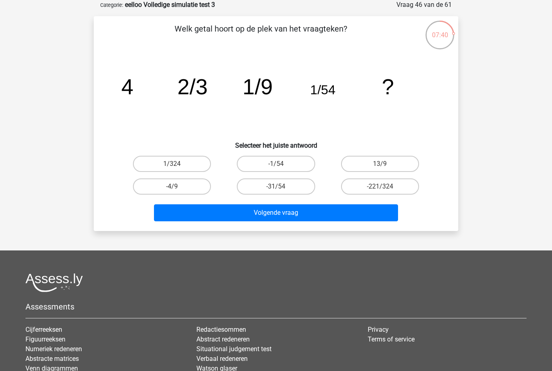
click at [156, 164] on label "1/324" at bounding box center [172, 164] width 78 height 16
click at [172, 164] on input "1/324" at bounding box center [174, 166] width 5 height 5
radio input "true"
click at [181, 212] on button "Volgende vraag" at bounding box center [276, 212] width 245 height 17
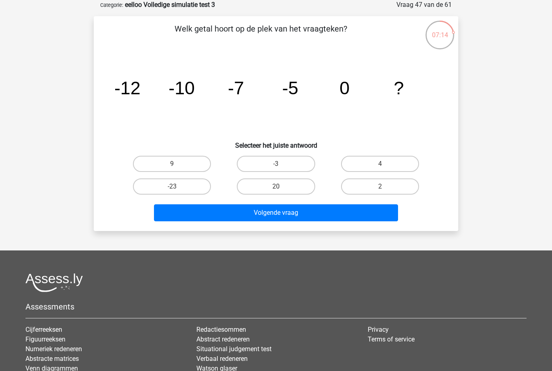
click at [378, 182] on label "2" at bounding box center [380, 186] width 78 height 16
click at [380, 186] on input "2" at bounding box center [382, 188] width 5 height 5
radio input "true"
click at [371, 213] on button "Volgende vraag" at bounding box center [276, 212] width 245 height 17
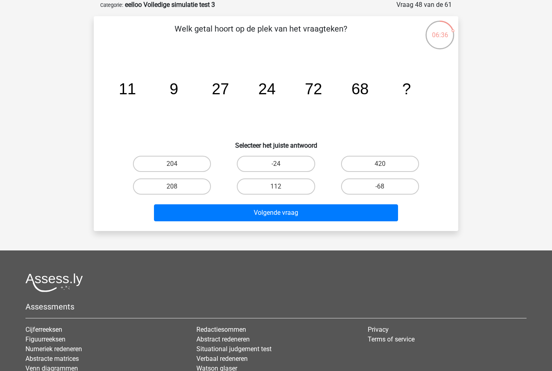
click at [195, 163] on label "204" at bounding box center [172, 164] width 78 height 16
click at [178, 164] on input "204" at bounding box center [174, 166] width 5 height 5
radio input "true"
click at [264, 214] on button "Volgende vraag" at bounding box center [276, 212] width 245 height 17
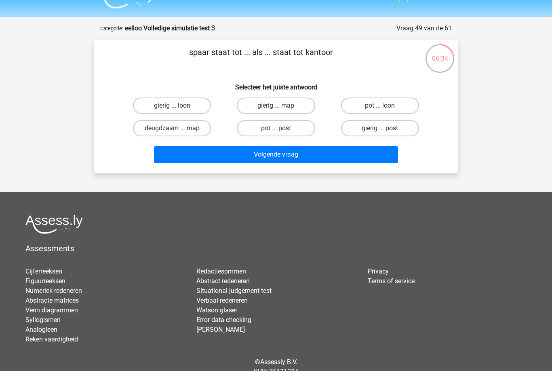
scroll to position [0, 0]
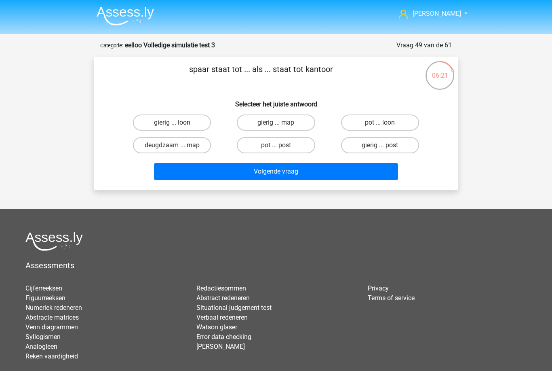
click at [294, 145] on label "pot ... post" at bounding box center [276, 145] width 78 height 16
click at [281, 145] on input "pot ... post" at bounding box center [278, 147] width 5 height 5
radio input "true"
click at [327, 175] on button "Volgende vraag" at bounding box center [276, 171] width 245 height 17
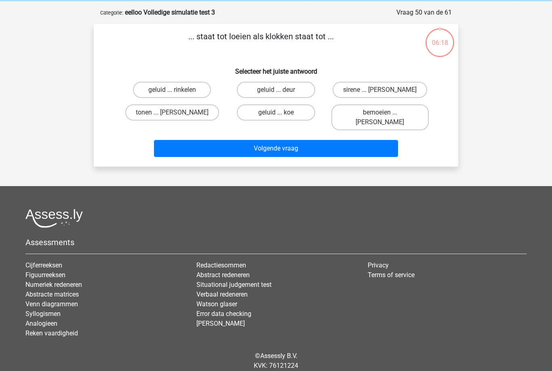
scroll to position [40, 0]
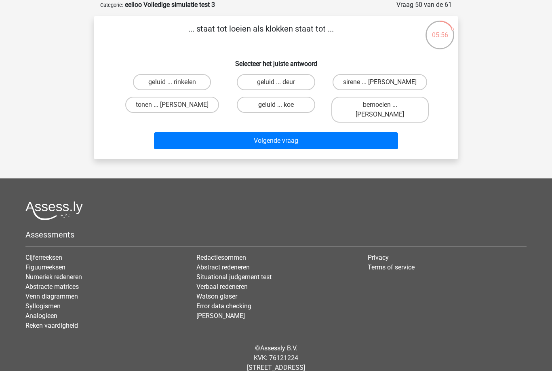
click at [387, 82] on label "sirene ... luiden" at bounding box center [380, 82] width 95 height 16
click at [385, 82] on input "sirene ... luiden" at bounding box center [382, 84] width 5 height 5
radio input "true"
click at [353, 132] on button "Volgende vraag" at bounding box center [276, 140] width 245 height 17
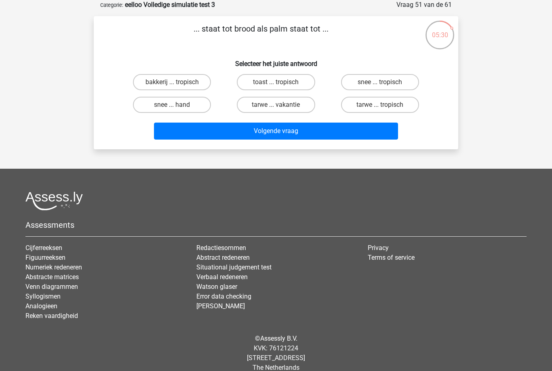
click at [182, 106] on label "snee ... hand" at bounding box center [172, 105] width 78 height 16
click at [178, 106] on input "snee ... hand" at bounding box center [174, 107] width 5 height 5
radio input "true"
click at [258, 135] on button "Volgende vraag" at bounding box center [276, 131] width 245 height 17
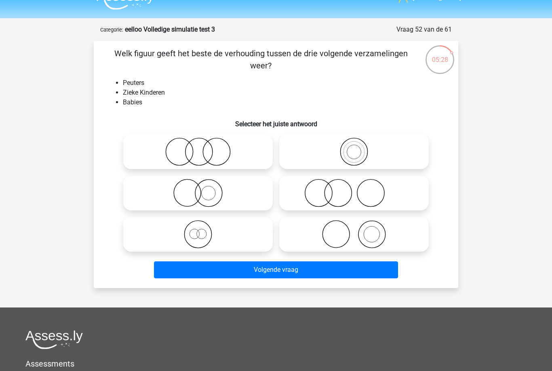
scroll to position [9, 0]
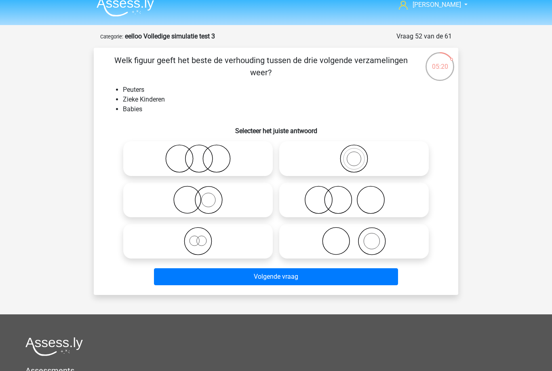
click at [214, 158] on icon at bounding box center [198, 158] width 143 height 28
click at [203, 154] on input "radio" at bounding box center [200, 151] width 5 height 5
radio input "true"
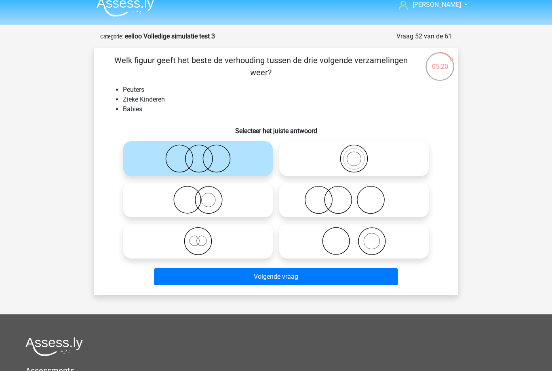
click at [308, 275] on button "Volgende vraag" at bounding box center [276, 276] width 245 height 17
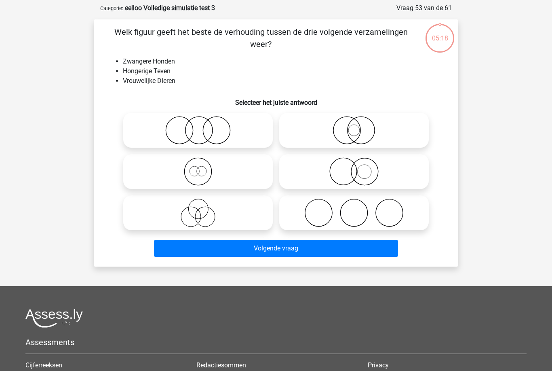
scroll to position [40, 0]
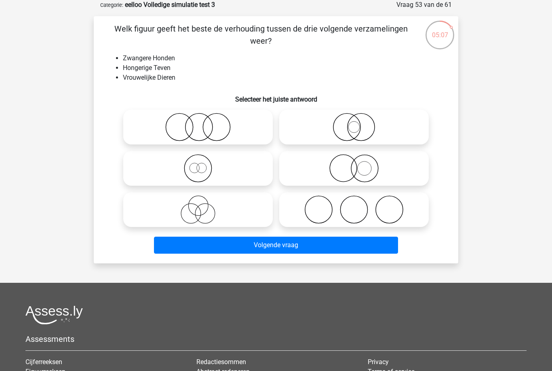
click at [238, 174] on icon at bounding box center [198, 168] width 143 height 28
click at [203, 164] on input "radio" at bounding box center [200, 161] width 5 height 5
radio input "true"
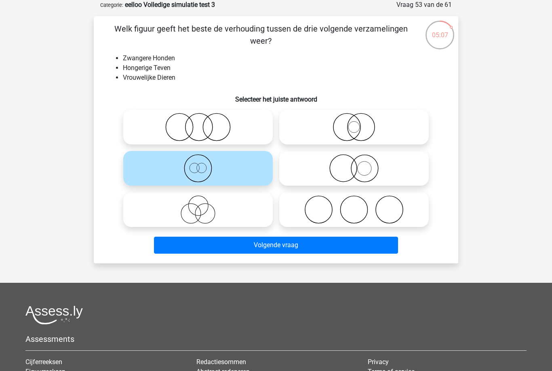
click at [309, 239] on button "Volgende vraag" at bounding box center [276, 245] width 245 height 17
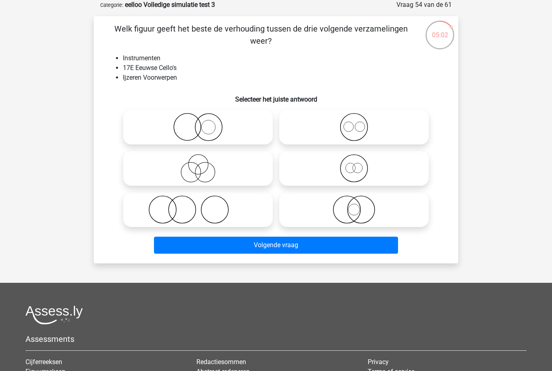
click at [228, 132] on icon at bounding box center [198, 127] width 143 height 28
click at [203, 123] on input "radio" at bounding box center [200, 120] width 5 height 5
radio input "true"
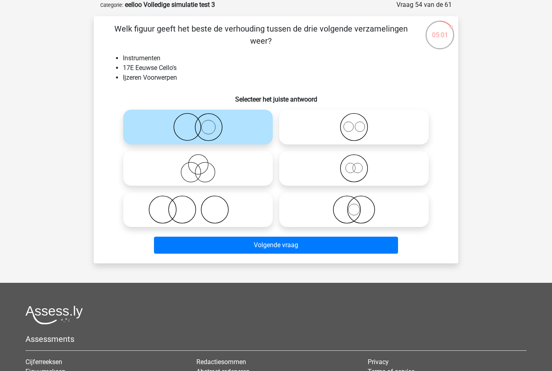
click at [294, 254] on button "Volgende vraag" at bounding box center [276, 245] width 245 height 17
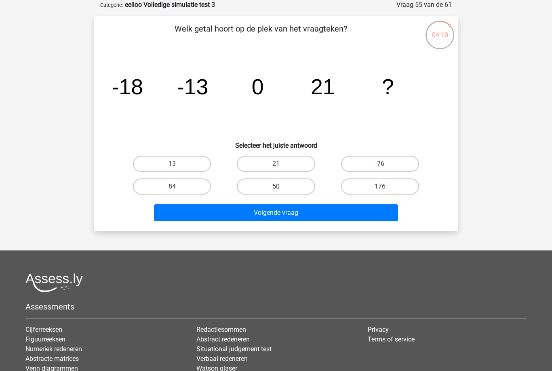
click at [307, 188] on label "50" at bounding box center [276, 186] width 78 height 16
click at [281, 188] on input "50" at bounding box center [278, 188] width 5 height 5
radio input "true"
click at [328, 207] on button "Volgende vraag" at bounding box center [276, 212] width 245 height 17
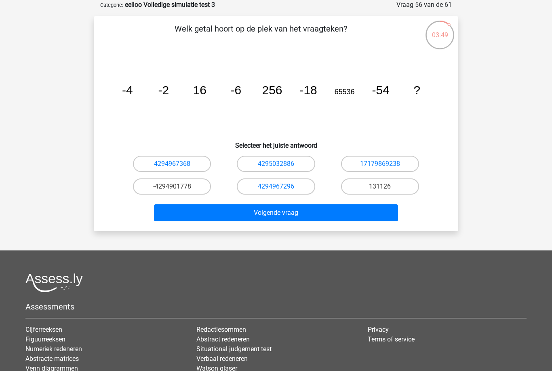
click at [392, 163] on link "17179869238" at bounding box center [380, 164] width 40 height 8
click at [383, 160] on link "17179869238" at bounding box center [380, 164] width 40 height 8
click at [380, 188] on input "131126" at bounding box center [382, 188] width 5 height 5
radio input "true"
click at [353, 215] on button "Volgende vraag" at bounding box center [276, 212] width 245 height 17
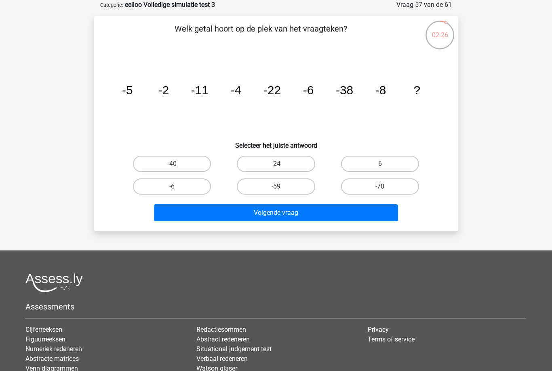
click at [296, 188] on label "-59" at bounding box center [276, 186] width 78 height 16
click at [281, 188] on input "-59" at bounding box center [278, 188] width 5 height 5
radio input "true"
click at [344, 217] on button "Volgende vraag" at bounding box center [276, 212] width 245 height 17
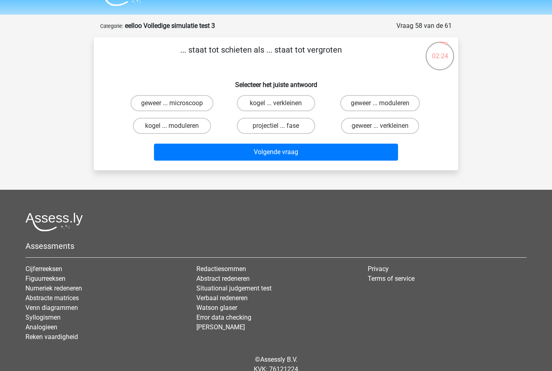
scroll to position [0, 0]
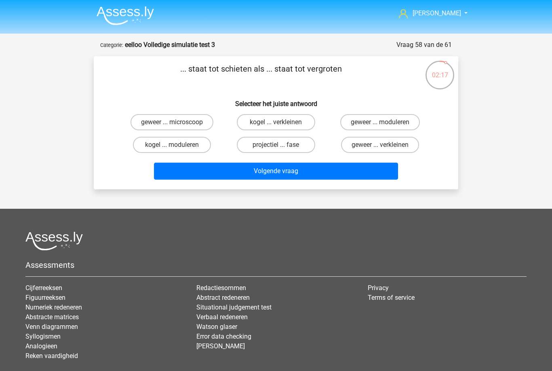
click at [146, 127] on label "geweer ... microscoop" at bounding box center [172, 122] width 83 height 16
click at [172, 127] on input "geweer ... microscoop" at bounding box center [174, 124] width 5 height 5
radio input "true"
click at [179, 176] on button "Volgende vraag" at bounding box center [276, 171] width 245 height 17
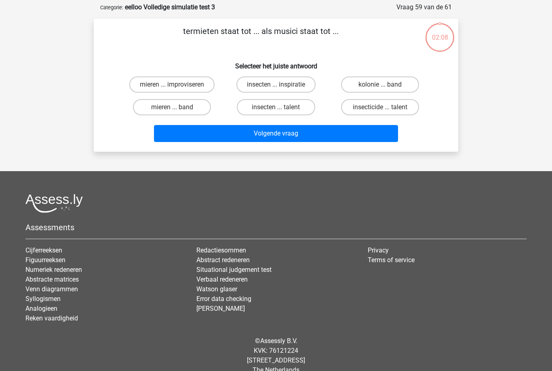
scroll to position [40, 0]
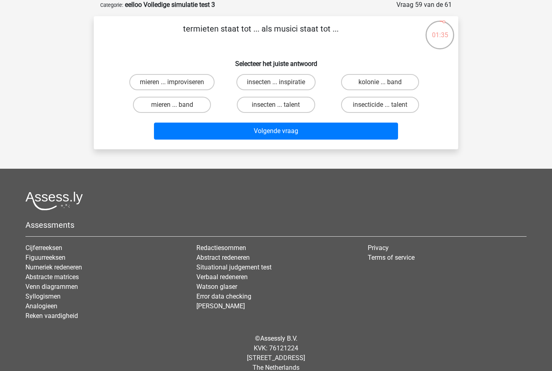
click at [393, 83] on label "kolonie ... band" at bounding box center [380, 82] width 78 height 16
click at [385, 83] on input "kolonie ... band" at bounding box center [382, 84] width 5 height 5
radio input "true"
click at [341, 133] on button "Volgende vraag" at bounding box center [276, 131] width 245 height 17
click at [139, 112] on label "ellende ... fruit" at bounding box center [172, 105] width 78 height 16
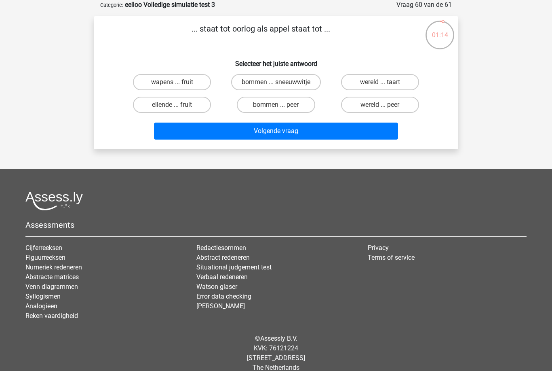
click at [172, 110] on input "ellende ... fruit" at bounding box center [174, 107] width 5 height 5
radio input "true"
click at [315, 132] on button "Volgende vraag" at bounding box center [276, 131] width 245 height 17
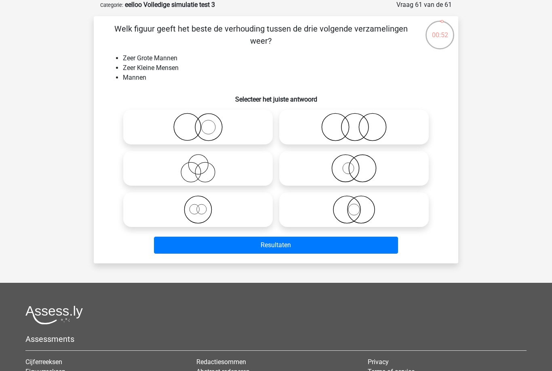
click at [188, 141] on icon at bounding box center [198, 127] width 143 height 28
click at [198, 123] on input "radio" at bounding box center [200, 120] width 5 height 5
radio input "true"
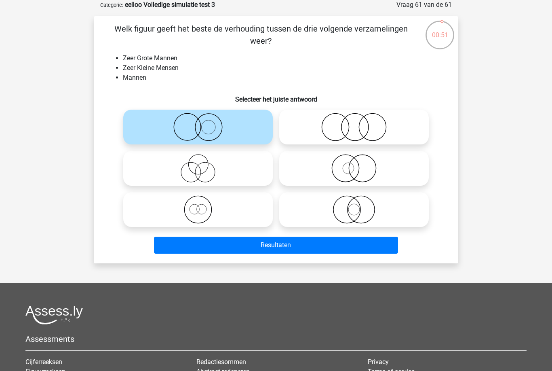
click at [292, 253] on button "Resultaten" at bounding box center [276, 245] width 245 height 17
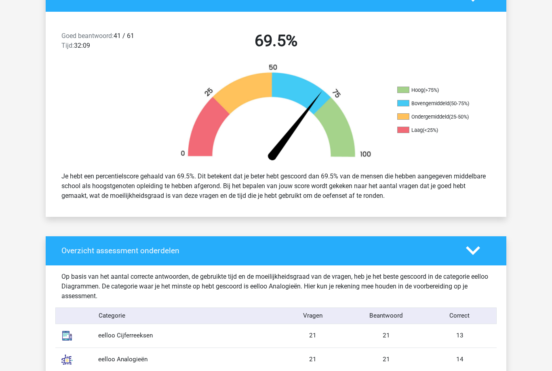
scroll to position [175, 0]
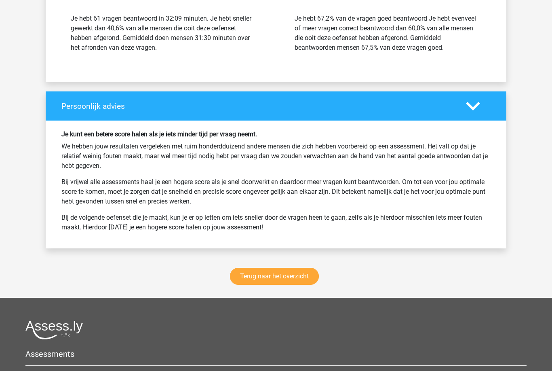
scroll to position [2333, 0]
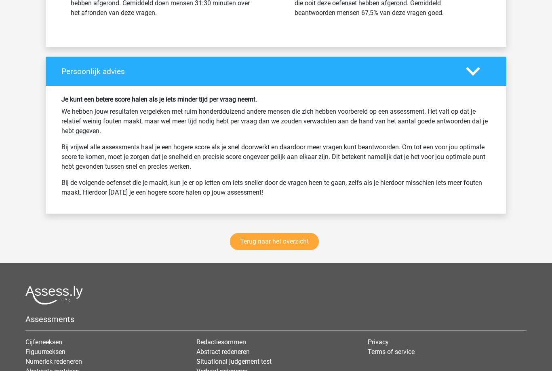
click at [260, 242] on link "Terug naar het overzicht" at bounding box center [274, 241] width 89 height 17
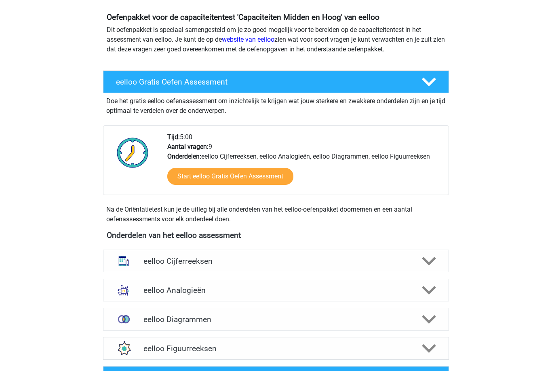
scroll to position [87, 0]
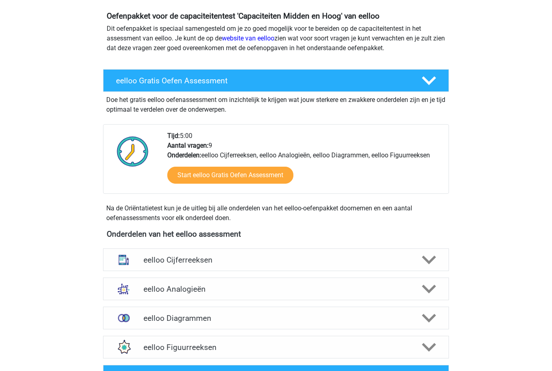
click at [190, 318] on h4 "eelloo Diagrammen" at bounding box center [276, 317] width 265 height 9
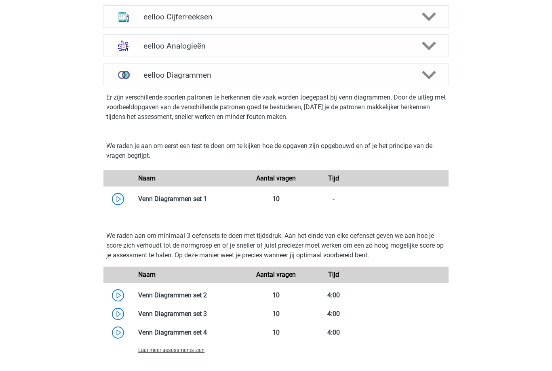
scroll to position [330, 0]
click at [207, 202] on link at bounding box center [207, 199] width 0 height 8
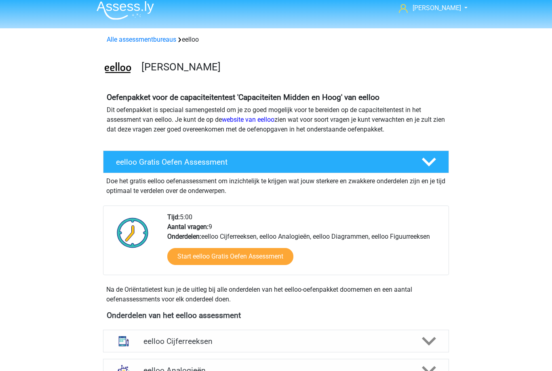
scroll to position [0, 0]
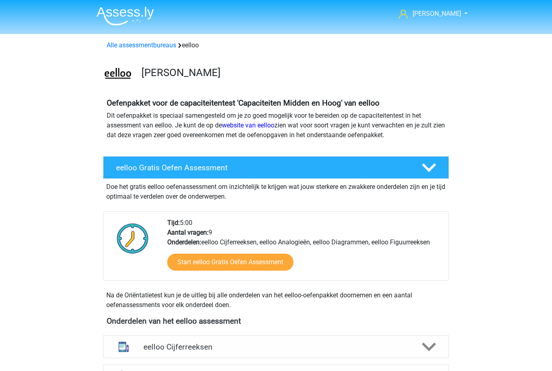
click at [248, 125] on link "website van eelloo" at bounding box center [248, 125] width 53 height 8
